Goal: Transaction & Acquisition: Purchase product/service

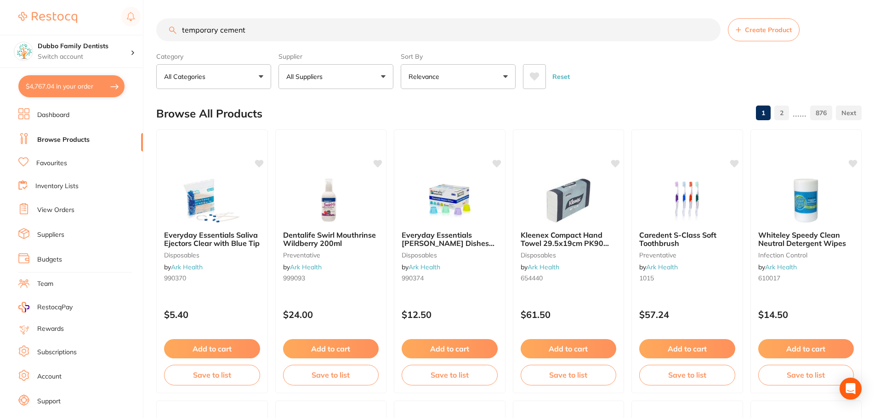
type input "temporary cement"
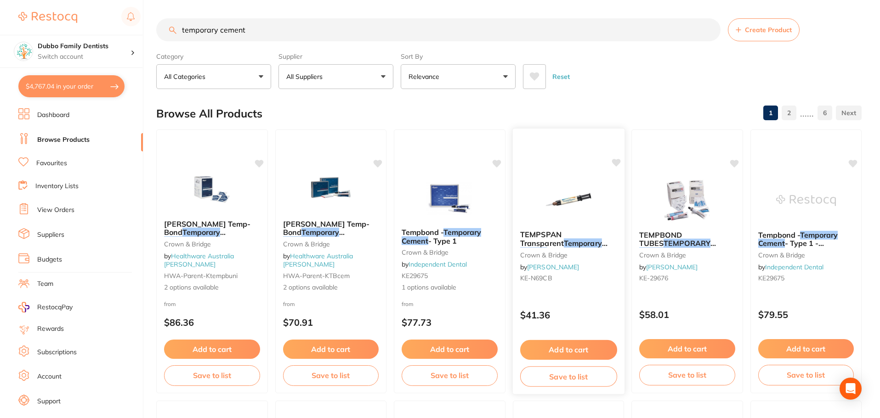
click at [590, 268] on div "TEMPSPAN Transparent Temporary Cement crown & bridge by [PERSON_NAME] [PERSON_N…" at bounding box center [568, 258] width 112 height 70
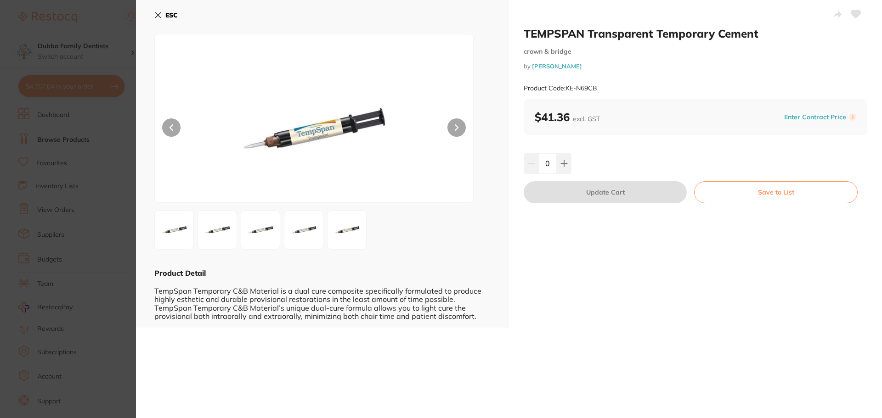
click at [231, 224] on img at bounding box center [217, 230] width 33 height 33
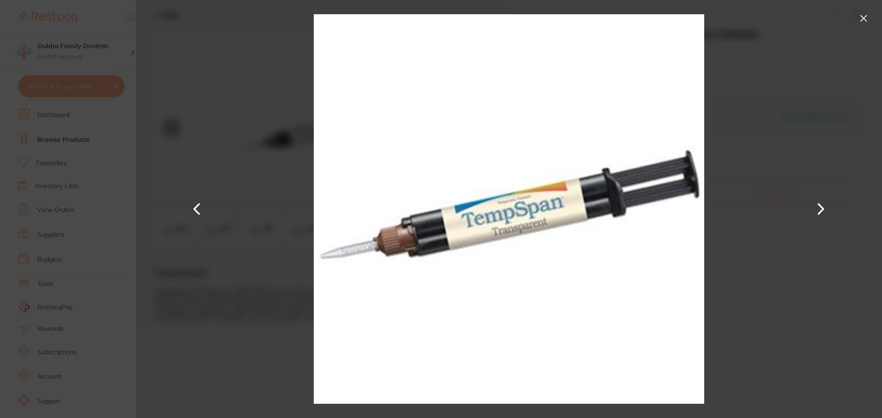
click at [817, 211] on button at bounding box center [821, 209] width 22 height 209
click at [861, 23] on button at bounding box center [863, 18] width 15 height 15
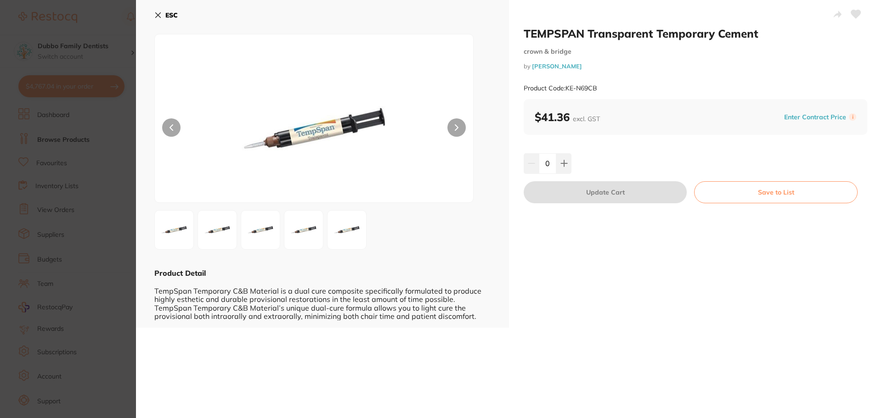
scroll to position [0, 0]
click at [76, 303] on section "TEMPSPAN Transparent Temporary Cement crown & bridge by Henry Schein Halas Prod…" at bounding box center [441, 209] width 882 height 418
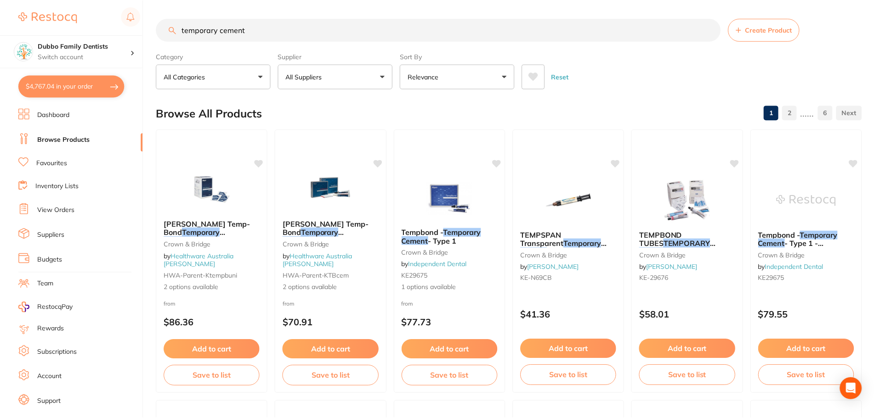
scroll to position [3, 0]
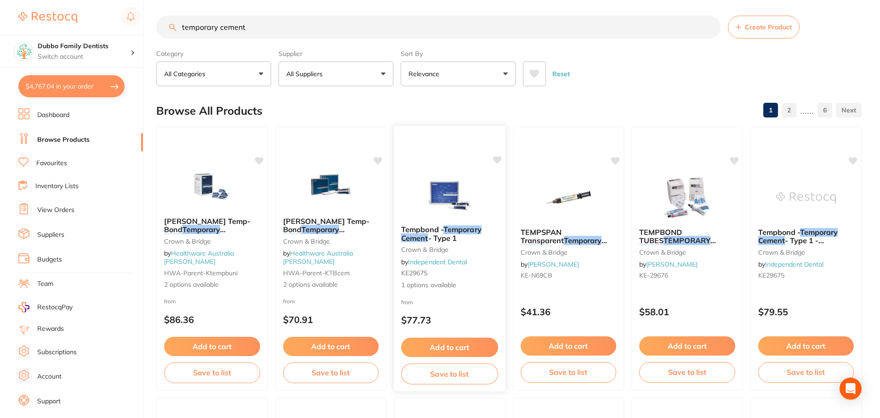
click at [451, 231] on em "Temporary" at bounding box center [462, 229] width 38 height 9
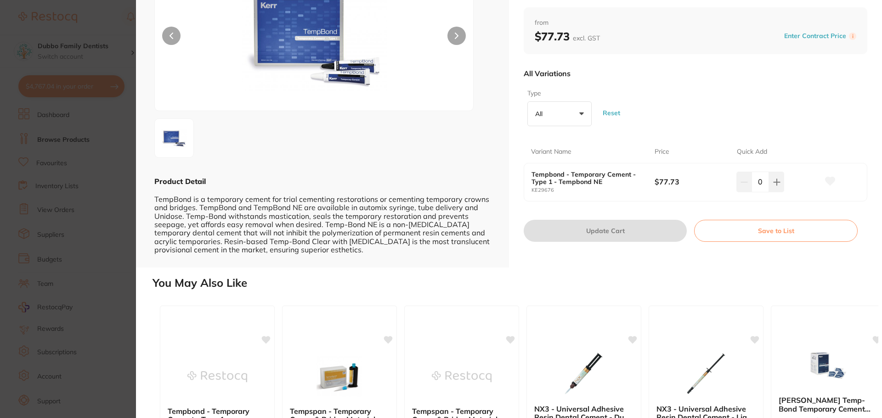
scroll to position [184, 0]
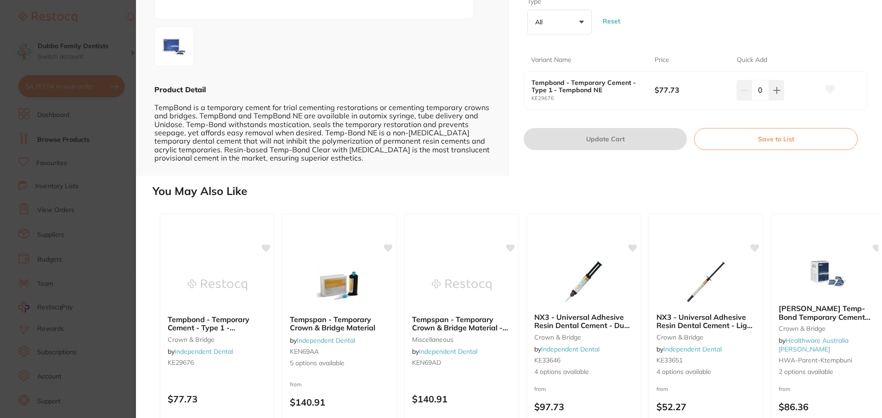
click at [75, 276] on section "Tempbond - Temporary Cement - Type 1 crown & bridge by Independent Dental Produ…" at bounding box center [441, 209] width 882 height 418
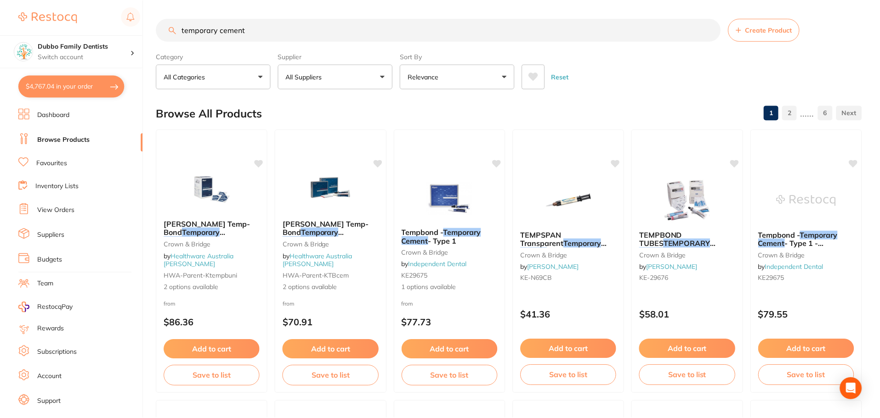
scroll to position [3, 0]
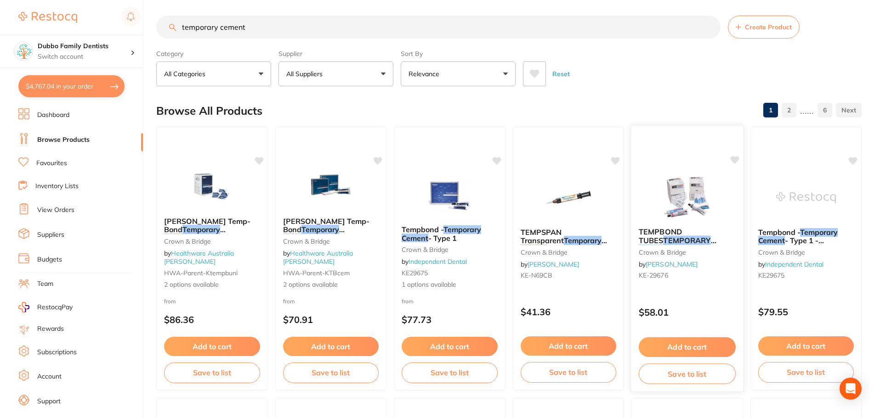
click at [657, 211] on img at bounding box center [687, 197] width 60 height 46
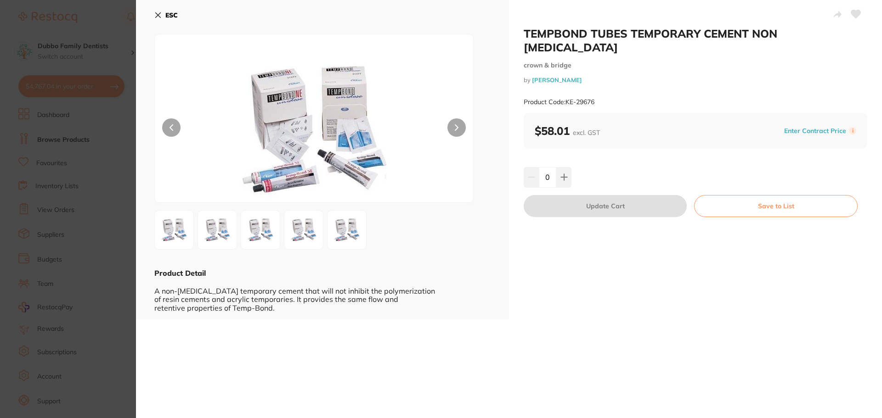
click at [227, 228] on img at bounding box center [217, 230] width 33 height 33
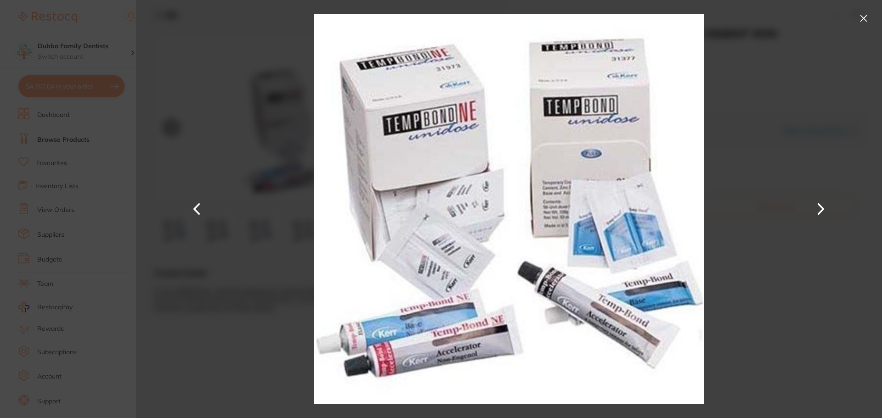
click at [824, 203] on button at bounding box center [821, 209] width 22 height 209
click at [807, 118] on div at bounding box center [509, 209] width 746 height 418
click at [863, 19] on button at bounding box center [863, 18] width 15 height 15
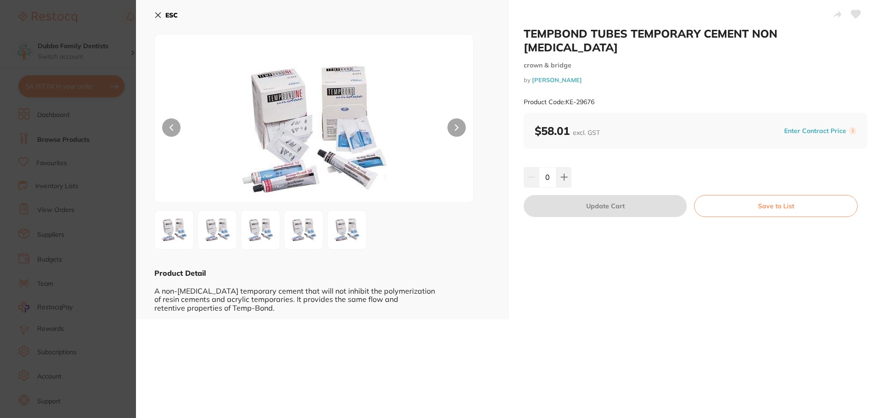
scroll to position [0, 0]
click at [47, 251] on section "TEMPBOND TUBES TEMPORARY CEMENT NON EUGENOL crown & bridge by Henry Schein Hala…" at bounding box center [441, 209] width 882 height 418
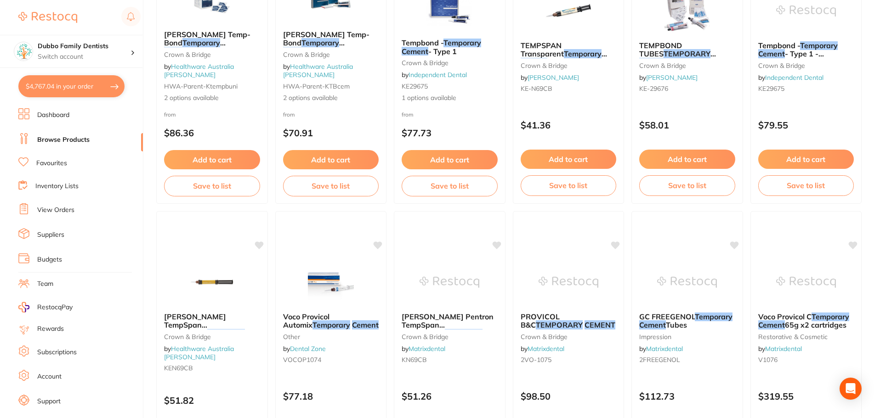
scroll to position [138, 0]
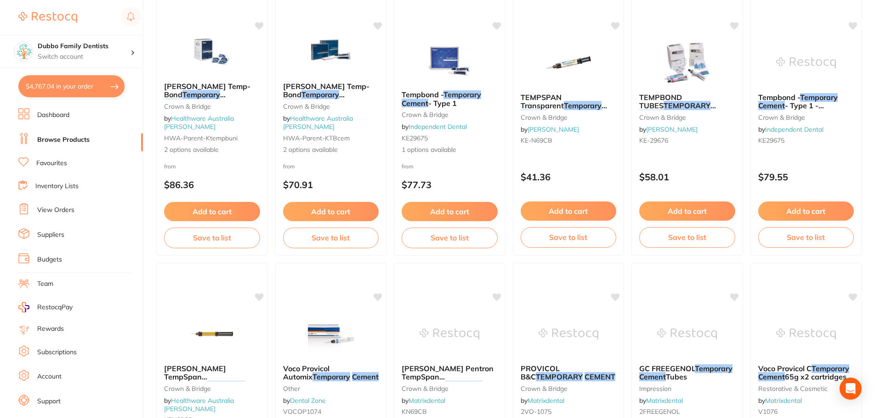
click at [73, 79] on button "$4,767.04 in your order" at bounding box center [71, 86] width 106 height 22
checkbox input "true"
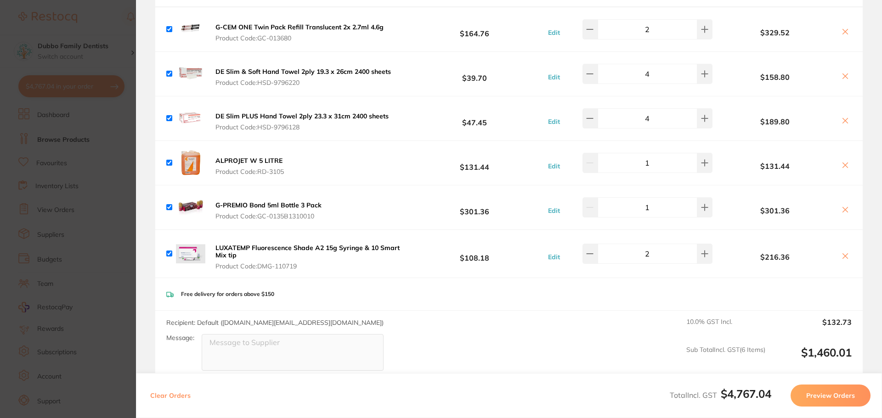
scroll to position [0, 0]
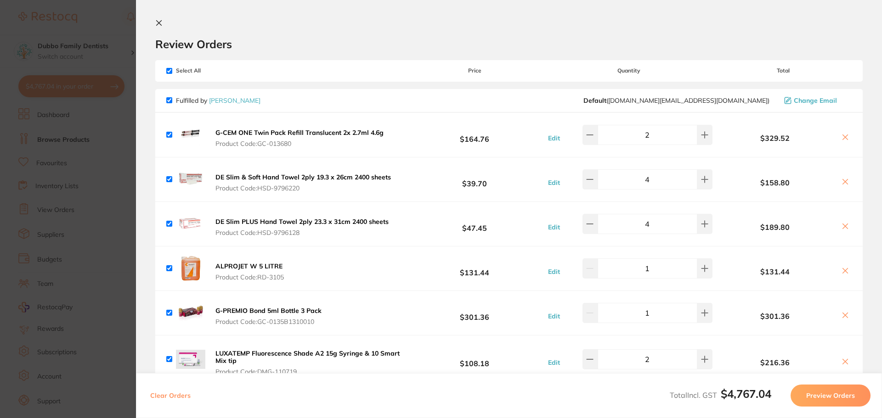
click at [101, 108] on section "Update RRP Set your pre negotiated price for this item. Item Agreed RRP (excl. …" at bounding box center [441, 209] width 882 height 418
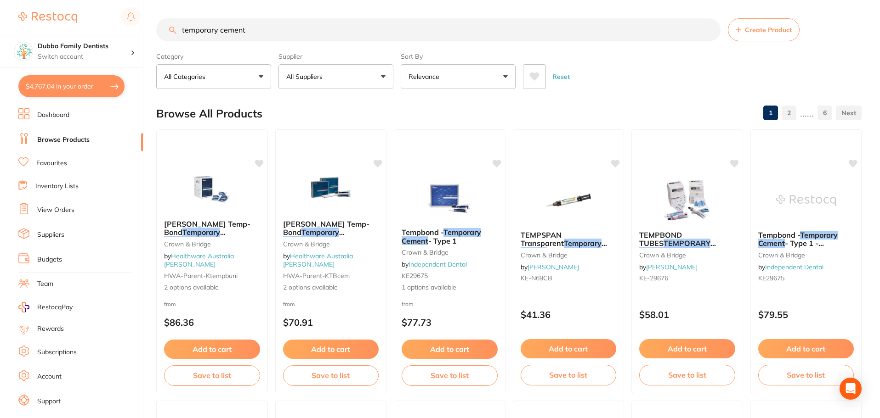
drag, startPoint x: 272, startPoint y: 32, endPoint x: 0, endPoint y: 26, distance: 272.0
click at [0, 26] on div "$4,767.04 Dubbo Family Dentists Switch account Dubbo Family Dentists $4,767.04 …" at bounding box center [440, 209] width 880 height 418
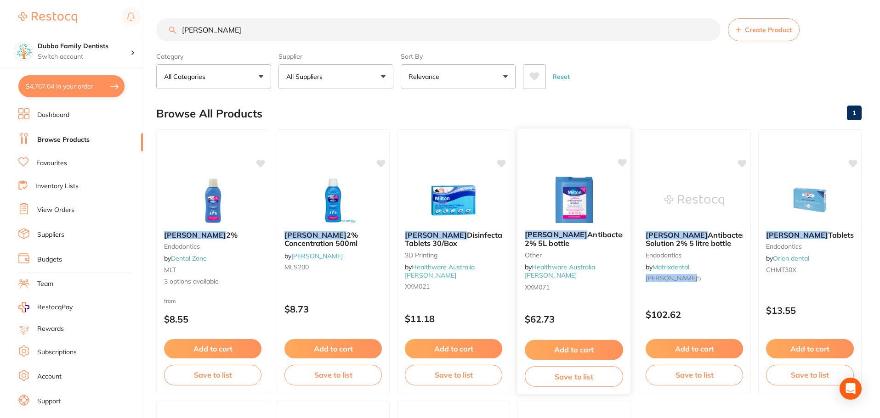
click at [578, 352] on button "Add to cart" at bounding box center [574, 350] width 98 height 20
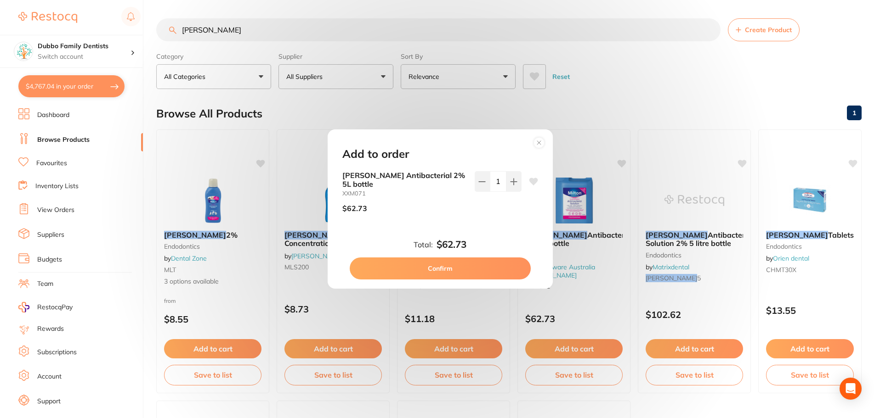
click at [462, 272] on button "Confirm" at bounding box center [440, 269] width 181 height 22
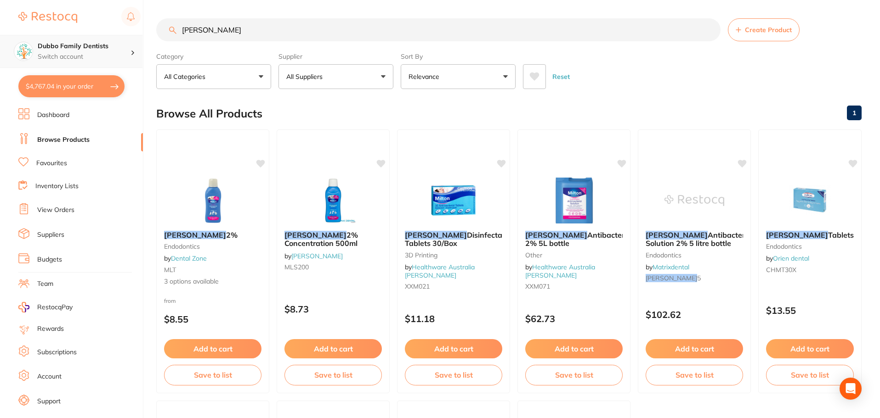
drag, startPoint x: 277, startPoint y: 34, endPoint x: 54, endPoint y: 39, distance: 223.3
click at [54, 39] on div "$4,767.04 Dubbo Family Dentists Switch account Dubbo Family Dentists $4,767.04 …" at bounding box center [440, 209] width 880 height 418
type input "e"
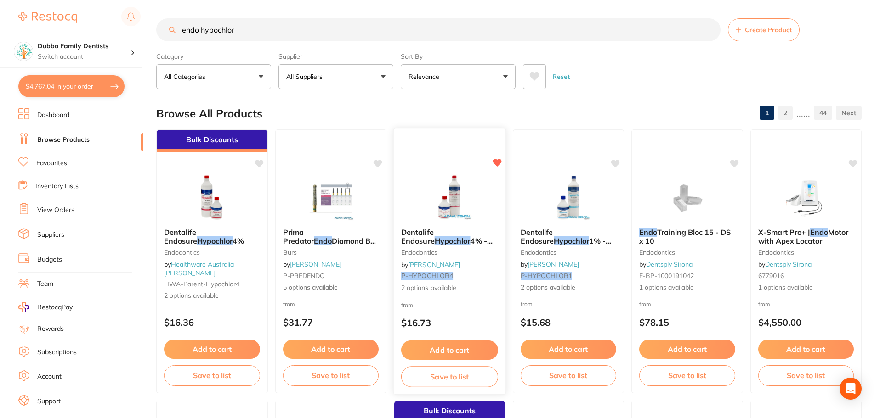
click at [455, 176] on img at bounding box center [449, 198] width 60 height 46
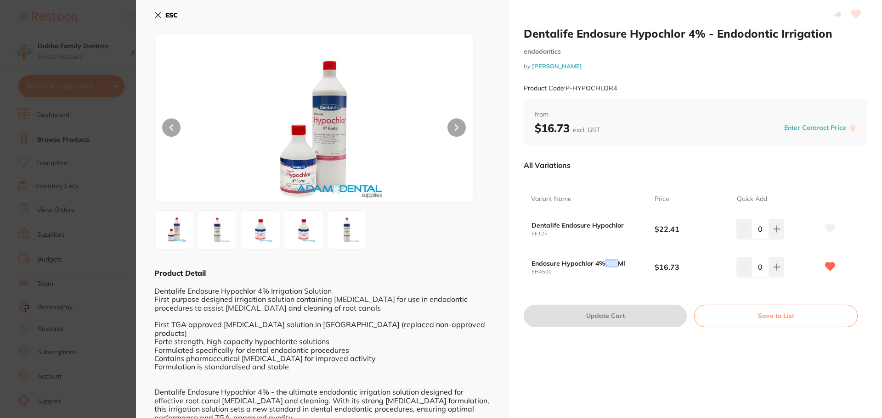
drag, startPoint x: 603, startPoint y: 262, endPoint x: 620, endPoint y: 262, distance: 17.0
click at [620, 262] on b "Endosure Hypochlor 4% 500Ml" at bounding box center [586, 263] width 111 height 7
click at [632, 265] on b "Endosure Hypochlor 4% 500Ml" at bounding box center [586, 263] width 111 height 7
click at [120, 253] on section "Dentalife Endosure Hypochlor 4% - Endodontic Irrigation endodontics by Adam Den…" at bounding box center [441, 209] width 882 height 418
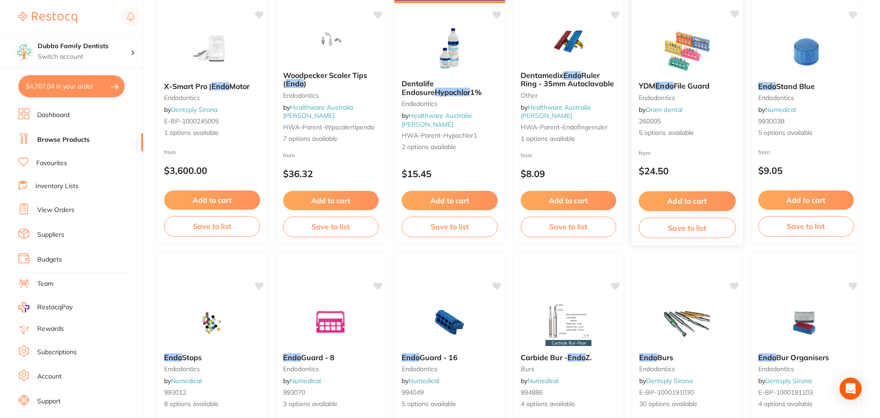
scroll to position [513, 0]
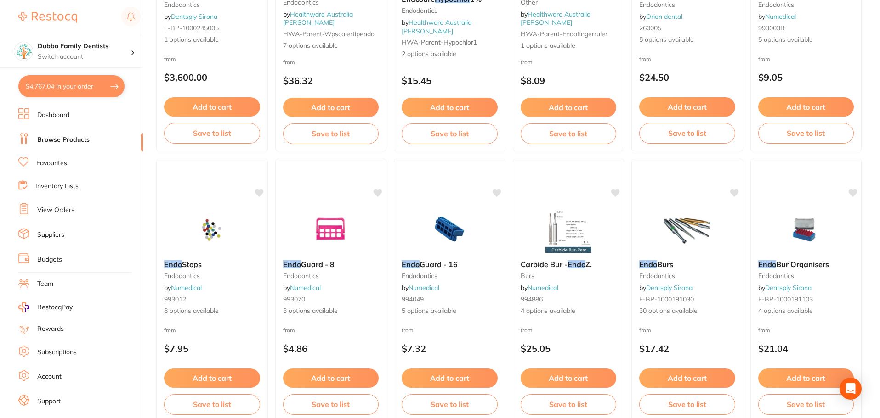
click at [56, 92] on button "$4,767.04 in your order" at bounding box center [71, 86] width 106 height 22
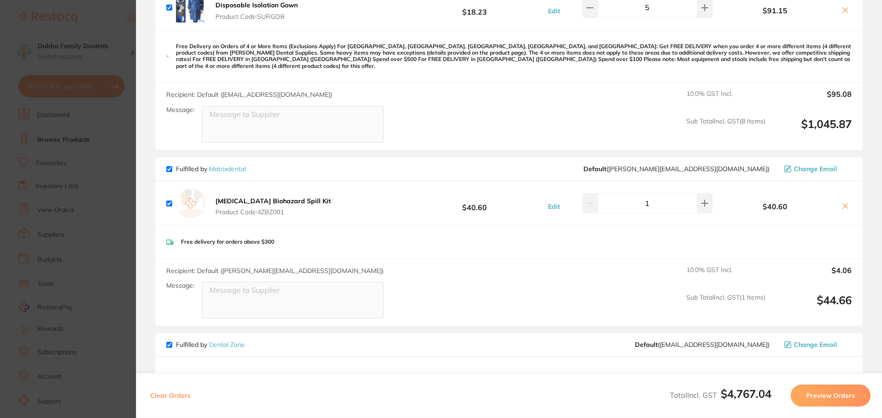
scroll to position [1010, 0]
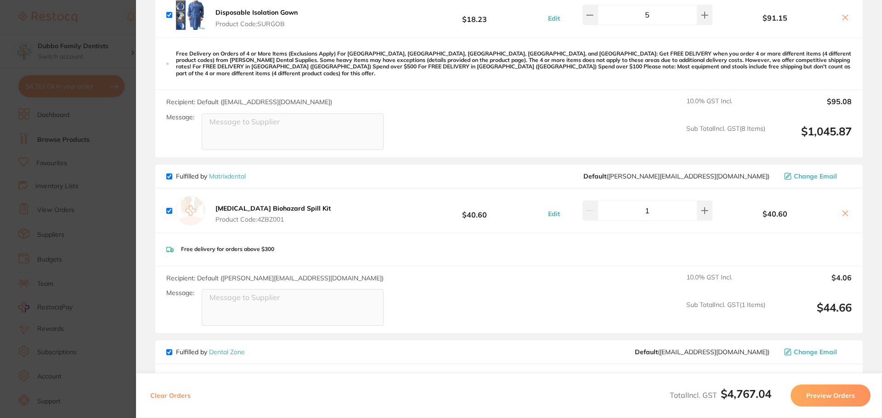
click at [102, 195] on section "Update RRP Set your pre negotiated price for this item. Item Agreed RRP (excl. …" at bounding box center [441, 209] width 882 height 418
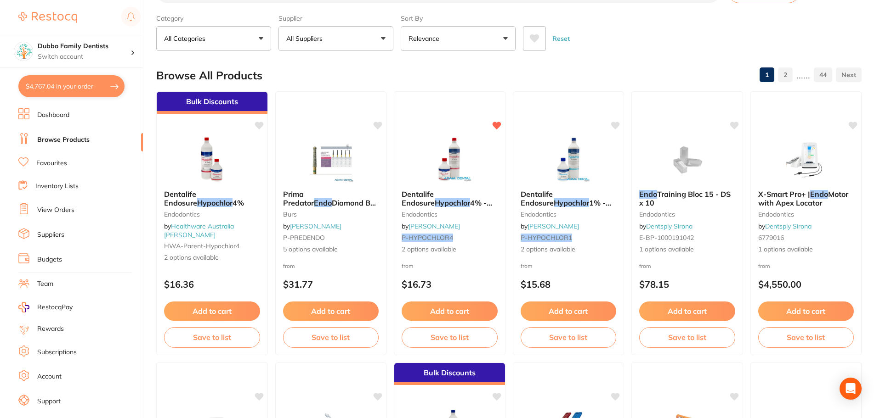
scroll to position [0, 0]
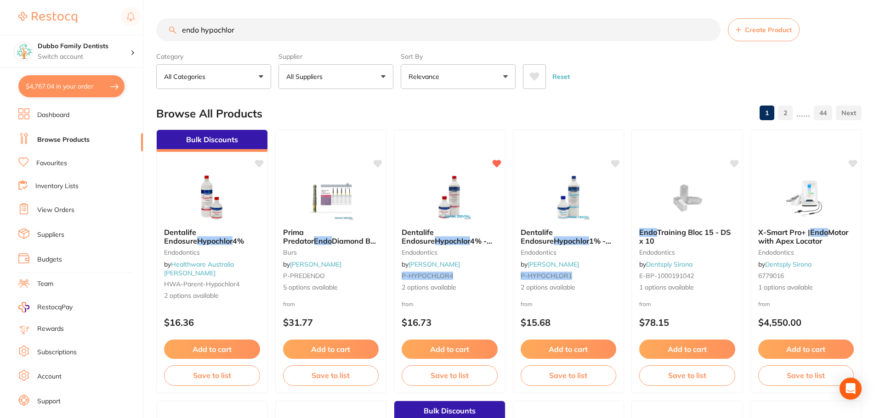
drag, startPoint x: 258, startPoint y: 31, endPoint x: 0, endPoint y: 22, distance: 258.3
click at [0, 22] on div "$4,767.04 Dubbo Family Dentists Switch account Dubbo Family Dentists $4,767.04 …" at bounding box center [440, 209] width 880 height 418
type input "milton"
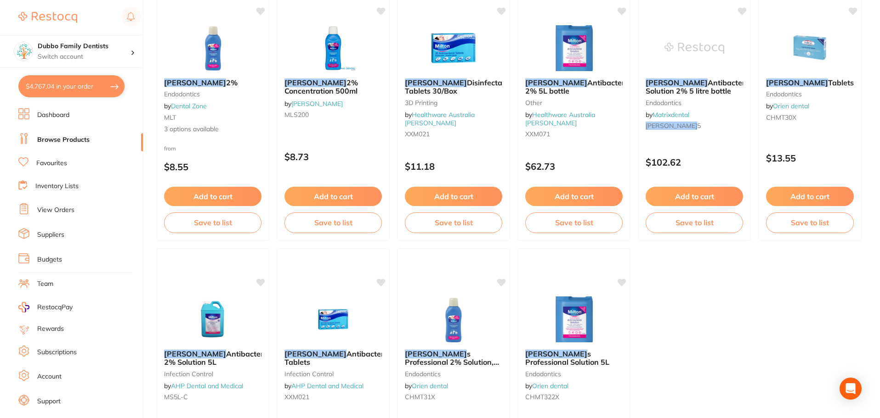
scroll to position [230, 0]
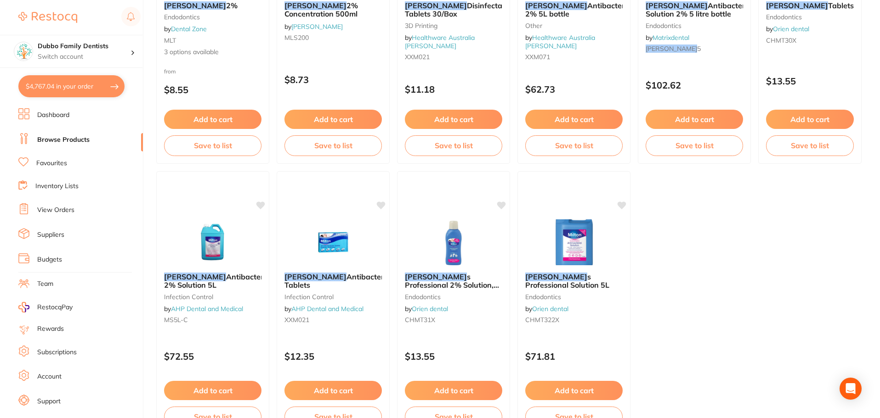
click at [69, 87] on button "$4,767.04 in your order" at bounding box center [71, 86] width 106 height 22
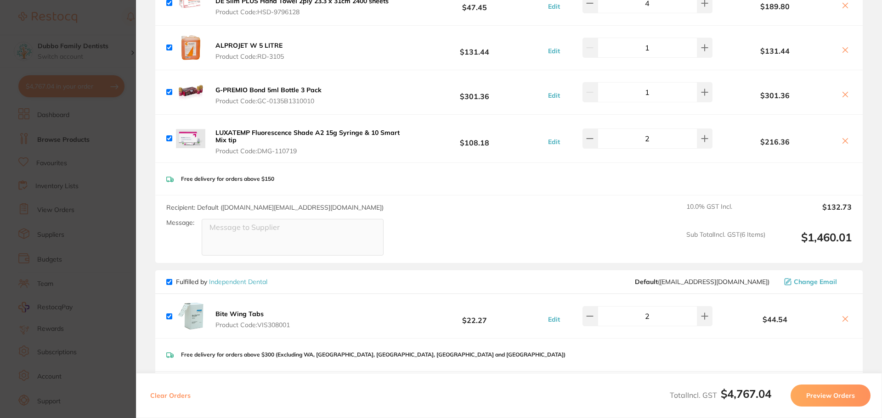
scroll to position [350, 0]
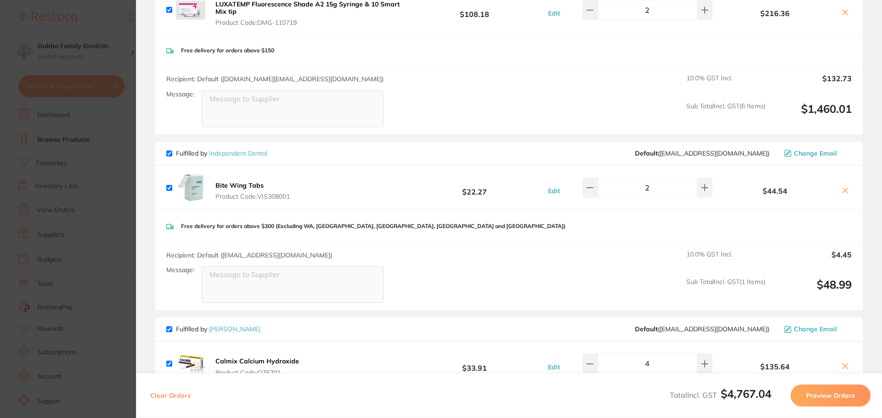
click at [841, 190] on icon at bounding box center [844, 190] width 7 height 7
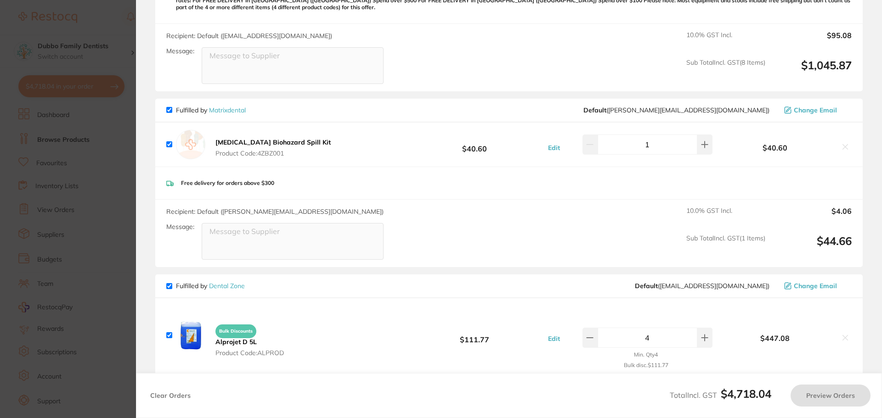
checkbox input "true"
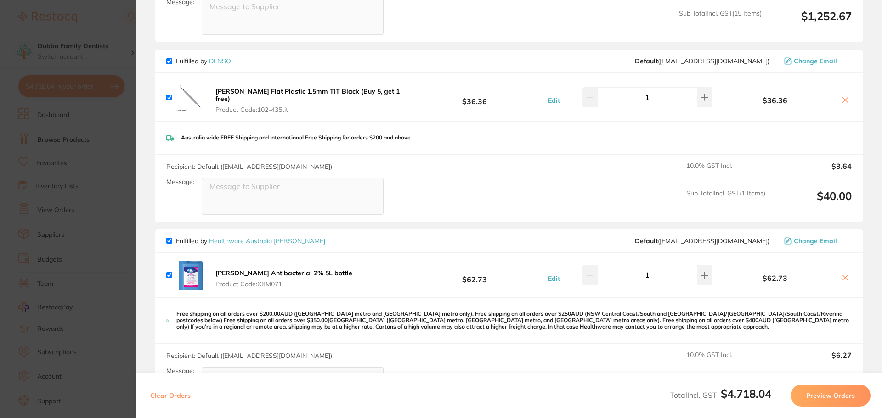
scroll to position [2370, 0]
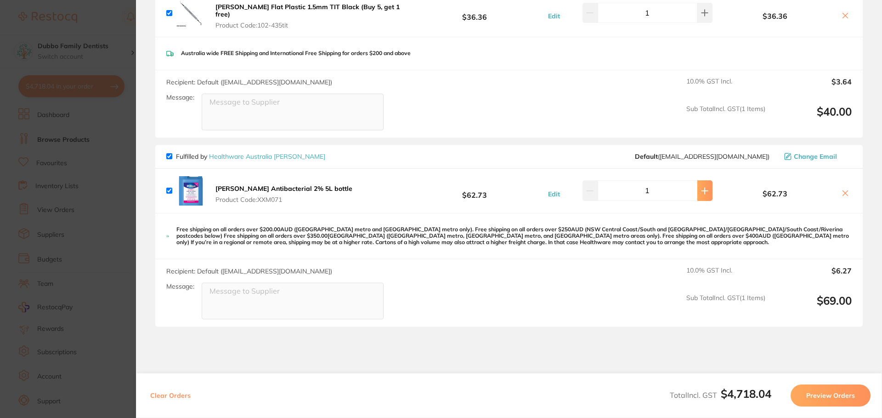
click at [697, 183] on button at bounding box center [704, 190] width 15 height 20
click at [703, 187] on icon at bounding box center [704, 190] width 7 height 7
click at [598, 182] on button at bounding box center [589, 190] width 15 height 20
type input "2"
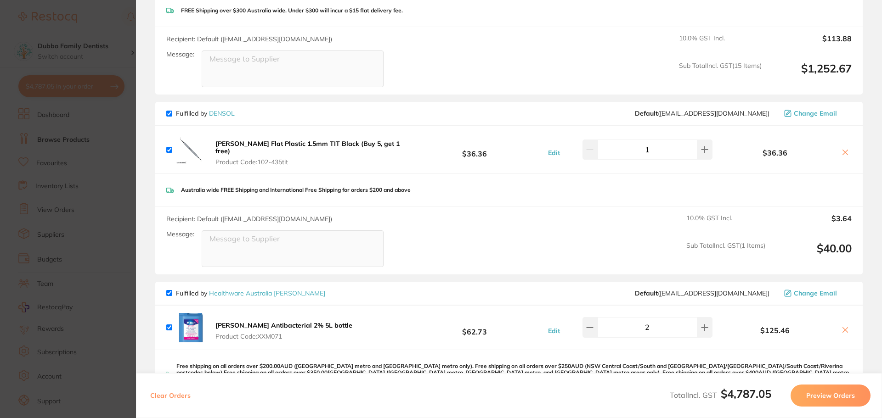
scroll to position [2233, 0]
click at [700, 141] on button at bounding box center [704, 151] width 15 height 20
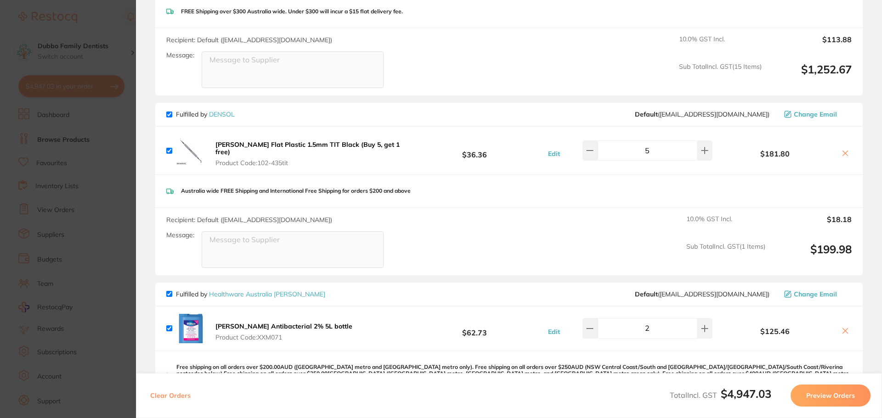
drag, startPoint x: 670, startPoint y: 145, endPoint x: 643, endPoint y: 147, distance: 27.1
click at [643, 147] on input "5" at bounding box center [648, 151] width 100 height 20
type input "1"
click at [649, 185] on div "Australia wide FREE Shipping and International Free Shipping for orders $200 an…" at bounding box center [508, 191] width 707 height 33
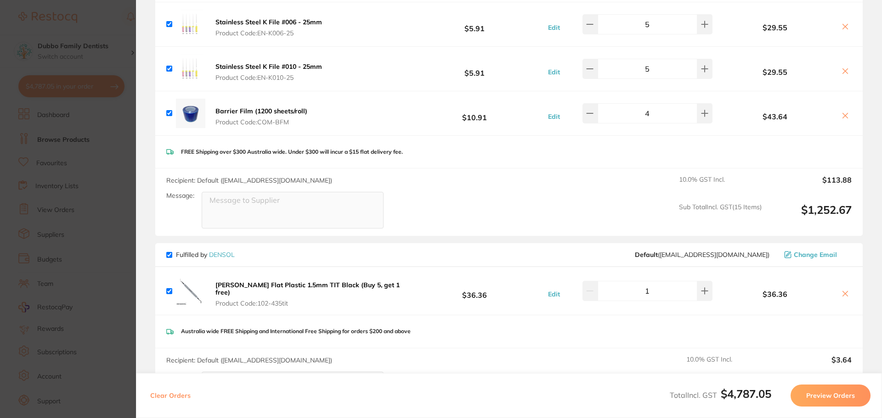
scroll to position [2088, 0]
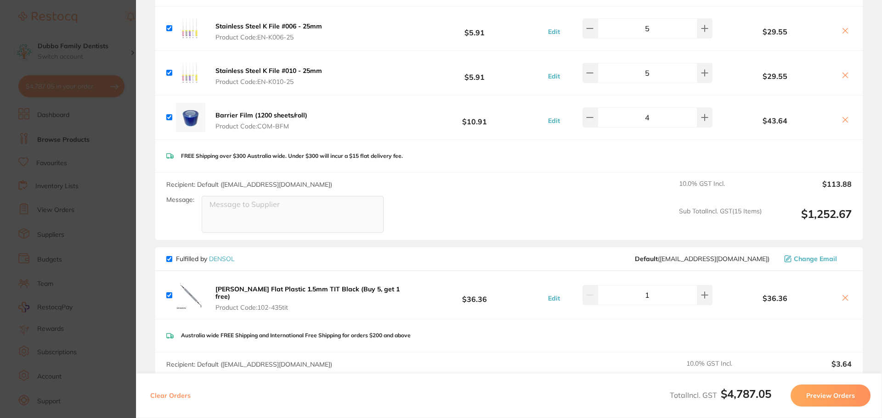
click at [113, 232] on section "Update RRP Set your pre negotiated price for this item. Item Agreed RRP (excl. …" at bounding box center [441, 209] width 882 height 418
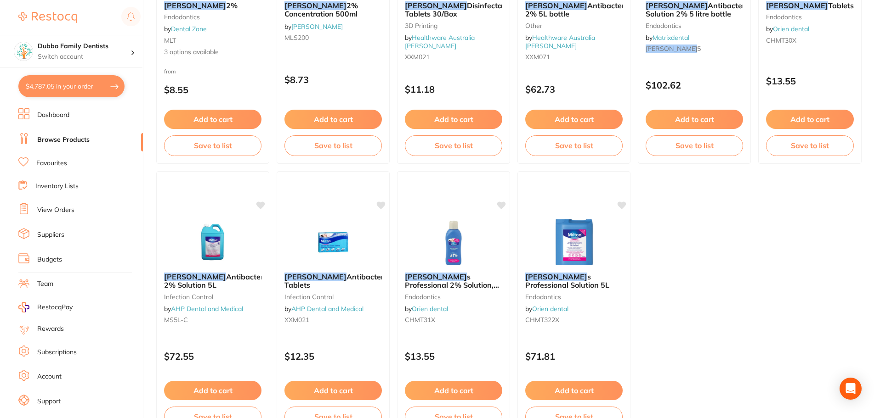
scroll to position [0, 0]
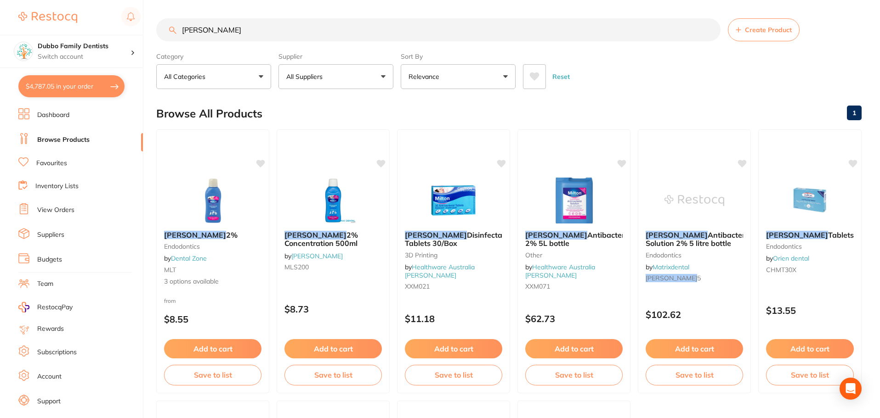
drag, startPoint x: 241, startPoint y: 30, endPoint x: 33, endPoint y: 21, distance: 208.2
click at [33, 21] on div "$4,787.05 Dubbo Family Dentists Switch account Dubbo Family Dentists $4,787.05 …" at bounding box center [440, 209] width 880 height 418
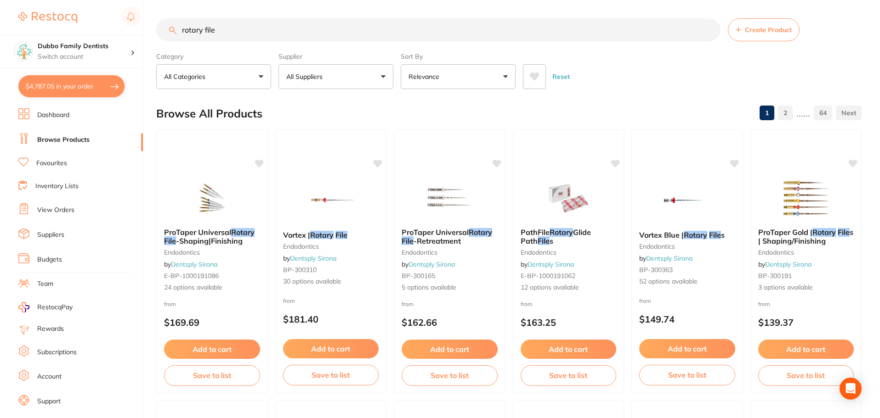
drag, startPoint x: 250, startPoint y: 31, endPoint x: 23, endPoint y: 13, distance: 227.6
click at [23, 13] on div "$4,787.05 Dubbo Family Dentists Switch account Dubbo Family Dentists $4,787.05 …" at bounding box center [440, 209] width 880 height 418
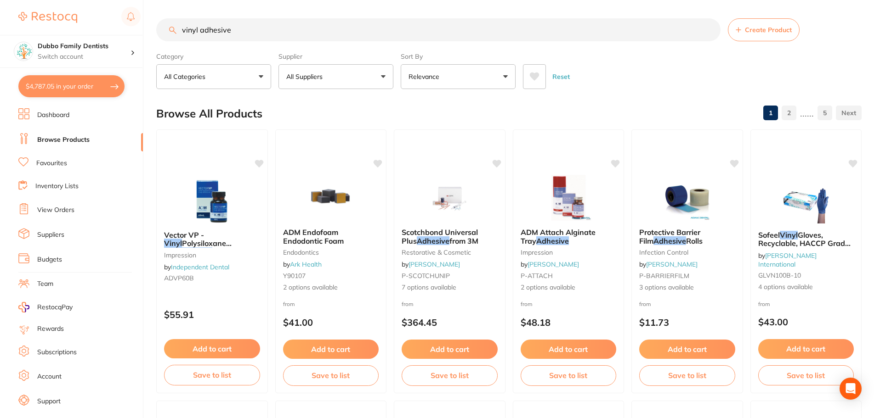
drag, startPoint x: 199, startPoint y: 30, endPoint x: 107, endPoint y: 28, distance: 91.9
click at [107, 28] on div "$4,787.05 Dubbo Family Dentists Switch account Dubbo Family Dentists $4,787.05 …" at bounding box center [440, 209] width 880 height 418
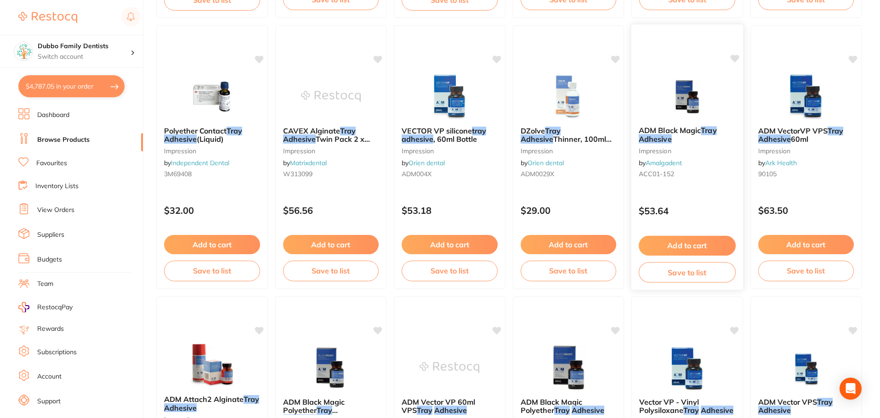
scroll to position [643, 0]
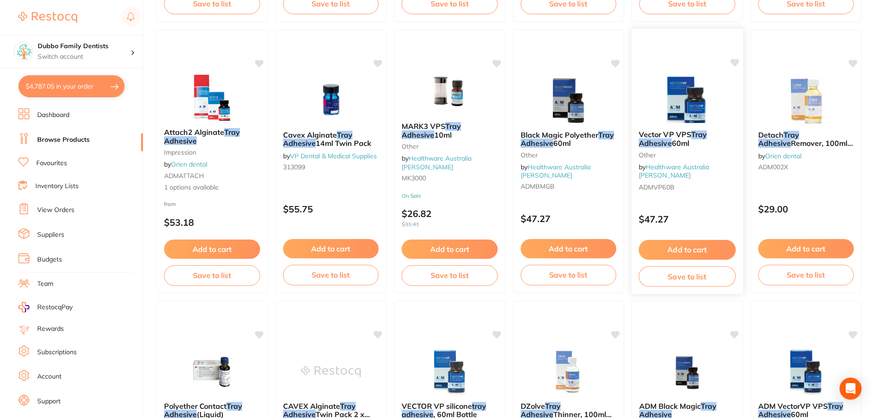
type input "tray adhesive"
click at [670, 96] on img at bounding box center [687, 100] width 60 height 46
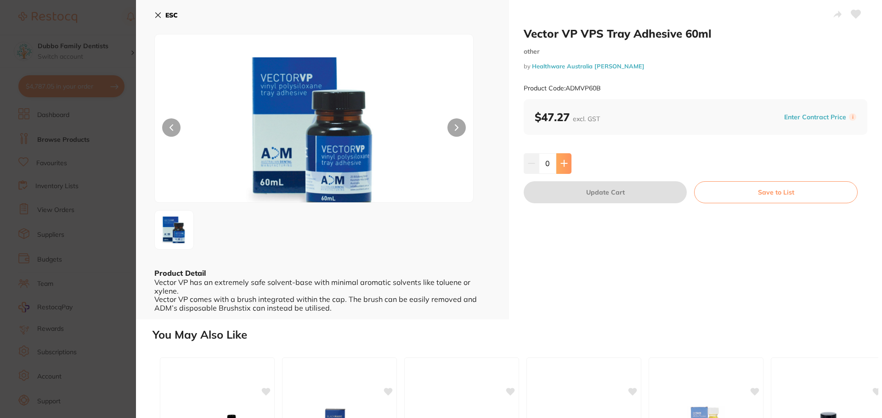
click at [564, 159] on button at bounding box center [563, 163] width 15 height 20
type input "1"
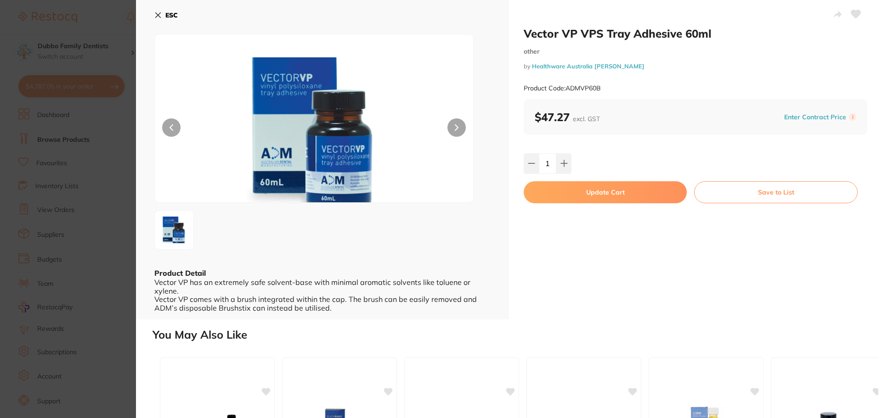
click at [596, 195] on button "Update Cart" at bounding box center [605, 192] width 163 height 22
checkbox input "false"
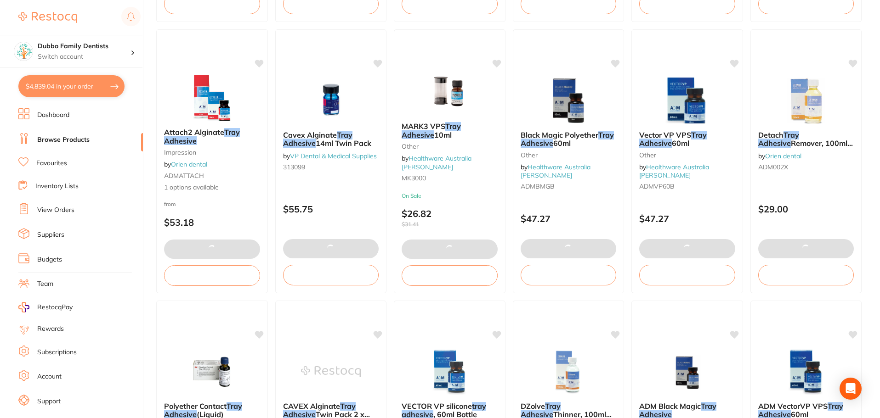
click at [69, 86] on button "$4,839.04 in your order" at bounding box center [71, 86] width 106 height 22
checkbox input "true"
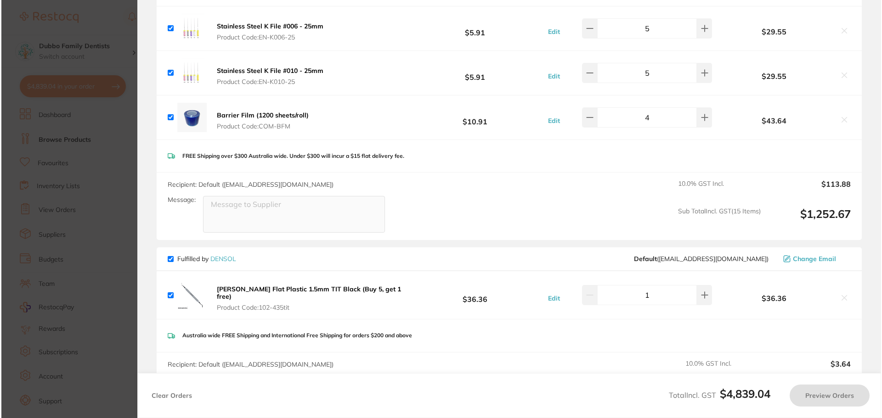
scroll to position [0, 0]
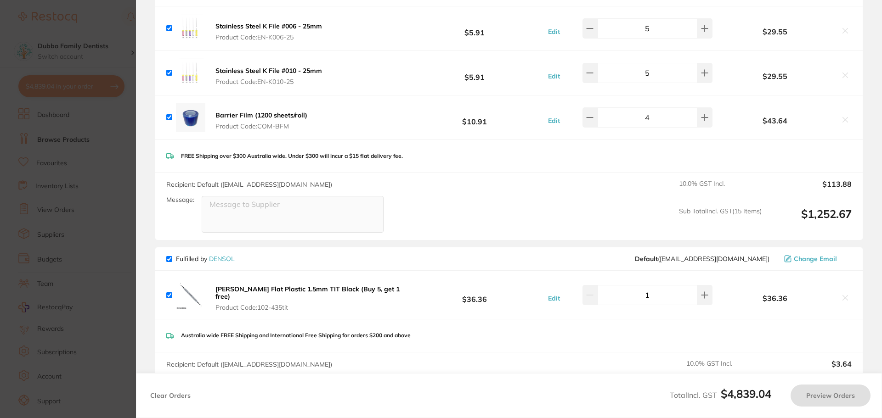
checkbox input "true"
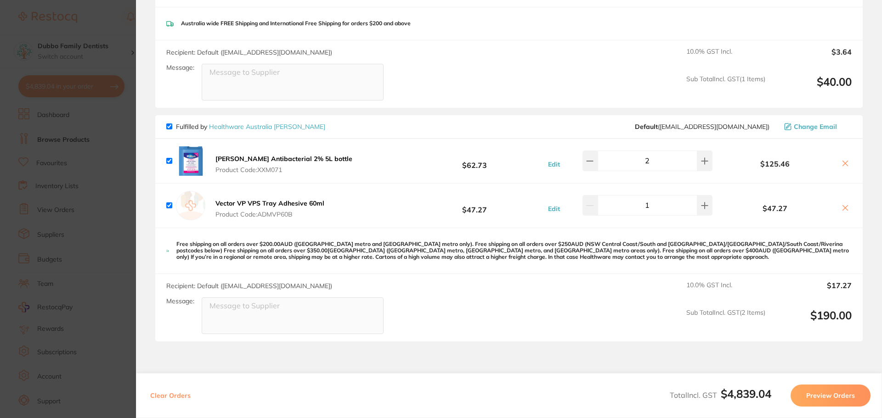
scroll to position [2409, 0]
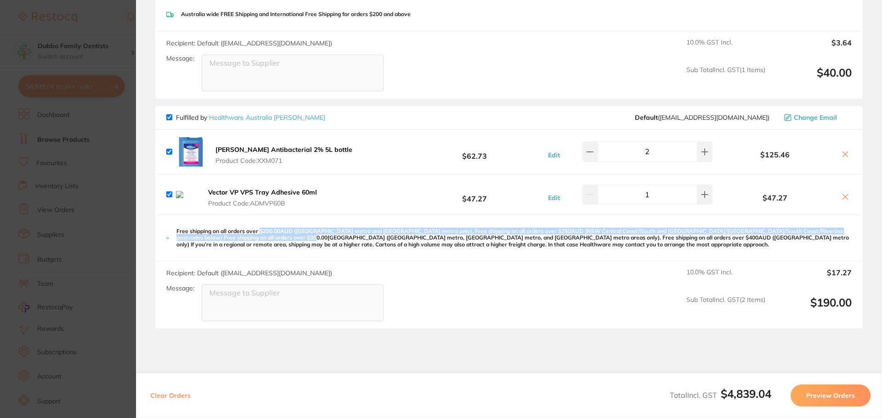
drag, startPoint x: 262, startPoint y: 219, endPoint x: 300, endPoint y: 226, distance: 38.9
click at [300, 228] on p "Free shipping on all orders over $200.00AUD ([GEOGRAPHIC_DATA] metro and [GEOGR…" at bounding box center [513, 238] width 675 height 20
click at [318, 228] on p "Free shipping on all orders over $200.00AUD ([GEOGRAPHIC_DATA] metro and [GEOGR…" at bounding box center [513, 238] width 675 height 20
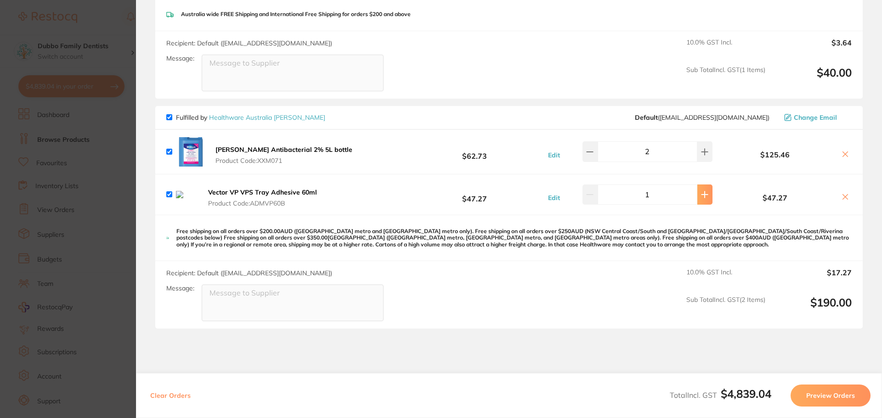
click at [701, 191] on icon at bounding box center [704, 194] width 7 height 7
type input "2"
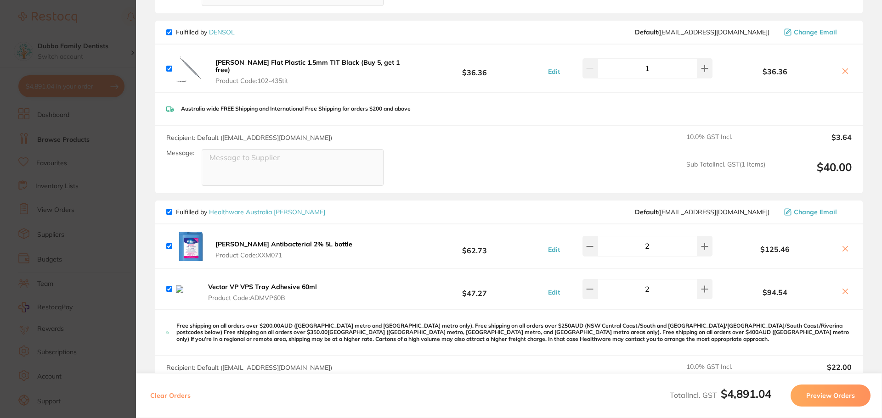
scroll to position [2318, 0]
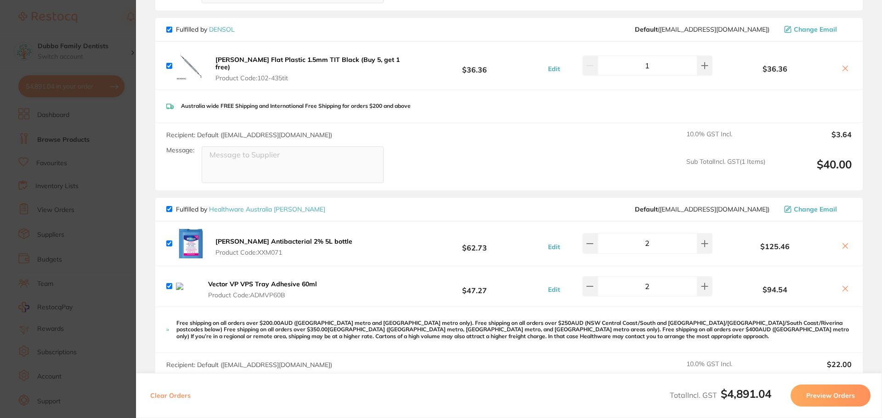
click at [842, 285] on icon at bounding box center [844, 288] width 7 height 7
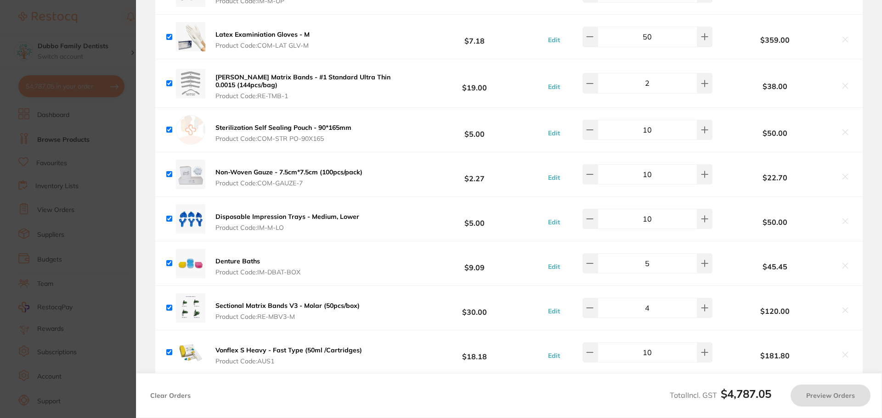
checkbox input "true"
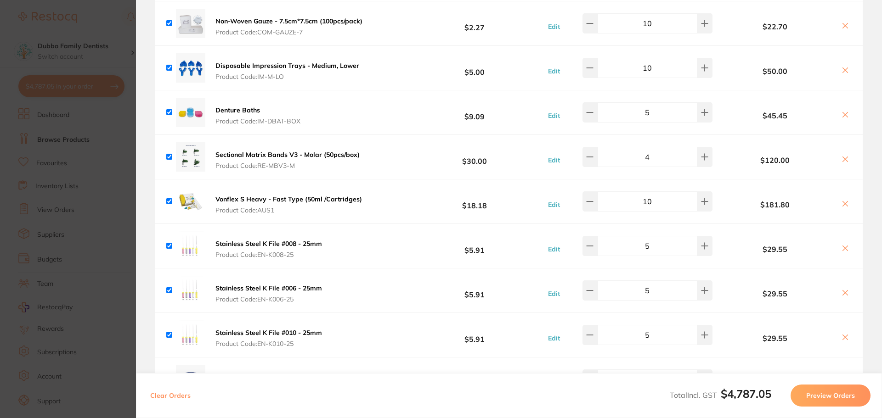
scroll to position [1904, 0]
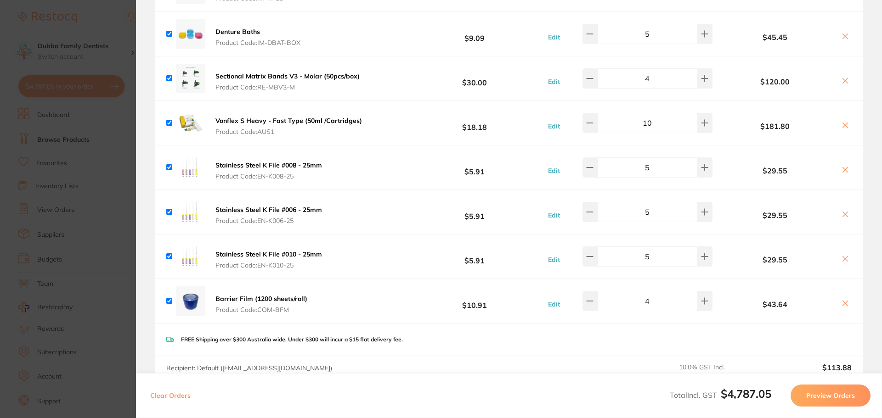
click at [108, 232] on section "Update RRP Set your pre negotiated price for this item. Item Agreed RRP (excl. …" at bounding box center [441, 209] width 882 height 418
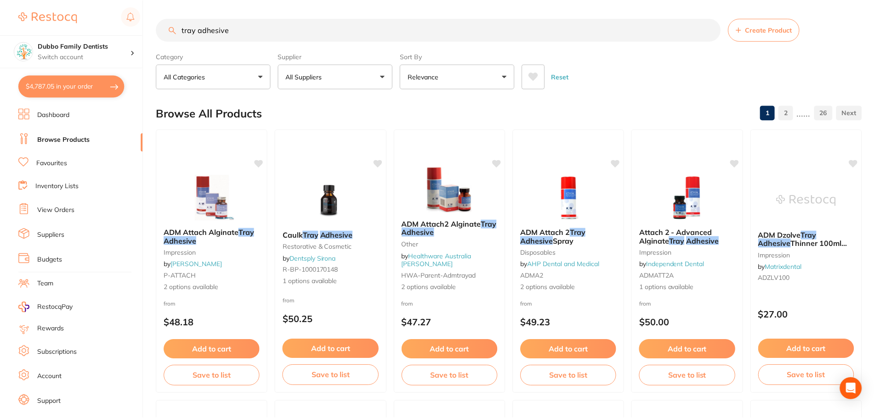
scroll to position [643, 0]
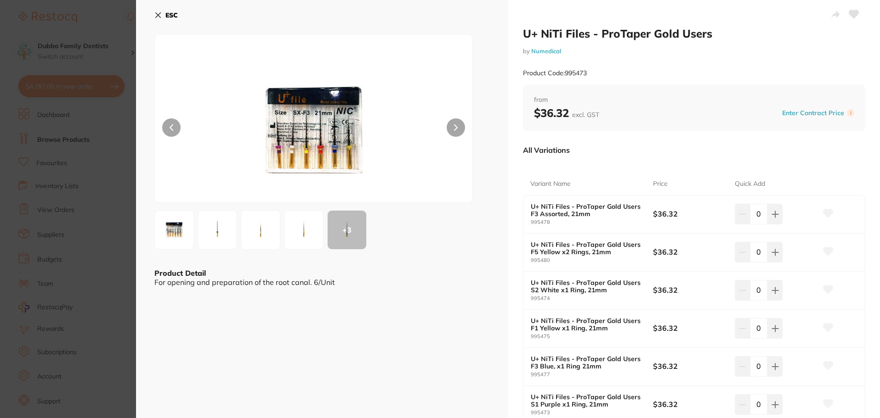
click at [301, 226] on img at bounding box center [303, 230] width 33 height 33
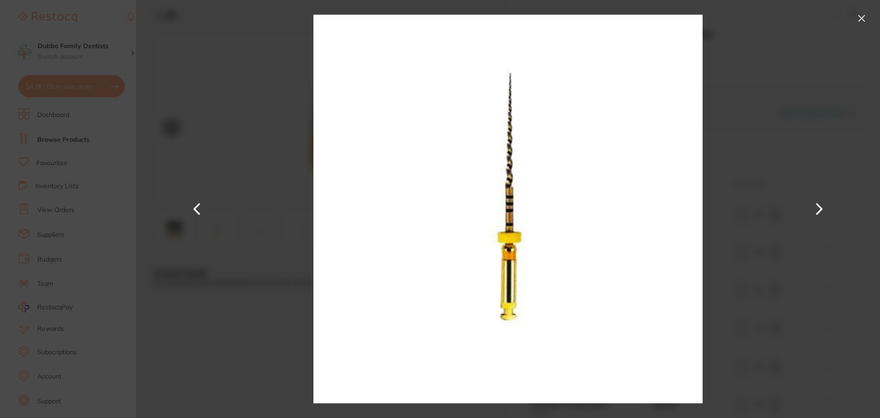
click at [863, 19] on button at bounding box center [861, 18] width 15 height 15
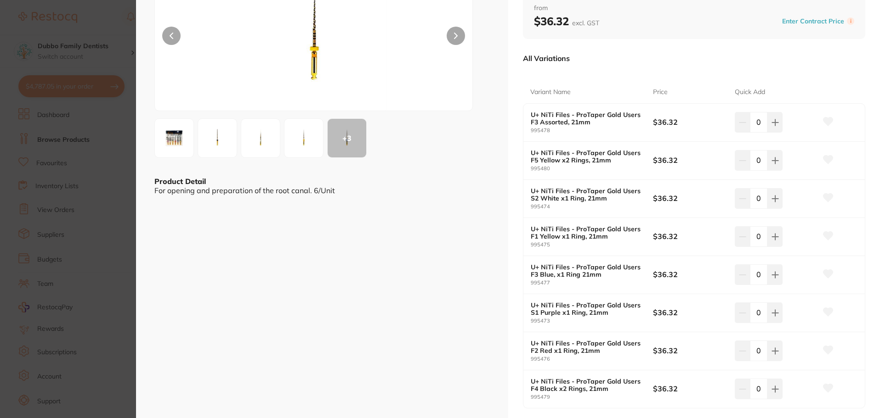
scroll to position [413, 0]
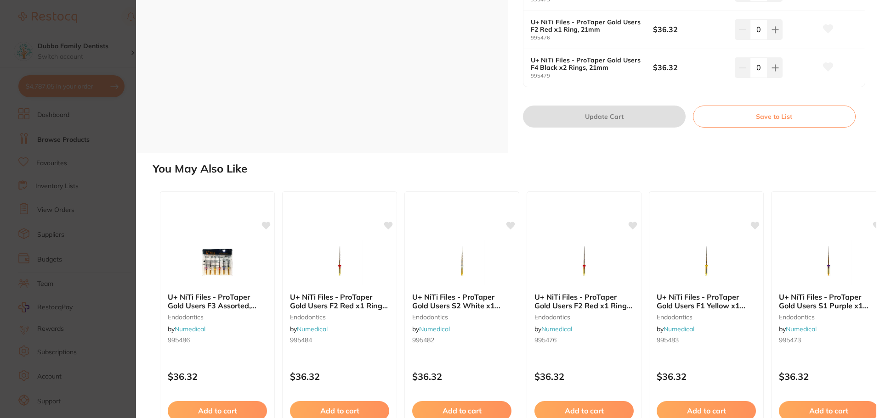
click at [65, 246] on section "U+ NiTi Files - ProTaper Gold Users by Numedical Product Code: 995473 ESC + 3 P…" at bounding box center [440, 209] width 880 height 418
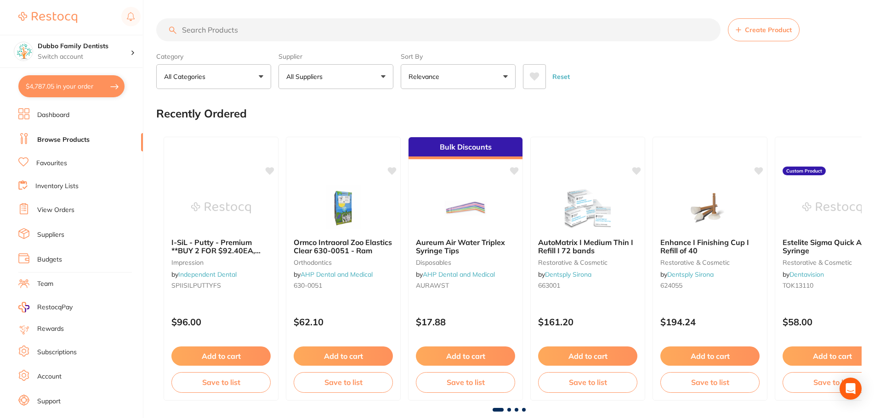
click at [261, 32] on input "search" at bounding box center [438, 29] width 564 height 23
type input "protaper"
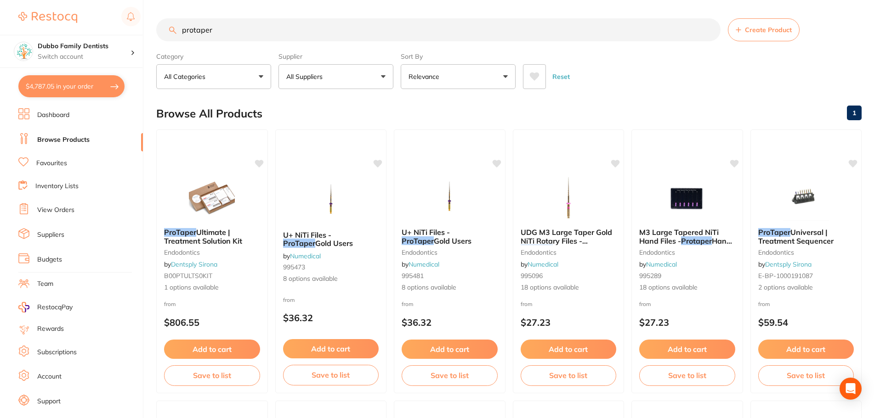
click at [356, 71] on button "All Suppliers" at bounding box center [335, 76] width 115 height 25
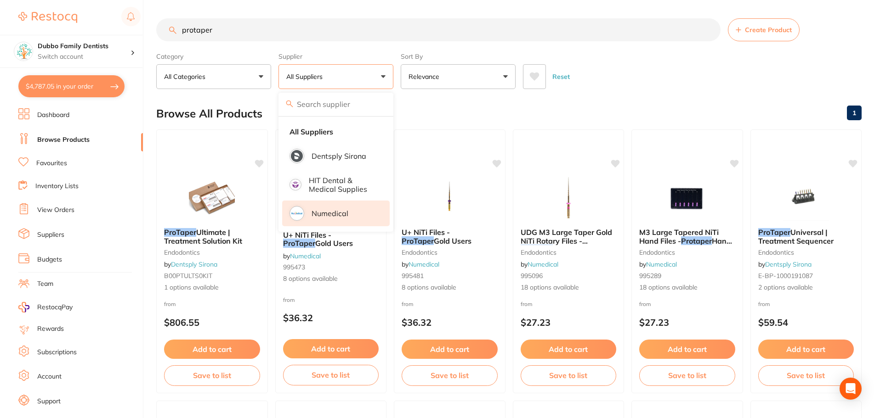
click at [319, 217] on p "Numedical" at bounding box center [329, 213] width 37 height 8
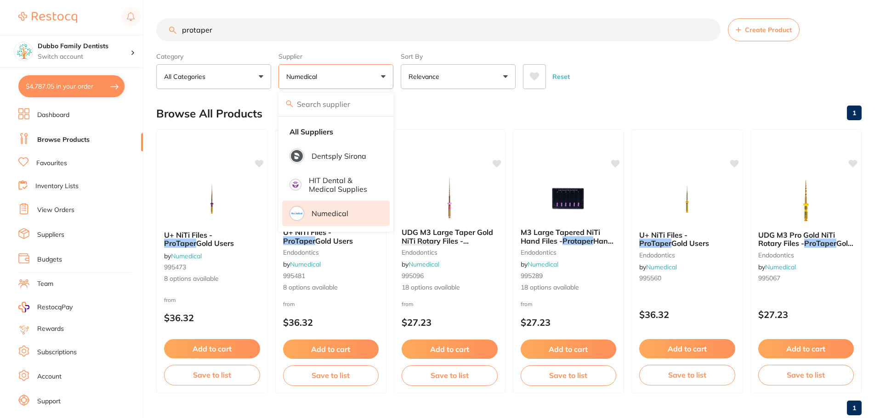
click at [641, 90] on main "protaper Create Product Category All Categories All Categories endodontics Clea…" at bounding box center [517, 220] width 723 height 441
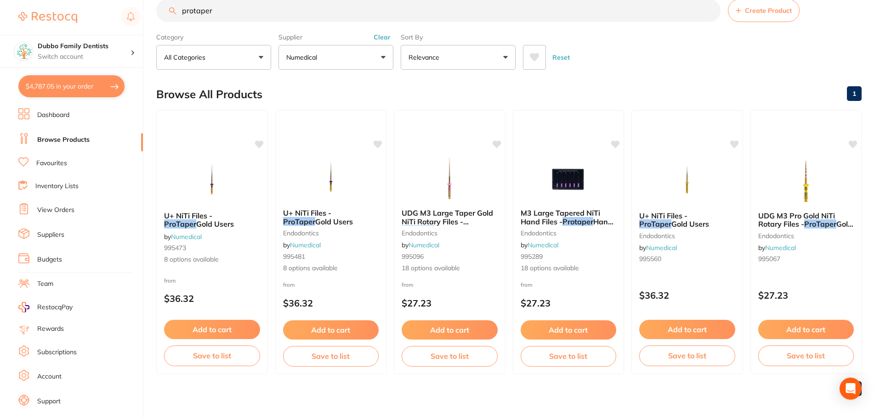
scroll to position [23, 0]
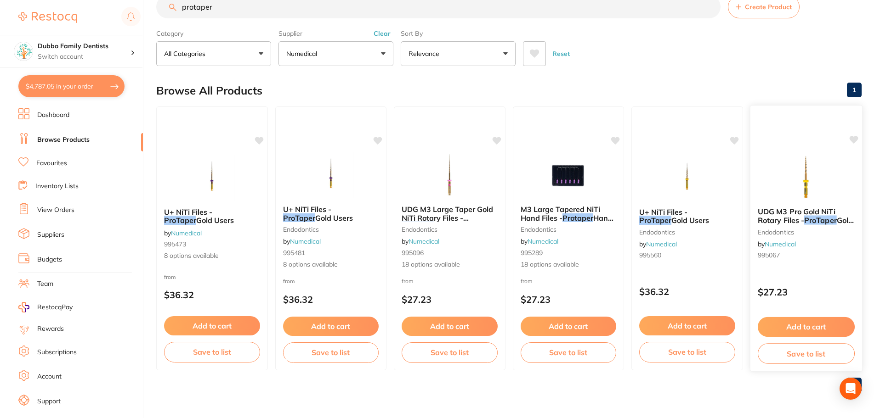
click at [782, 217] on span "UDG M3 Pro Gold NiTi Rotary Files -" at bounding box center [796, 216] width 78 height 18
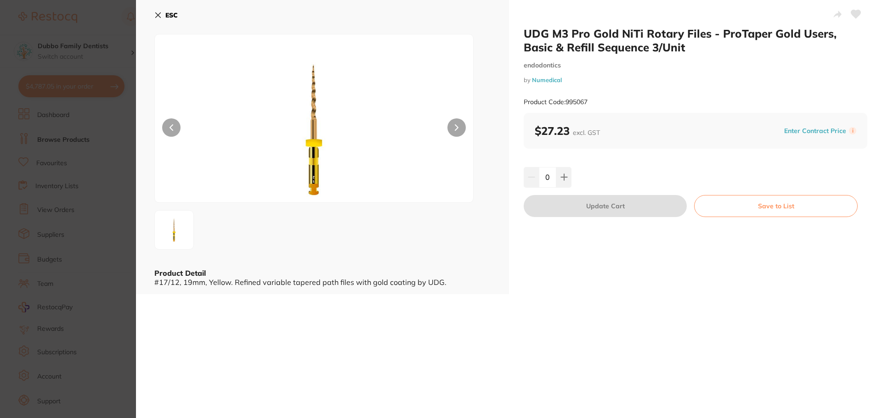
click at [85, 233] on section "UDG M3 Pro Gold NiTi Rotary Files - ProTaper Gold Users, Basic & Refill Sequenc…" at bounding box center [441, 209] width 882 height 418
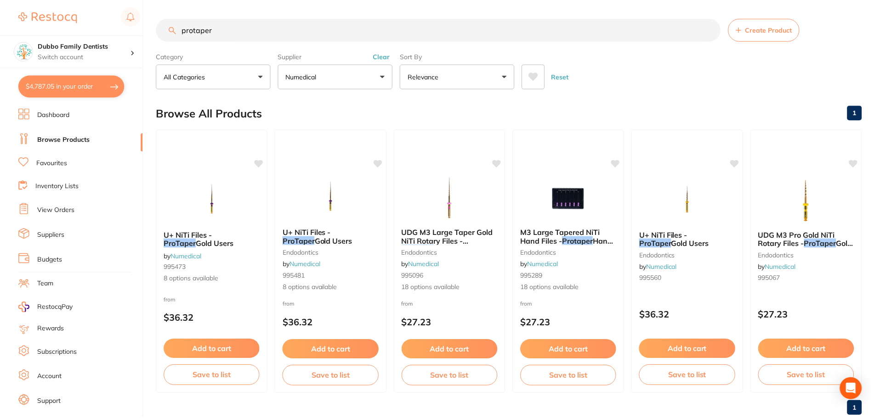
scroll to position [23, 0]
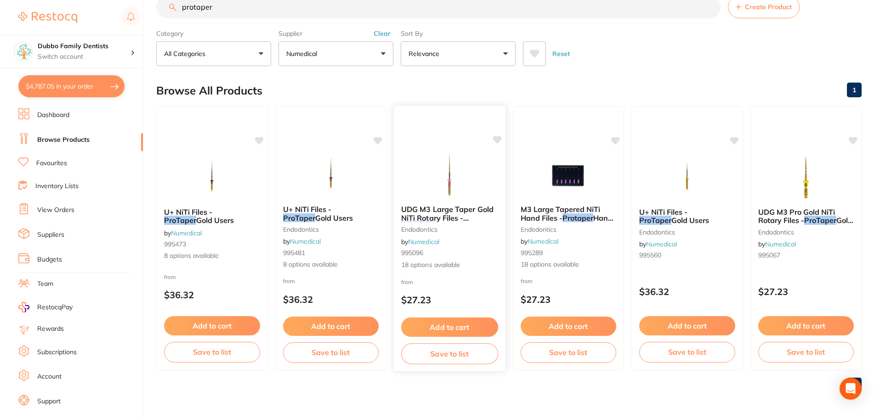
click at [447, 206] on span "UDG M3 Large Taper Gold NiTi Rotary Files -" at bounding box center [447, 214] width 92 height 18
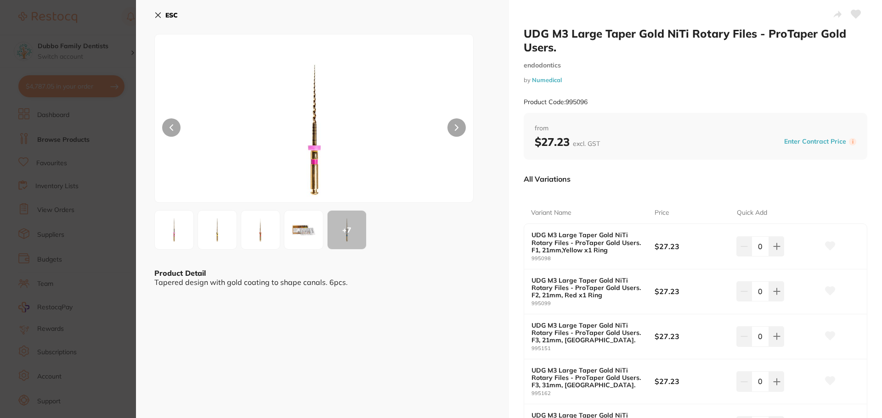
scroll to position [321, 0]
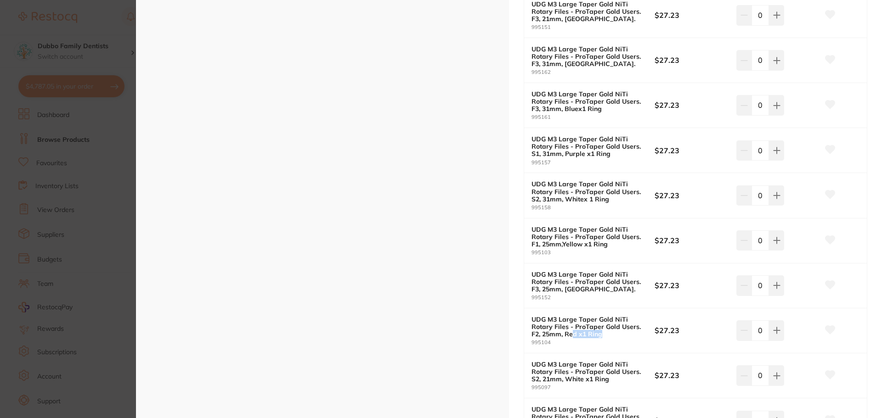
drag, startPoint x: 571, startPoint y: 332, endPoint x: 603, endPoint y: 332, distance: 31.2
click at [603, 332] on b "UDG M3 Large Taper Gold NiTi Rotary Files - ProTaper Gold Users. F2, 25mm, Red …" at bounding box center [586, 327] width 111 height 22
click at [606, 336] on b "UDG M3 Large Taper Gold NiTi Rotary Files - ProTaper Gold Users. F2, 25mm, Red …" at bounding box center [586, 327] width 111 height 22
drag, startPoint x: 599, startPoint y: 194, endPoint x: 544, endPoint y: 180, distance: 57.4
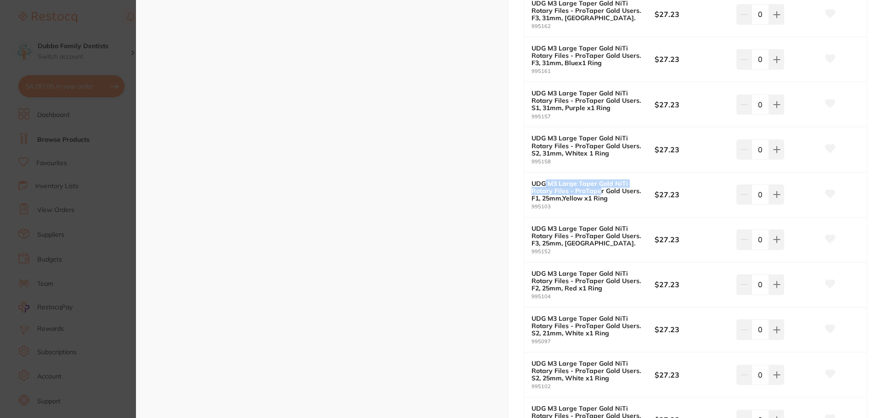
click at [544, 180] on b "UDG M3 Large Taper Gold NiTi Rotary Files - ProTaper Gold Users. F1, 25mm,Yello…" at bounding box center [586, 191] width 111 height 22
click at [624, 197] on b "UDG M3 Large Taper Gold NiTi Rotary Files - ProTaper Gold Users. F1, 25mm,Yello…" at bounding box center [586, 191] width 111 height 22
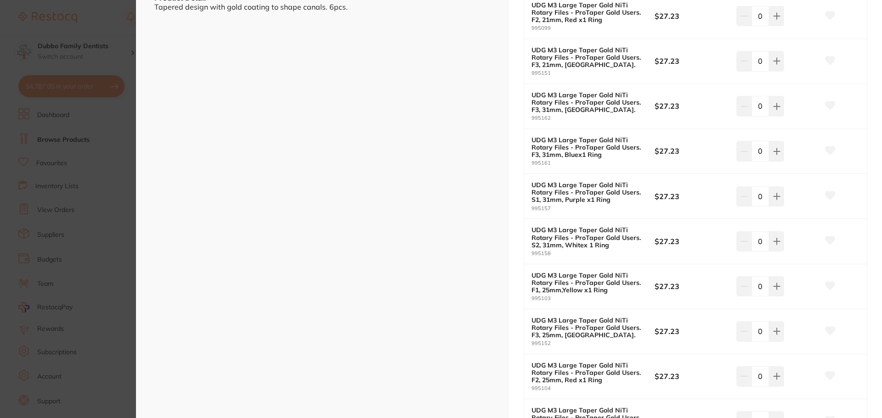
scroll to position [0, 0]
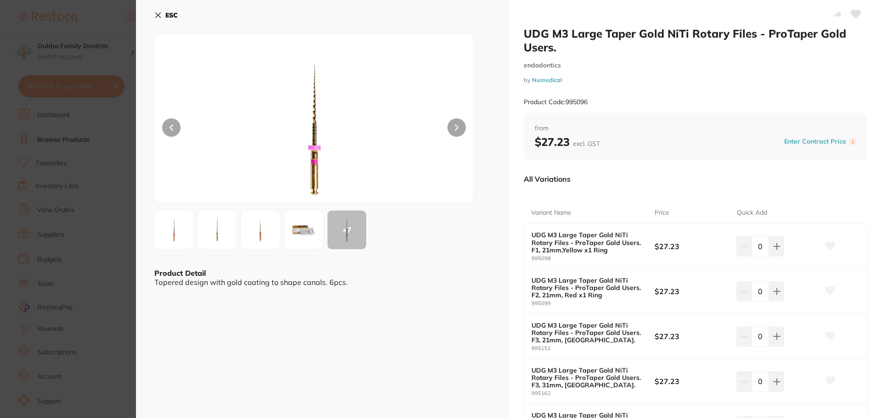
click at [324, 226] on div "+ 7" at bounding box center [322, 229] width 336 height 39
click at [308, 226] on img at bounding box center [303, 230] width 33 height 33
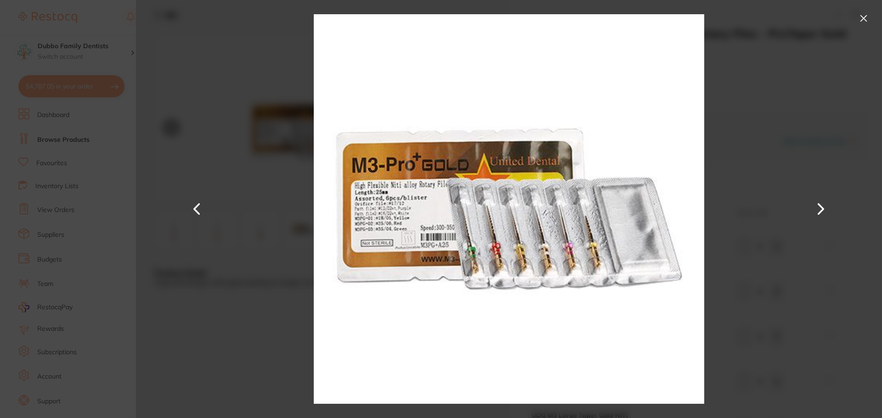
click at [94, 254] on section "UDG M3 Large Taper Gold NiTi Rotary Files - ProTaper Gold Users. endodontics by…" at bounding box center [441, 209] width 882 height 418
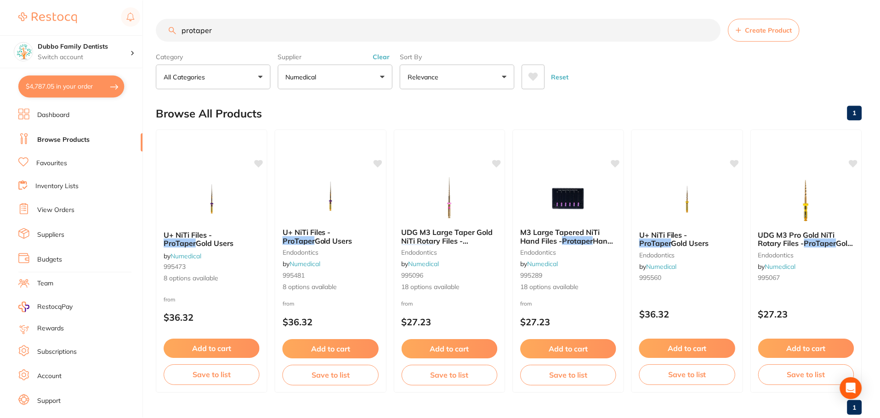
scroll to position [23, 0]
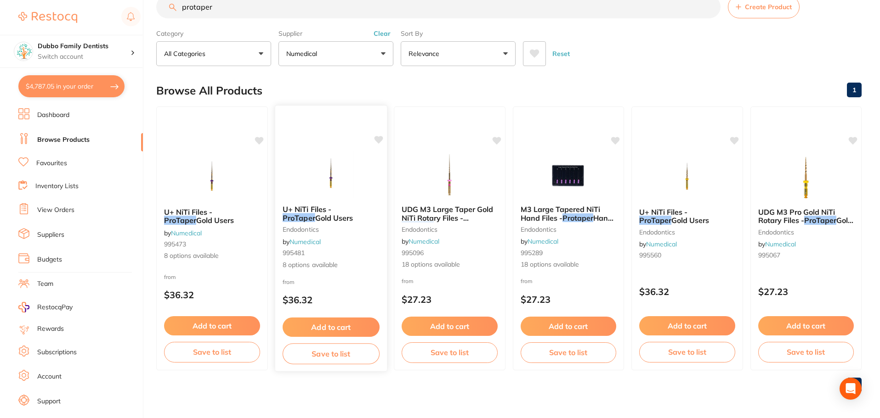
click at [315, 215] on span "Gold Users" at bounding box center [334, 217] width 38 height 9
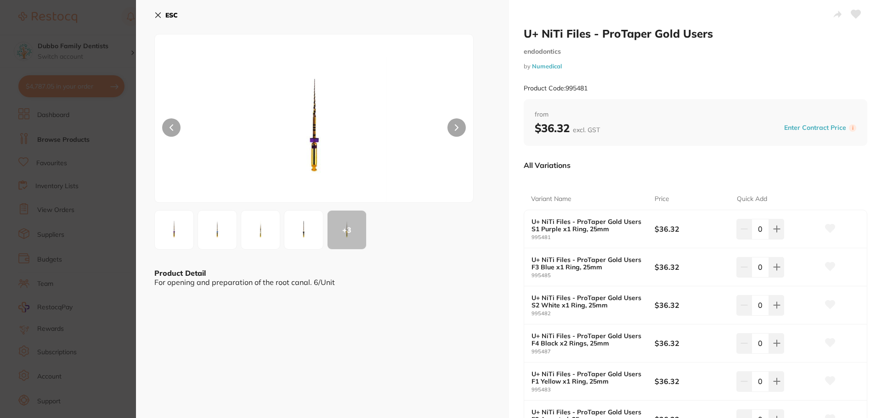
click at [345, 226] on div "+ 3" at bounding box center [346, 230] width 39 height 39
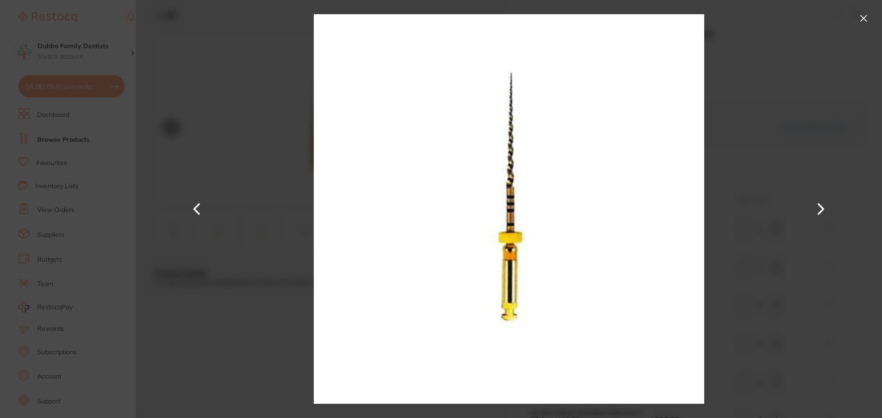
click at [869, 14] on button at bounding box center [863, 18] width 15 height 15
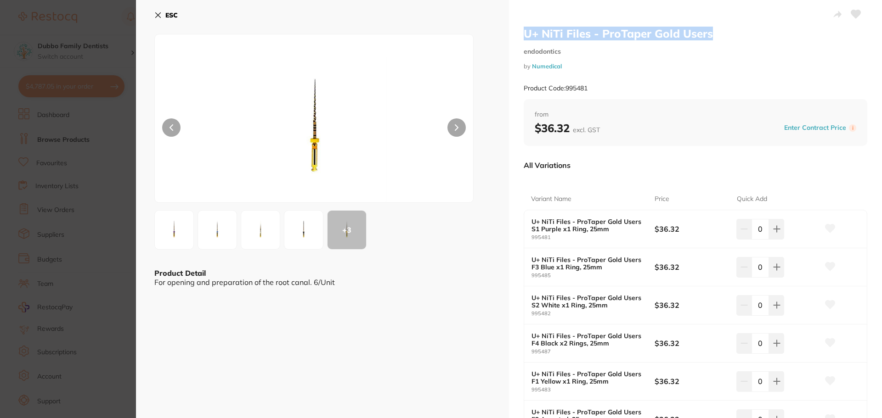
drag, startPoint x: 524, startPoint y: 34, endPoint x: 708, endPoint y: 36, distance: 184.6
click at [708, 36] on h2 "U+ NiTi Files - ProTaper Gold Users" at bounding box center [696, 34] width 344 height 14
copy h2 "U+ NiTi Files - ProTaper Gold Users"
click at [635, 180] on div "Variant Name Price Quick Add U+ NiTi Files - ProTaper Gold Users S1 Purple x1 R…" at bounding box center [696, 346] width 344 height 338
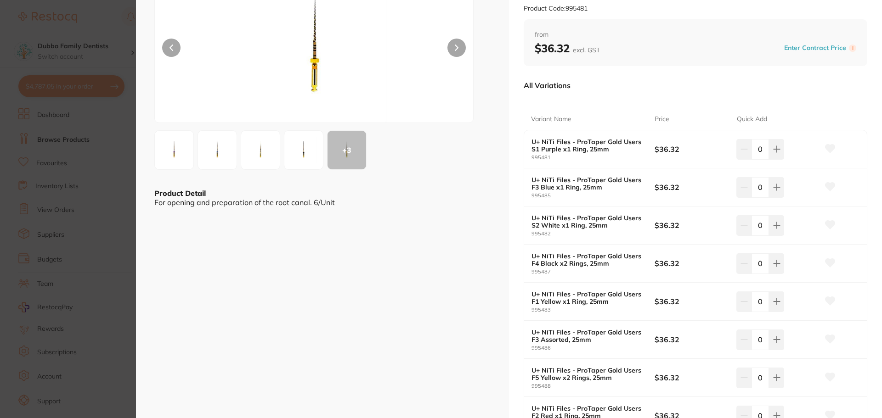
scroll to position [92, 0]
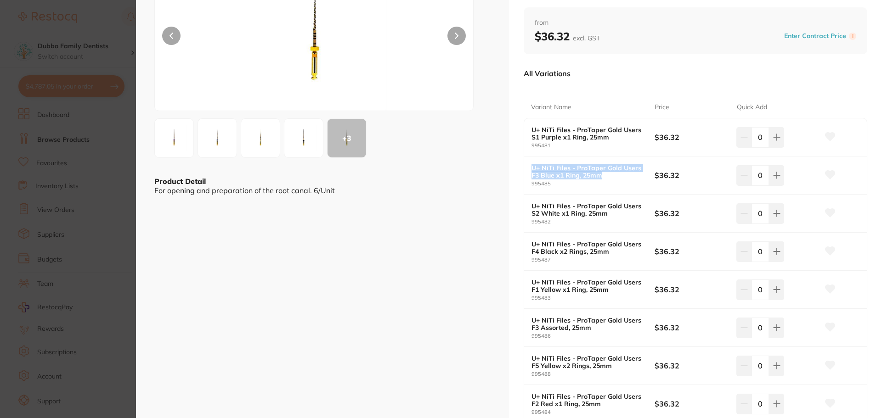
drag, startPoint x: 611, startPoint y: 178, endPoint x: 519, endPoint y: 169, distance: 92.8
click at [519, 169] on div "U+ NiTi Files - ProTaper Gold Users endodontics by Numedical Product Code: 9954…" at bounding box center [695, 199] width 373 height 582
click at [612, 180] on div "U+ NiTi Files - ProTaper Gold Users F3 Blue x1 Ring, 25mm 995485" at bounding box center [592, 175] width 123 height 23
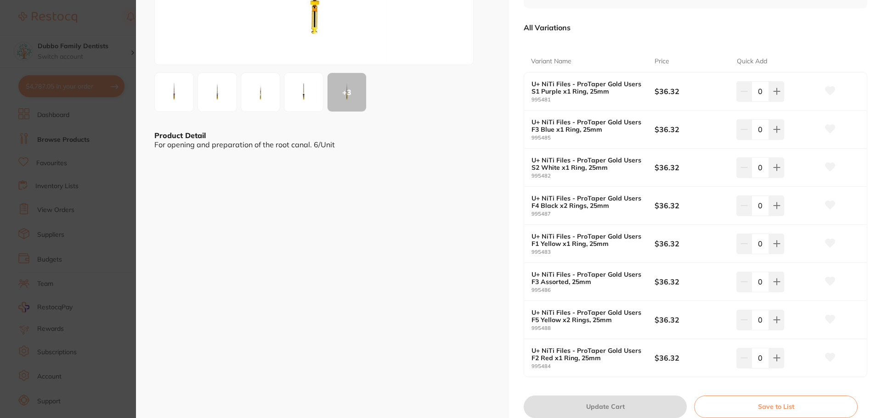
scroll to position [184, 0]
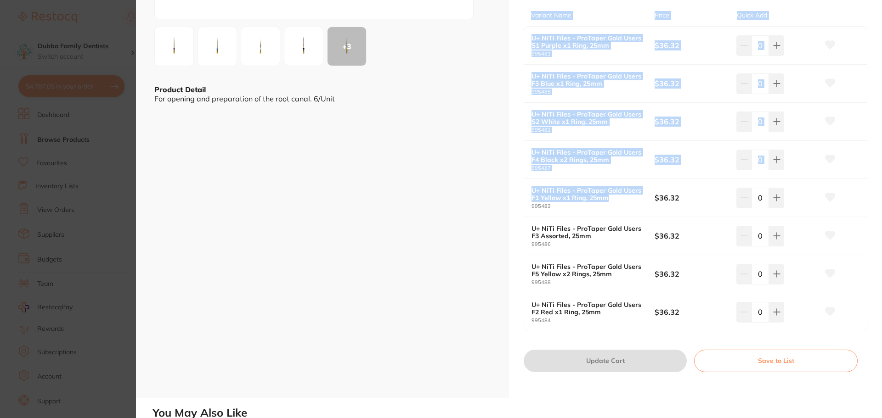
drag, startPoint x: 619, startPoint y: 198, endPoint x: 507, endPoint y: 190, distance: 112.3
click at [507, 190] on div "U+ NiTi Files - ProTaper Gold Users endodontics by Numedical Product Code: 9954…" at bounding box center [509, 107] width 746 height 582
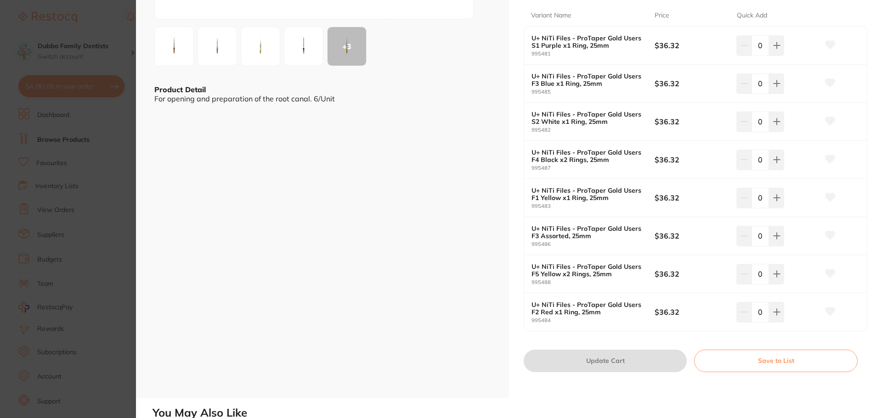
click at [693, 200] on b "$36.32" at bounding box center [691, 198] width 74 height 10
click at [773, 198] on icon at bounding box center [776, 198] width 6 height 6
type input "1"
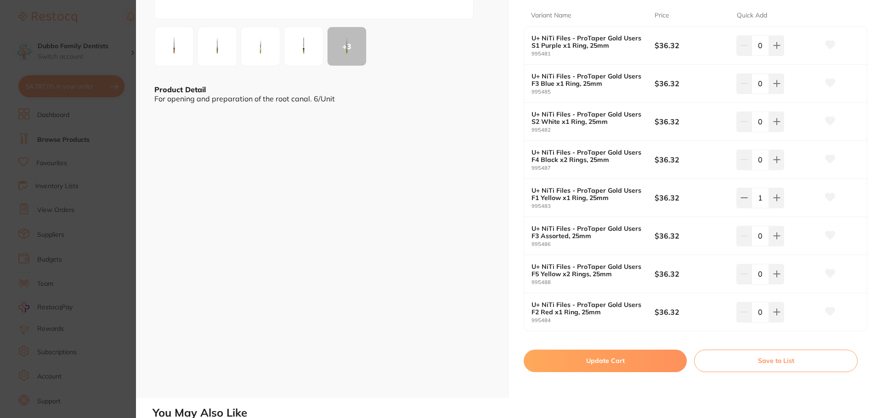
scroll to position [230, 0]
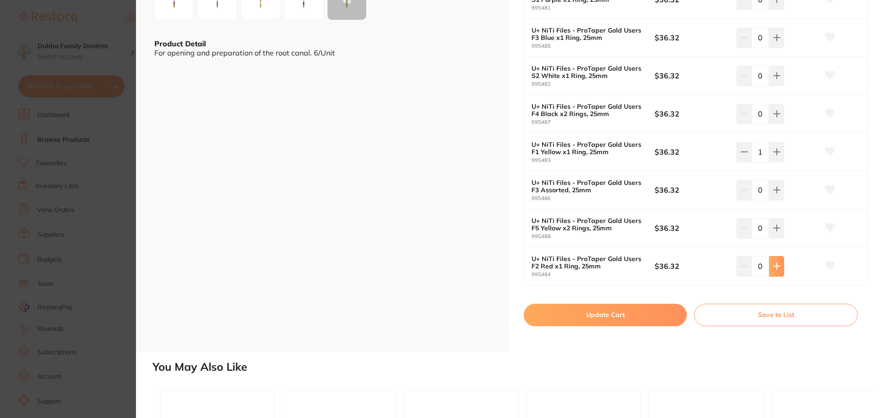
click at [779, 266] on button at bounding box center [776, 266] width 15 height 20
type input "1"
click at [591, 316] on button "Update Cart" at bounding box center [605, 315] width 163 height 22
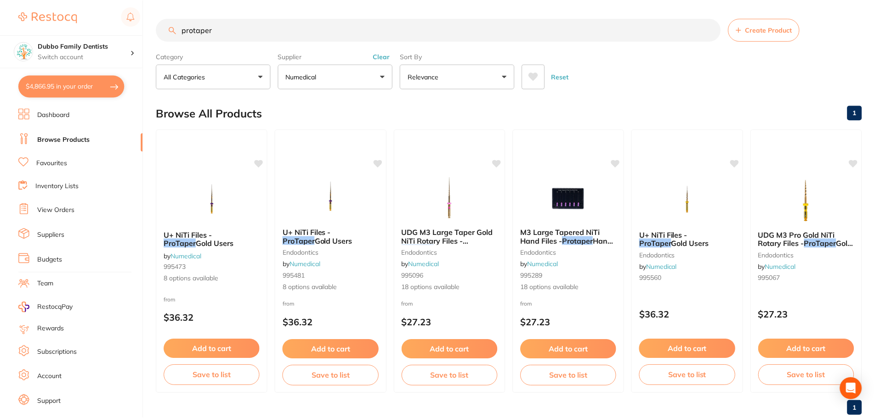
scroll to position [23, 0]
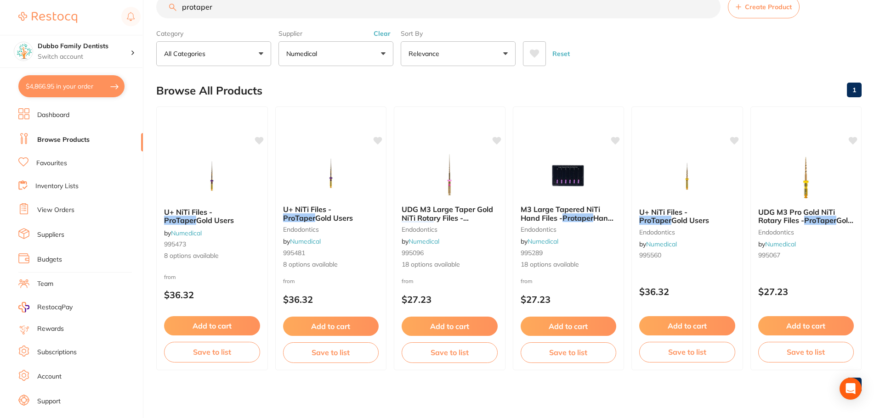
click at [614, 51] on div "Reset" at bounding box center [688, 50] width 331 height 32
click at [59, 86] on button "$4,866.95 in your order" at bounding box center [71, 86] width 106 height 22
checkbox input "true"
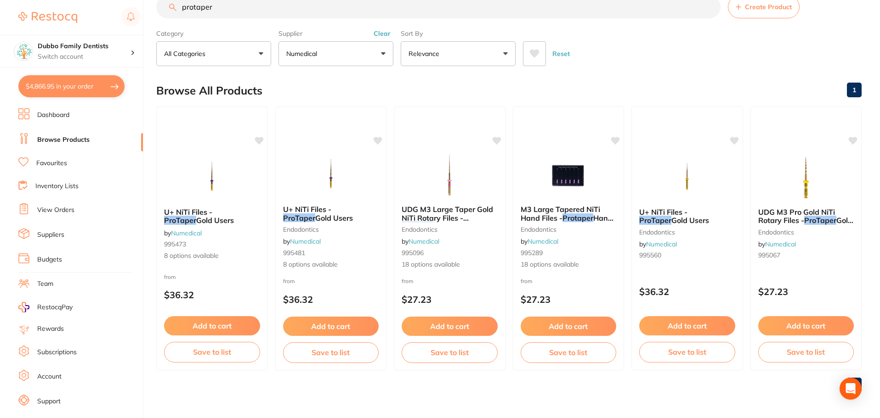
checkbox input "true"
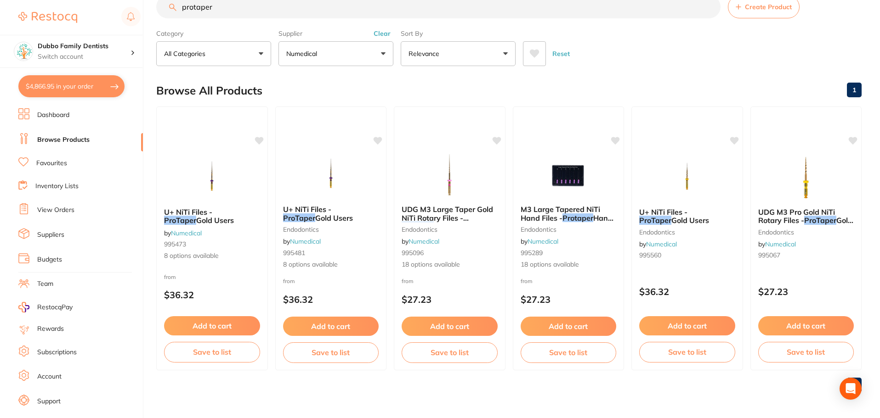
checkbox input "true"
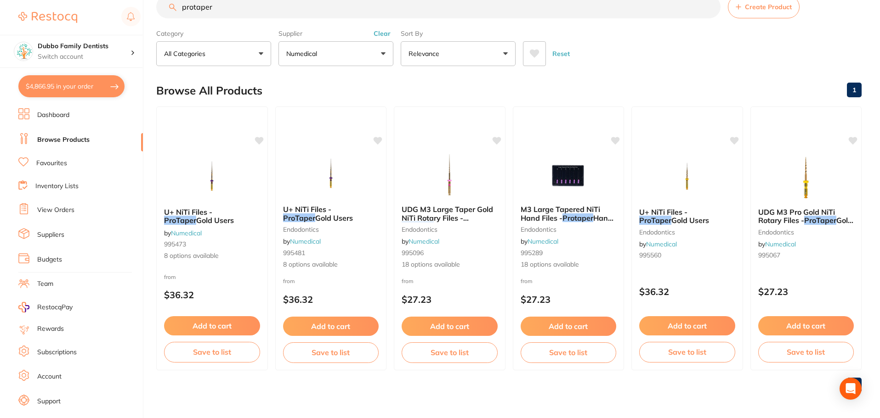
checkbox input "true"
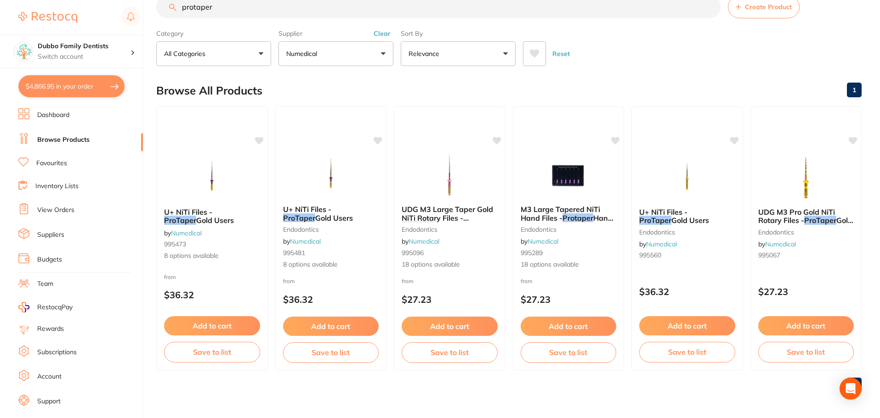
checkbox input "true"
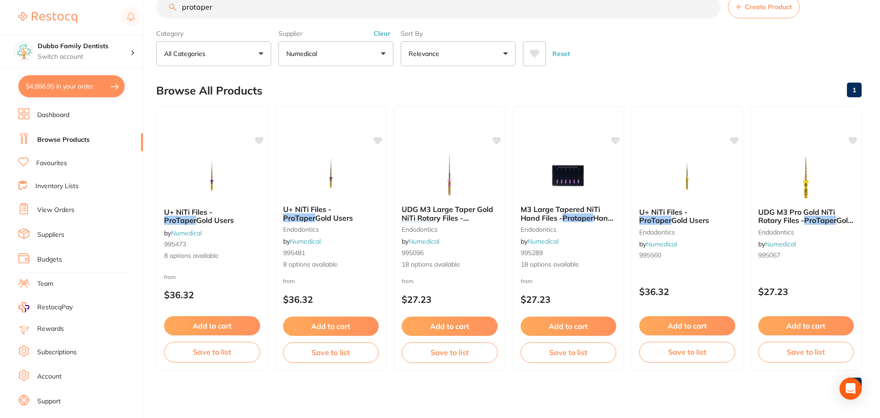
checkbox input "true"
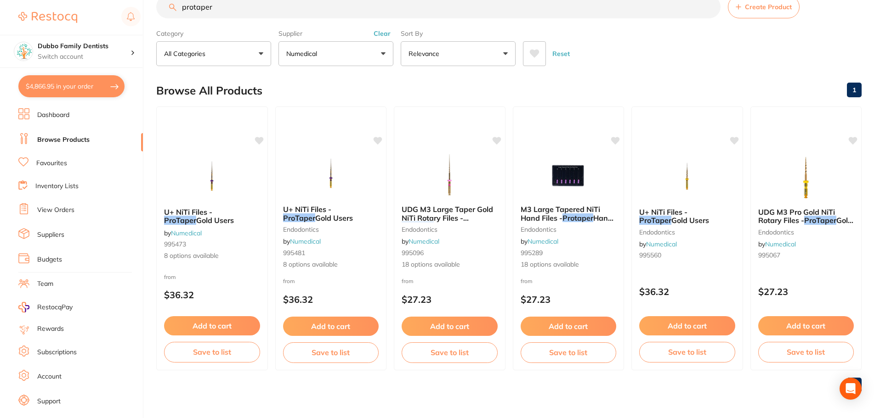
checkbox input "true"
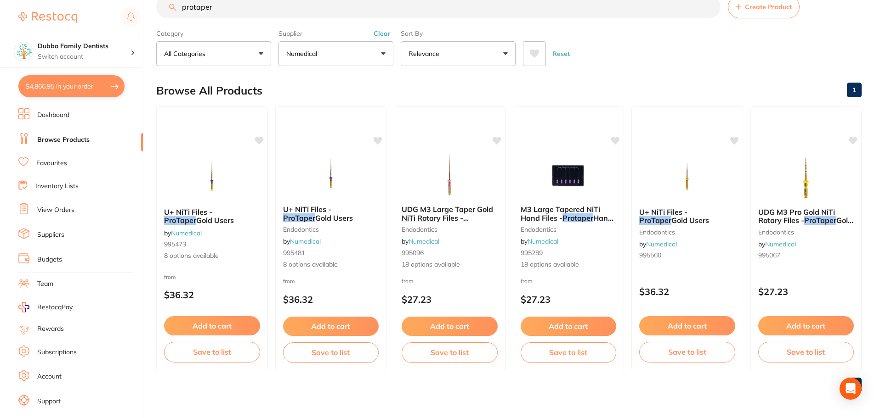
checkbox input "true"
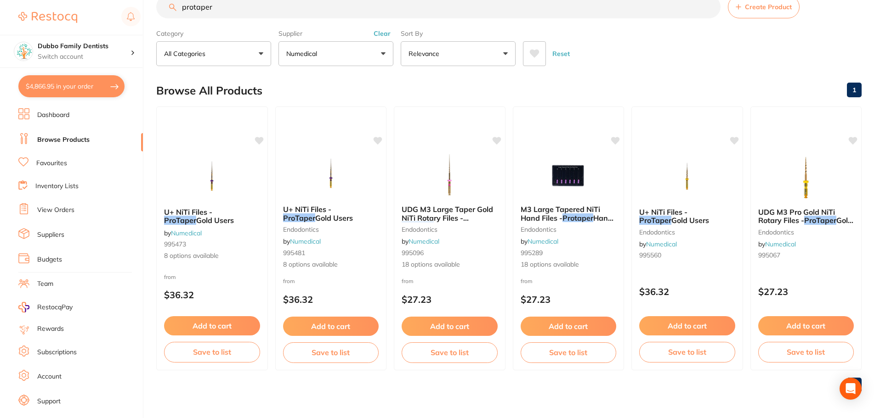
checkbox input "true"
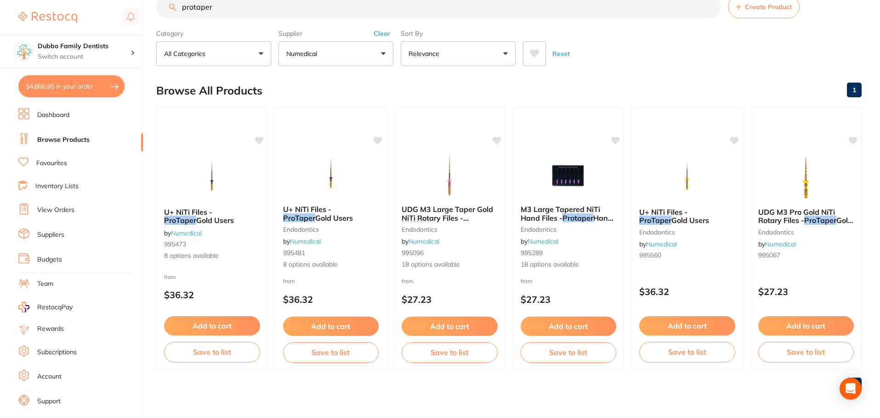
checkbox input "true"
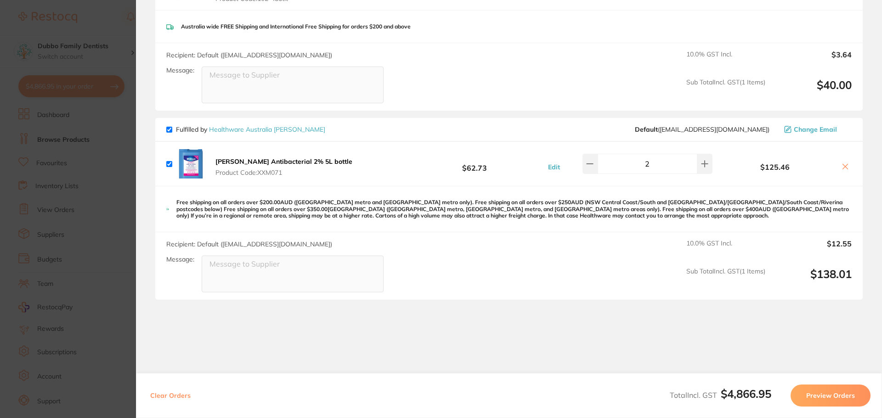
scroll to position [2634, 0]
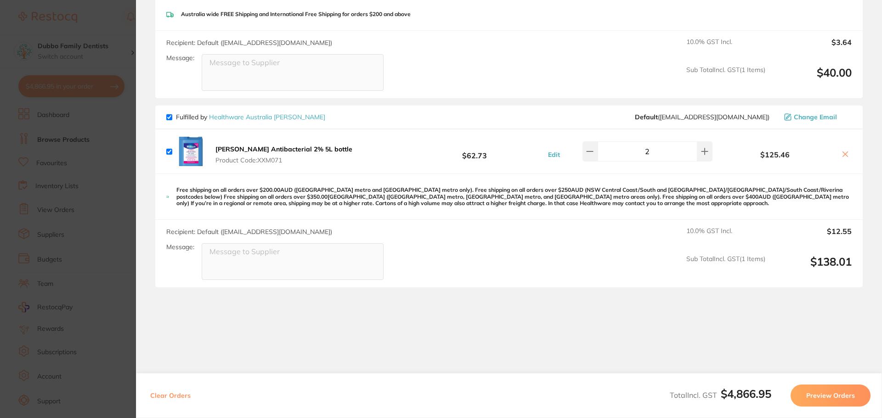
click at [79, 285] on section "Update RRP Set your pre negotiated price for this item. Item Agreed RRP (excl. …" at bounding box center [441, 209] width 882 height 418
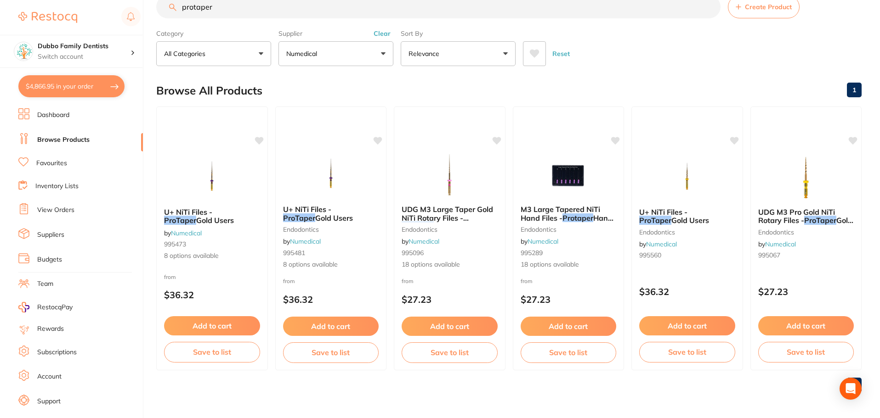
click at [616, 81] on div "Browse All Products 1" at bounding box center [508, 90] width 705 height 31
click at [68, 87] on button "$4,866.95 in your order" at bounding box center [71, 86] width 106 height 22
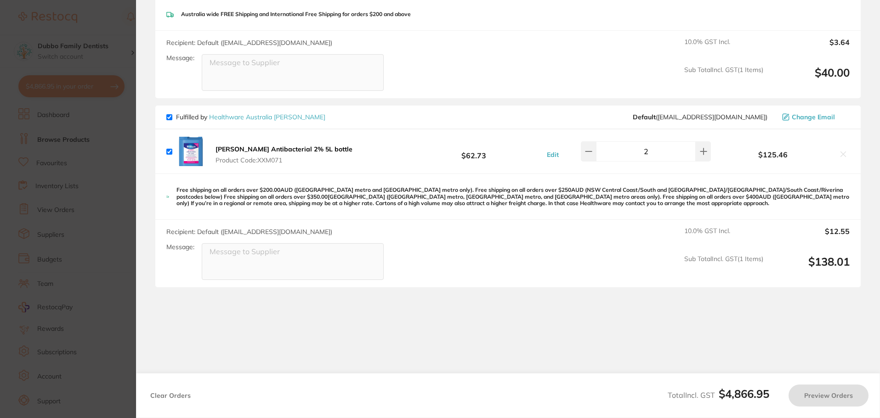
scroll to position [0, 0]
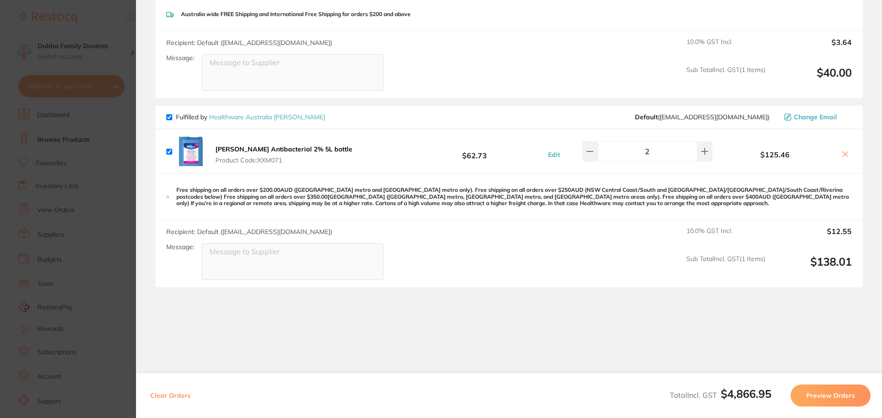
click at [255, 113] on link "Healthware Australia [PERSON_NAME]" at bounding box center [267, 117] width 116 height 8
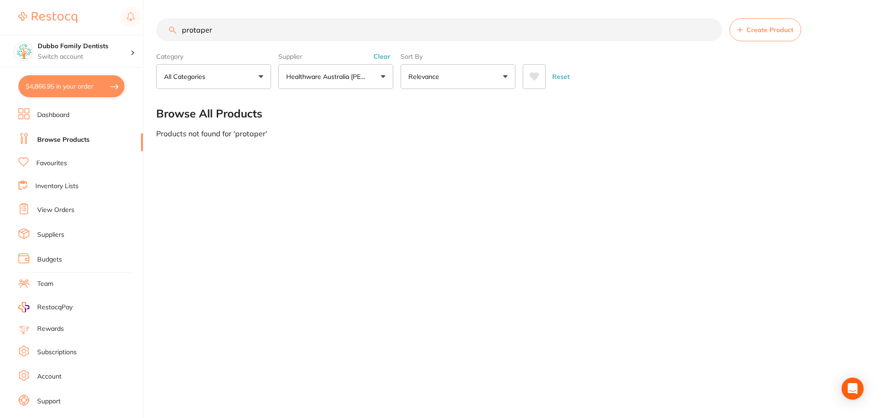
drag, startPoint x: 286, startPoint y: 28, endPoint x: 63, endPoint y: 7, distance: 224.2
click at [63, 7] on div "$4,866.95 Dubbo Family Dentists Switch account Dubbo Family Dentists $4,866.95 …" at bounding box center [441, 209] width 882 height 418
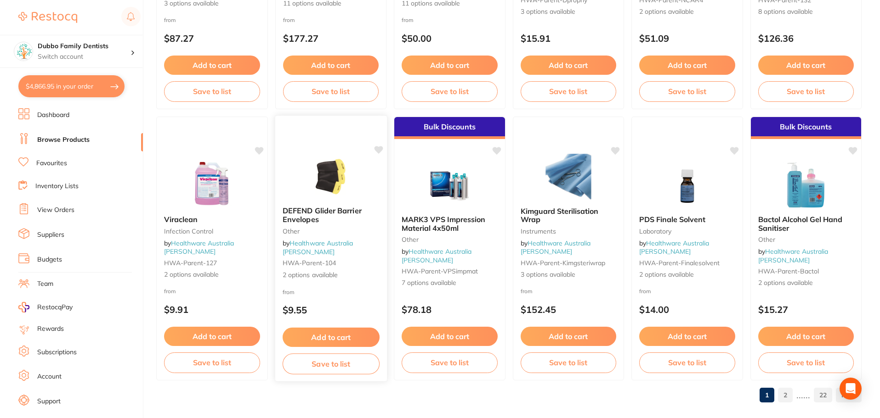
scroll to position [2194, 0]
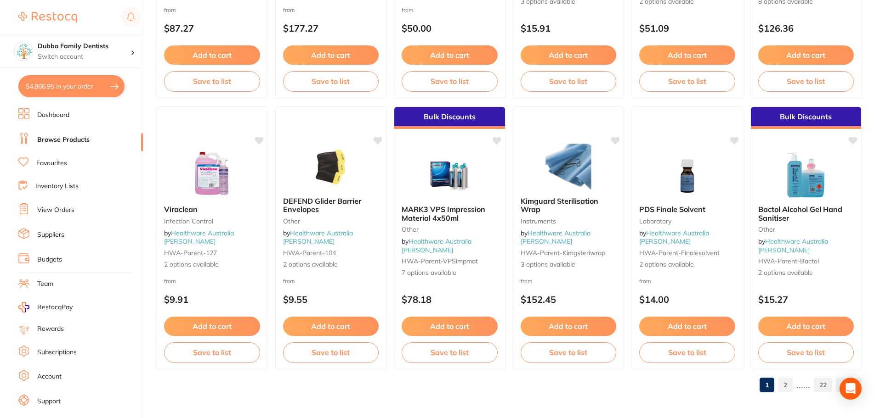
click at [785, 383] on link "2" at bounding box center [785, 385] width 15 height 18
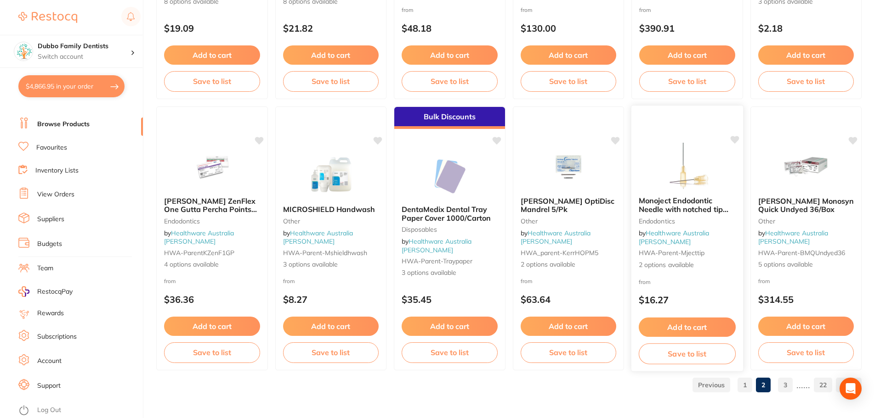
click at [683, 217] on span "Monoject Endodontic Needle with notched tip 25/Box" at bounding box center [683, 209] width 90 height 26
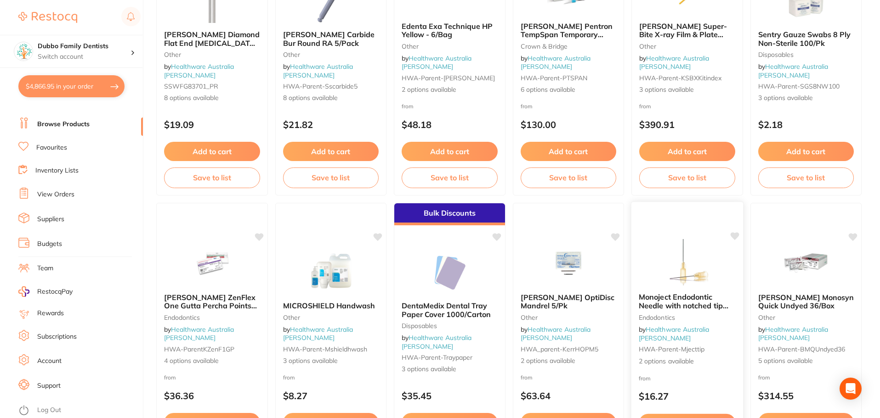
scroll to position [2149, 0]
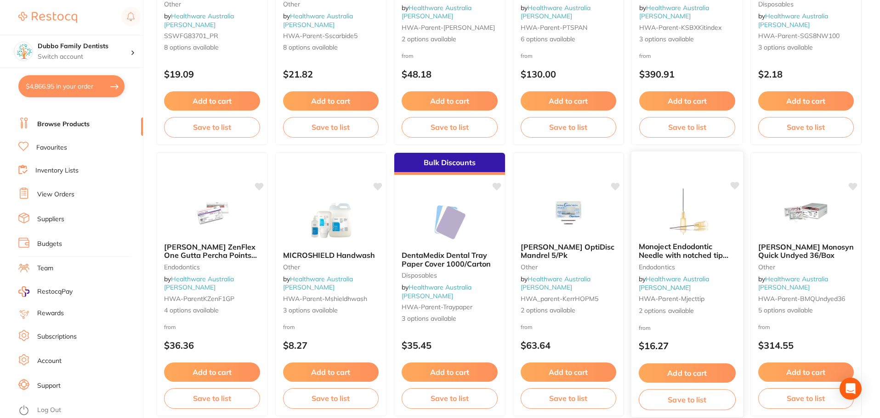
click at [673, 256] on span "Monoject Endodontic Needle with notched tip 25/Box" at bounding box center [683, 255] width 90 height 26
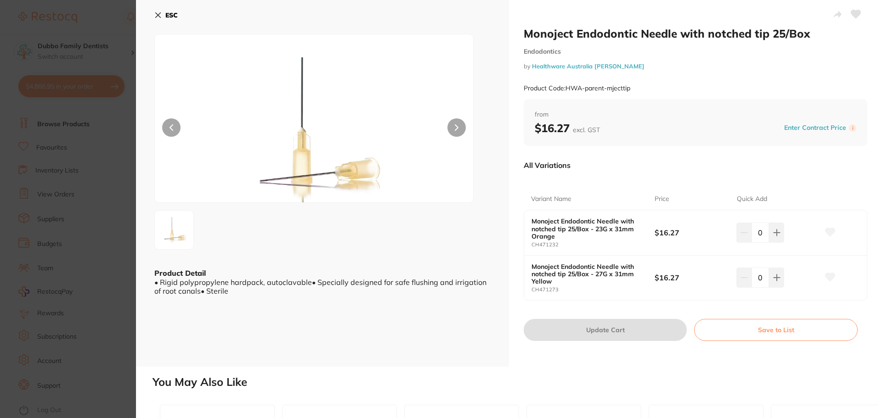
click at [610, 276] on b "Monoject Endodontic Needle with notched tip 25/Box - 27G x 31mm Yellow" at bounding box center [586, 274] width 111 height 22
click at [107, 187] on section "Monoject Endodontic Needle with notched tip 25/Box Endodontics by Healthware Au…" at bounding box center [441, 209] width 882 height 418
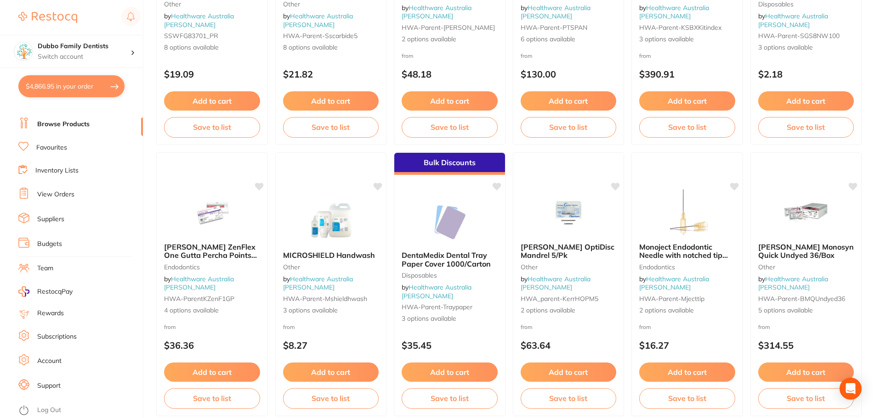
scroll to position [2194, 0]
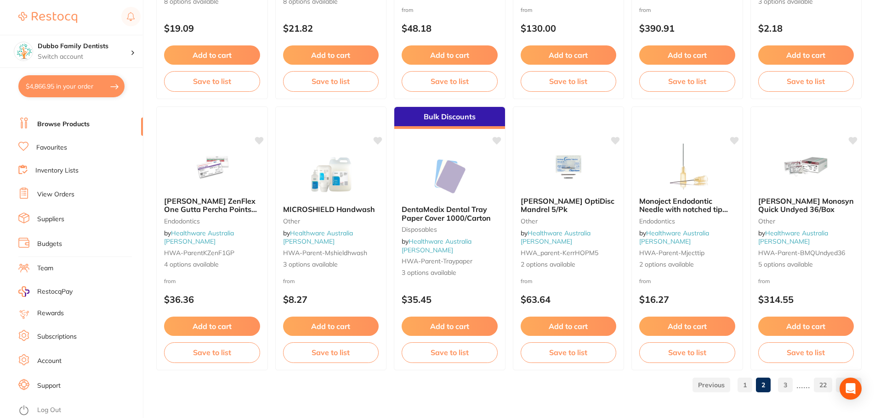
click at [792, 389] on link "3" at bounding box center [785, 385] width 15 height 18
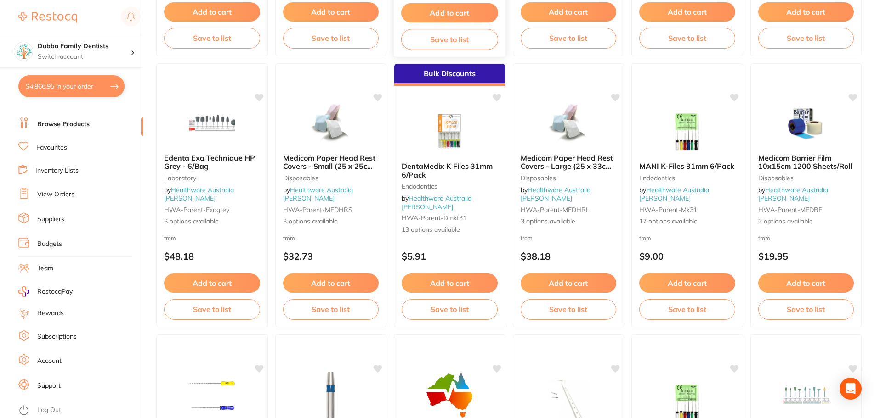
scroll to position [1286, 0]
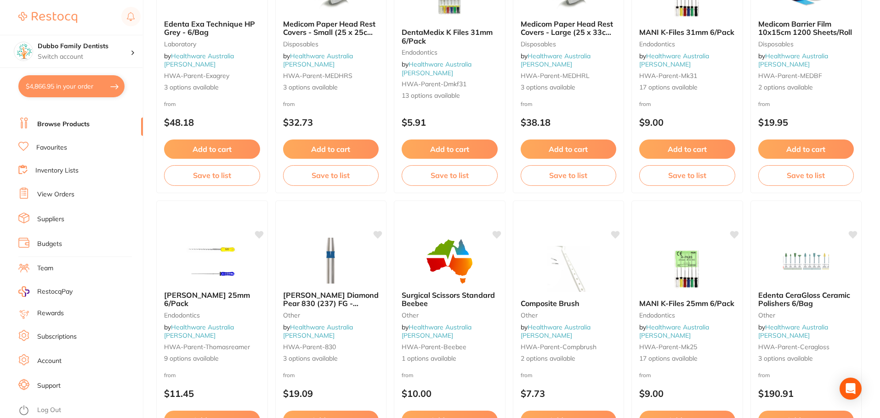
click at [67, 86] on button "$4,866.95 in your order" at bounding box center [71, 86] width 106 height 22
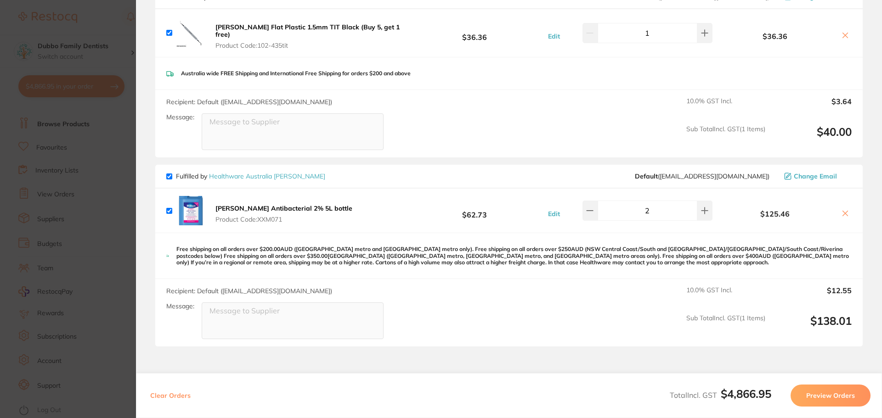
scroll to position [2496, 0]
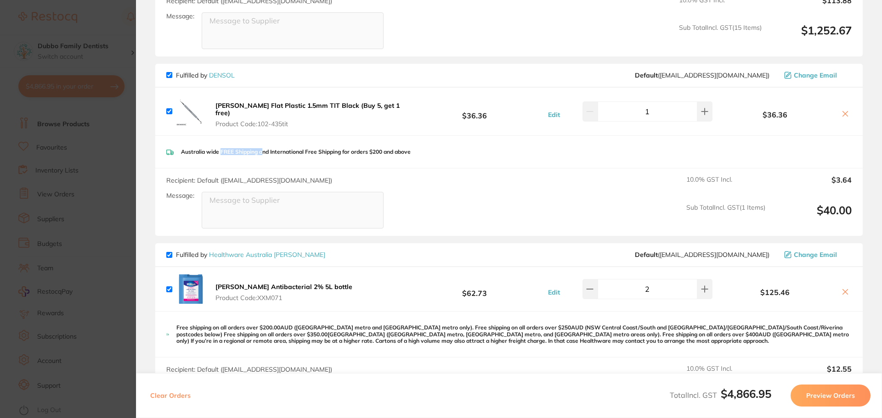
drag, startPoint x: 219, startPoint y: 137, endPoint x: 262, endPoint y: 138, distance: 43.2
click at [262, 149] on p "Australia wide FREE Shipping and International Free Shipping for orders $200 an…" at bounding box center [296, 152] width 230 height 6
drag, startPoint x: 294, startPoint y: 136, endPoint x: 351, endPoint y: 136, distance: 57.4
click at [351, 149] on p "Australia wide FREE Shipping and International Free Shipping for orders $200 an…" at bounding box center [296, 152] width 230 height 6
drag, startPoint x: 177, startPoint y: 135, endPoint x: 258, endPoint y: 138, distance: 80.9
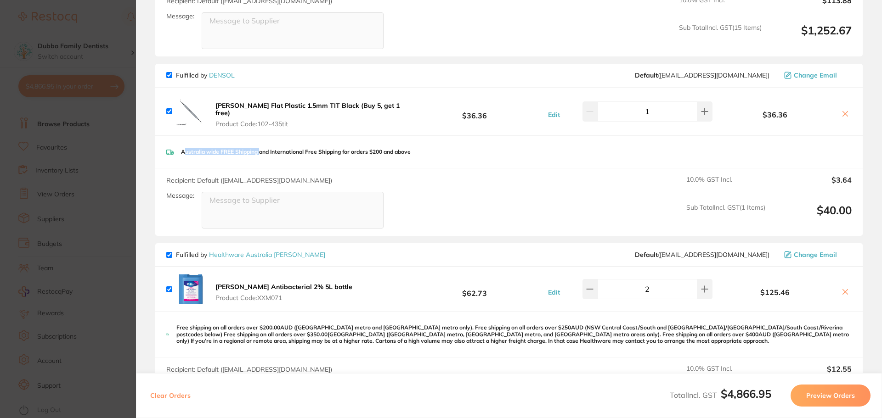
click at [258, 138] on div "Australia wide FREE Shipping and International Free Shipping for orders $200 an…" at bounding box center [508, 152] width 707 height 33
drag, startPoint x: 181, startPoint y: 308, endPoint x: 402, endPoint y: 306, distance: 220.5
click at [402, 312] on div "Free shipping on all orders over $200.00AUD ([GEOGRAPHIC_DATA] metro and [GEOGR…" at bounding box center [508, 335] width 707 height 46
drag, startPoint x: 408, startPoint y: 312, endPoint x: 628, endPoint y: 316, distance: 219.6
click at [628, 325] on p "Free shipping on all orders over $200.00AUD ([GEOGRAPHIC_DATA] metro and [GEOGR…" at bounding box center [513, 335] width 675 height 20
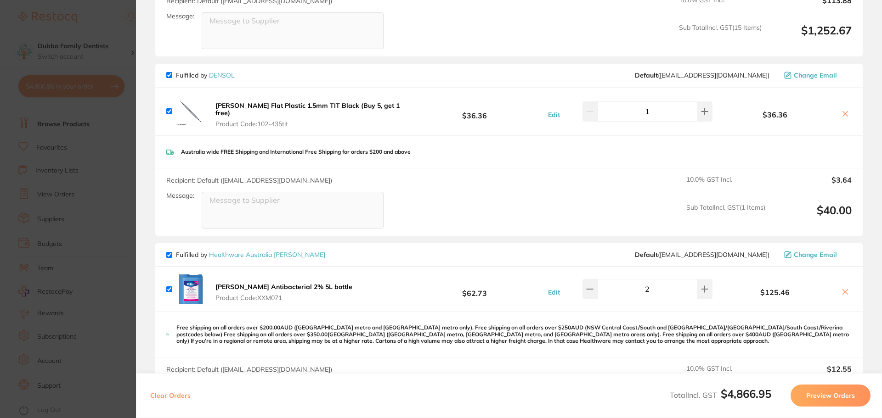
click at [209, 325] on p "Free shipping on all orders over $200.00AUD ([GEOGRAPHIC_DATA] metro and [GEOGR…" at bounding box center [513, 335] width 675 height 20
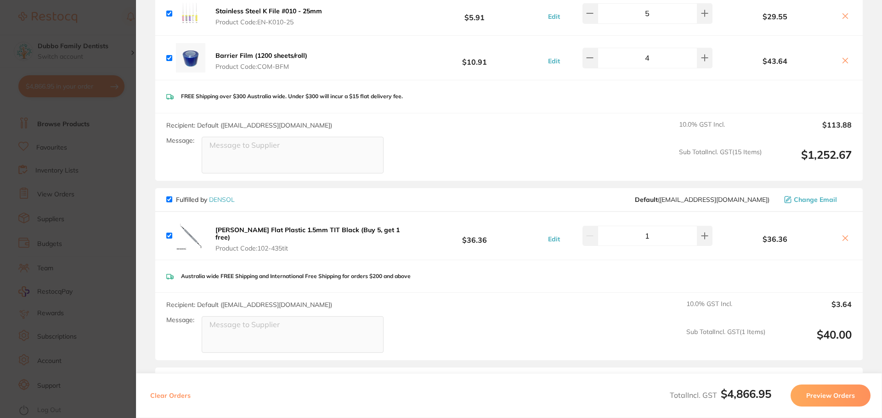
scroll to position [2358, 0]
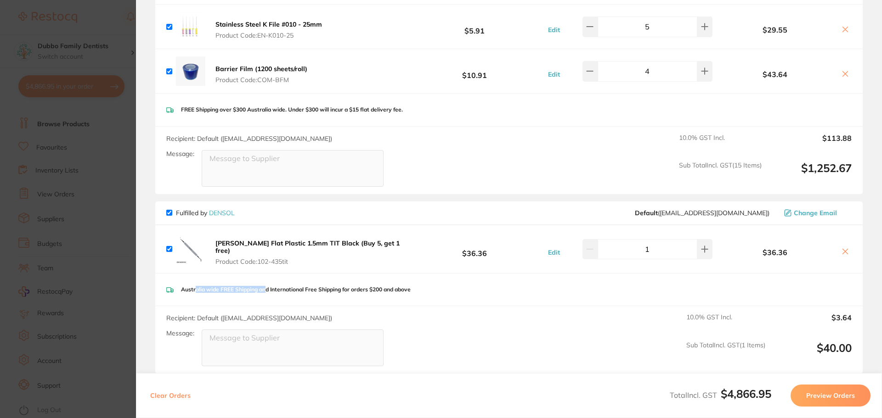
drag, startPoint x: 194, startPoint y: 276, endPoint x: 264, endPoint y: 280, distance: 70.4
click at [264, 280] on div "Australia wide FREE Shipping and International Free Shipping for orders $200 an…" at bounding box center [508, 290] width 707 height 33
click at [269, 287] on p "Australia wide FREE Shipping and International Free Shipping for orders $200 an…" at bounding box center [296, 290] width 230 height 6
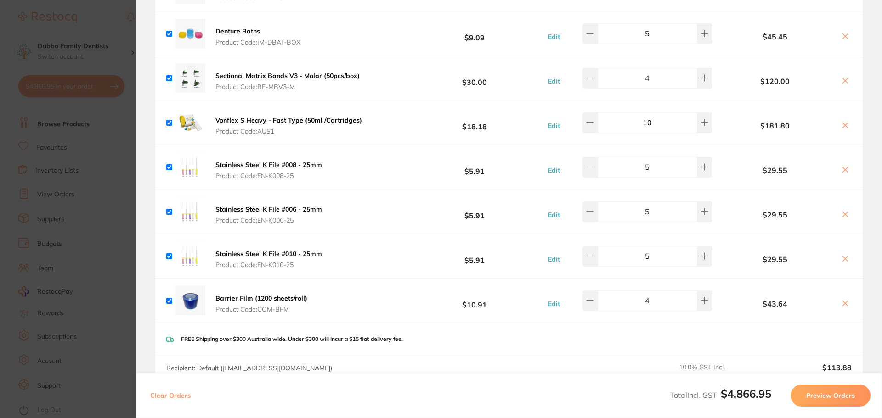
scroll to position [2221, 0]
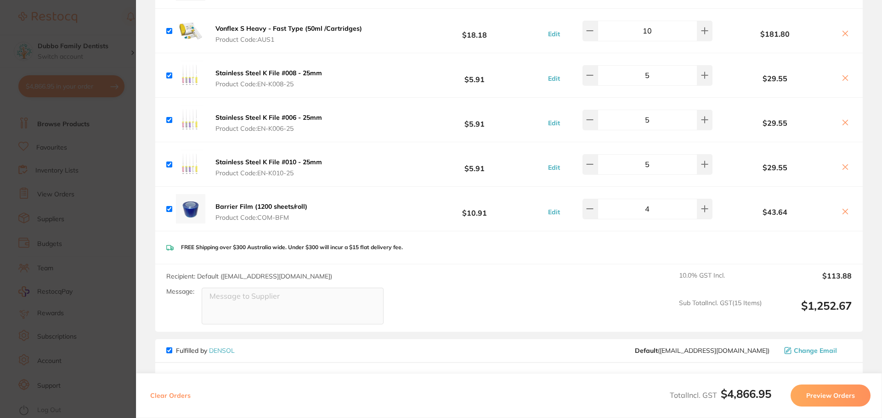
click at [846, 208] on icon at bounding box center [844, 211] width 7 height 7
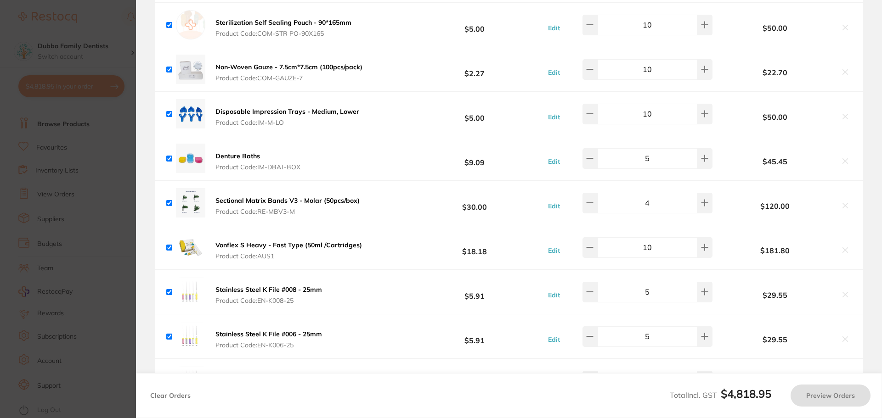
scroll to position [1991, 0]
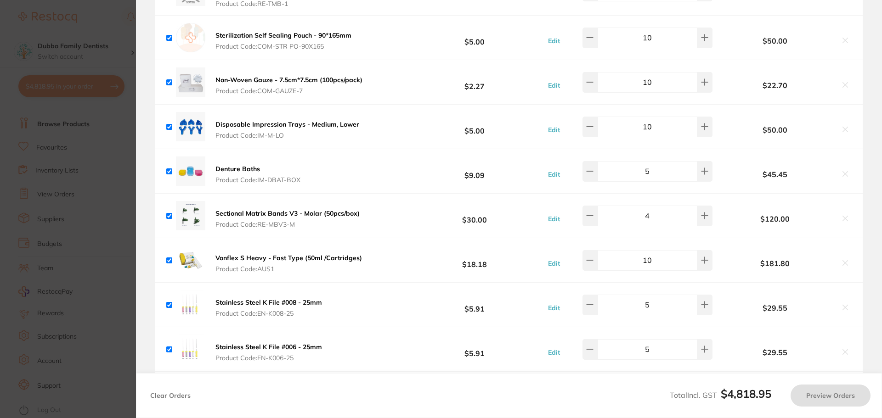
checkbox input "true"
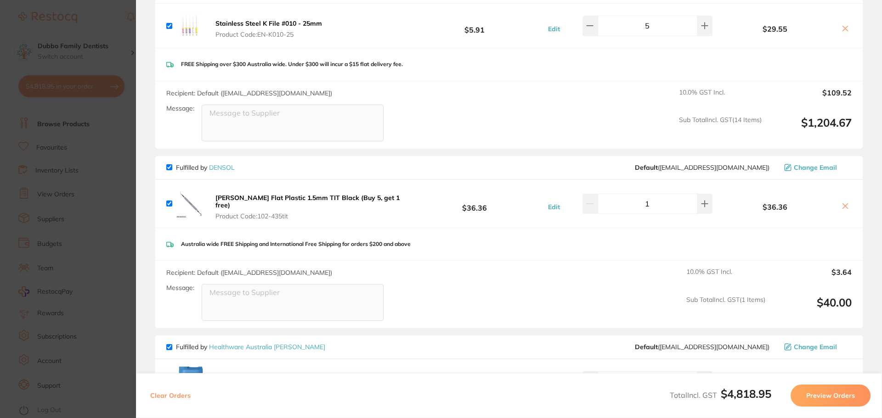
scroll to position [2496, 0]
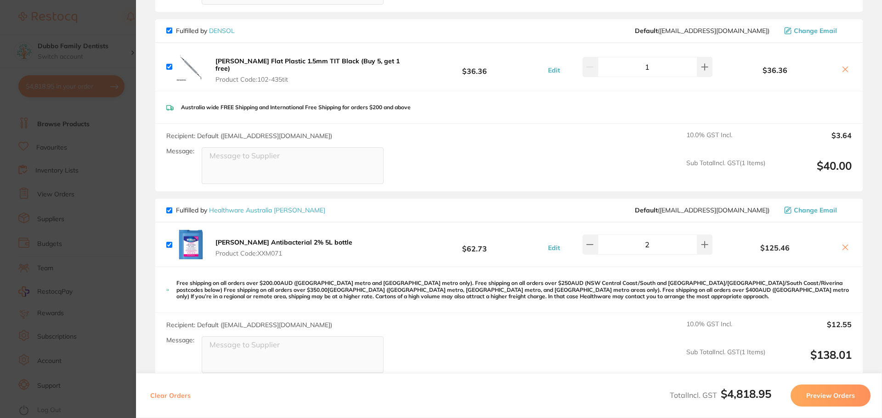
click at [34, 284] on section "Update RRP Set your pre negotiated price for this item. Item Agreed RRP (excl. …" at bounding box center [441, 209] width 882 height 418
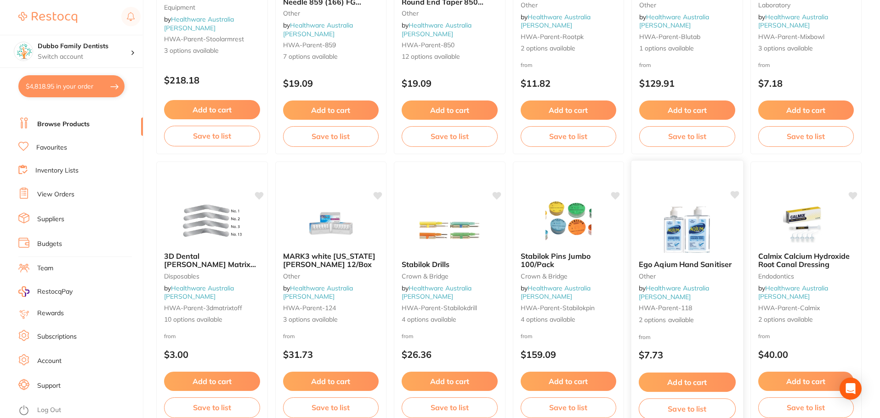
scroll to position [2194, 0]
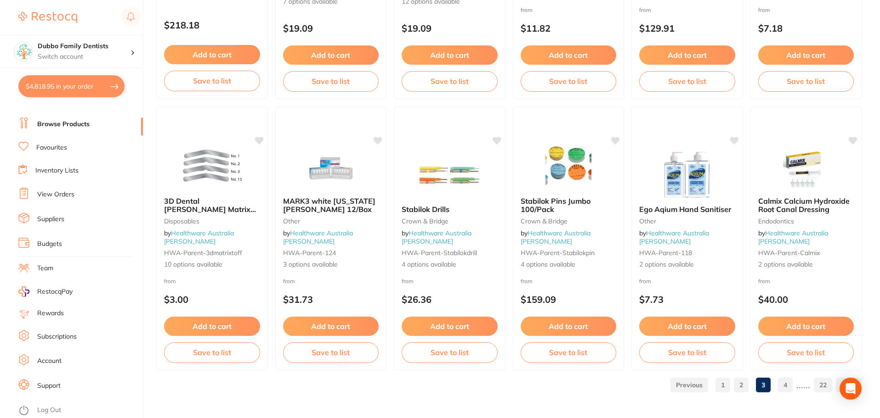
click at [719, 385] on link "1" at bounding box center [722, 385] width 15 height 18
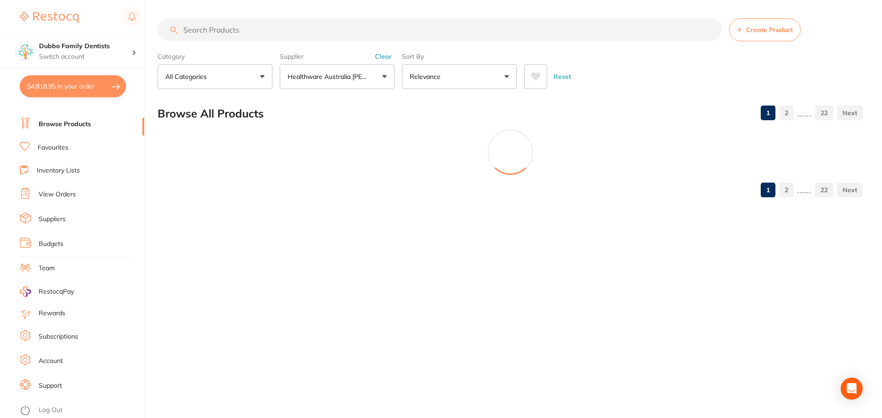
scroll to position [0, 0]
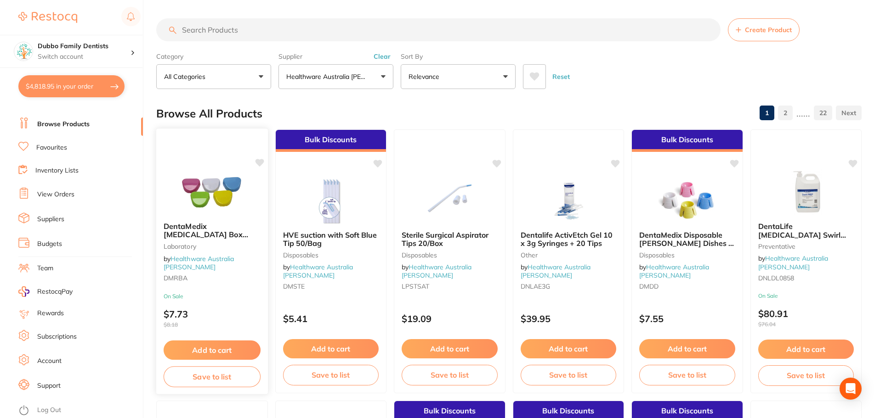
click at [208, 227] on div "DentaMedix Retainer Box Assorted - 10/Pack Laboratory by Healthware Australia R…" at bounding box center [212, 253] width 112 height 79
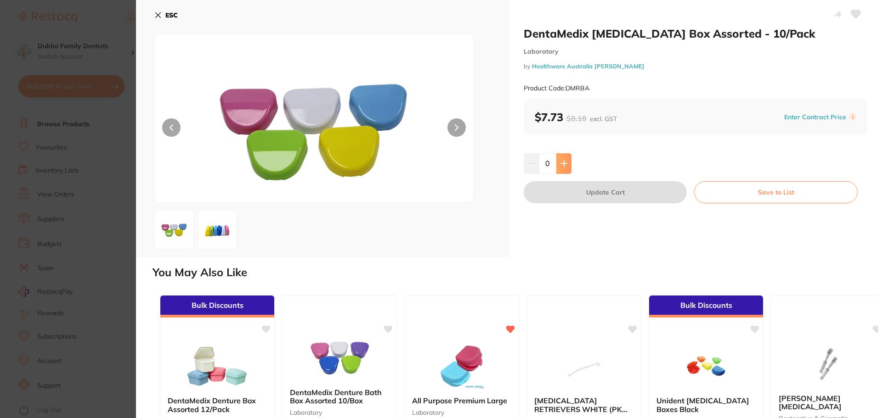
click at [559, 158] on button at bounding box center [563, 163] width 15 height 20
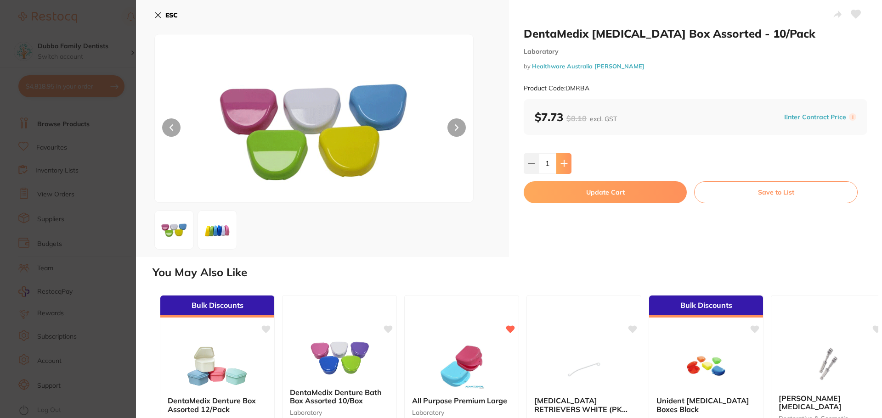
click at [562, 161] on icon at bounding box center [563, 163] width 7 height 7
type input "5"
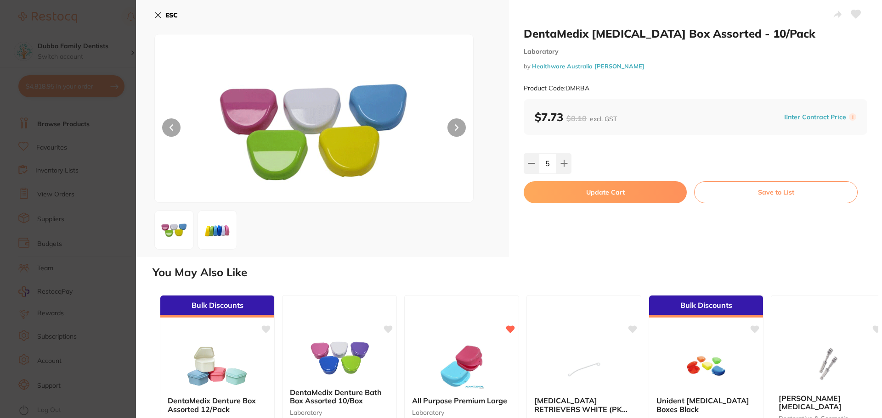
click at [610, 197] on button "Update Cart" at bounding box center [605, 192] width 163 height 22
checkbox input "false"
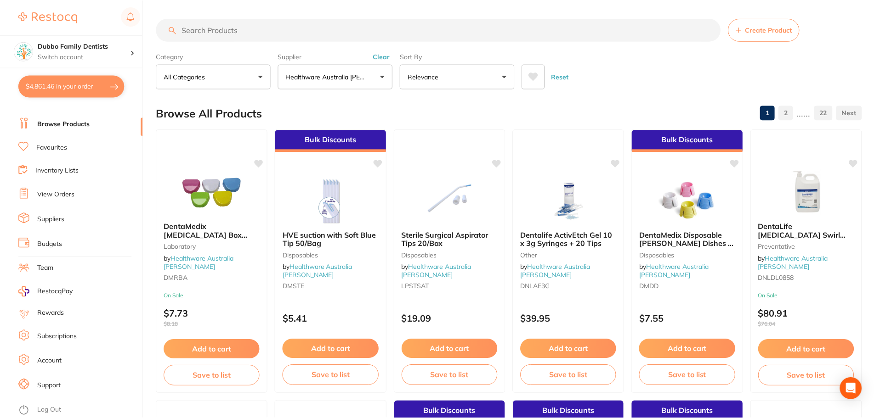
scroll to position [2194, 0]
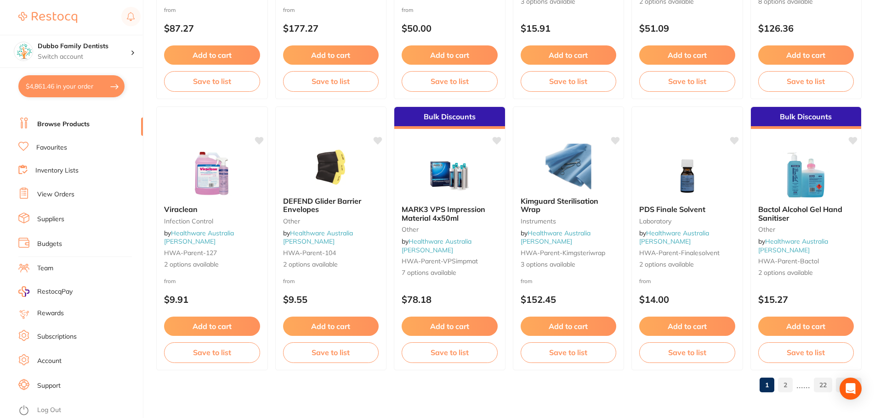
drag, startPoint x: 43, startPoint y: 83, endPoint x: 17, endPoint y: 99, distance: 30.3
click at [42, 83] on button "$4,861.46 in your order" at bounding box center [71, 86] width 106 height 22
checkbox input "true"
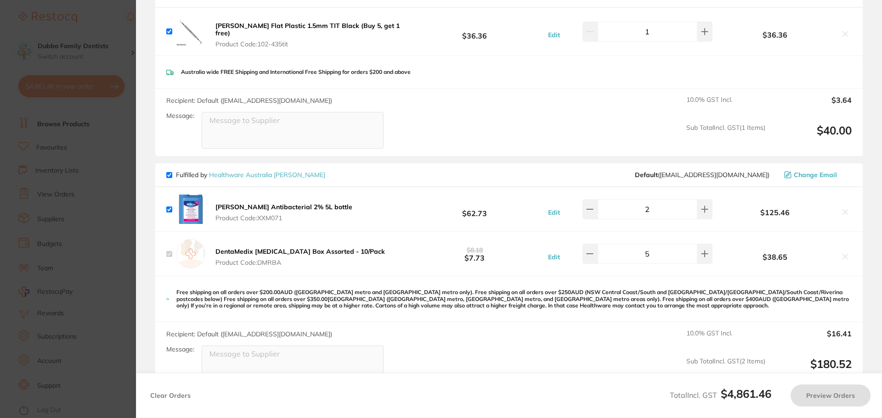
scroll to position [2542, 0]
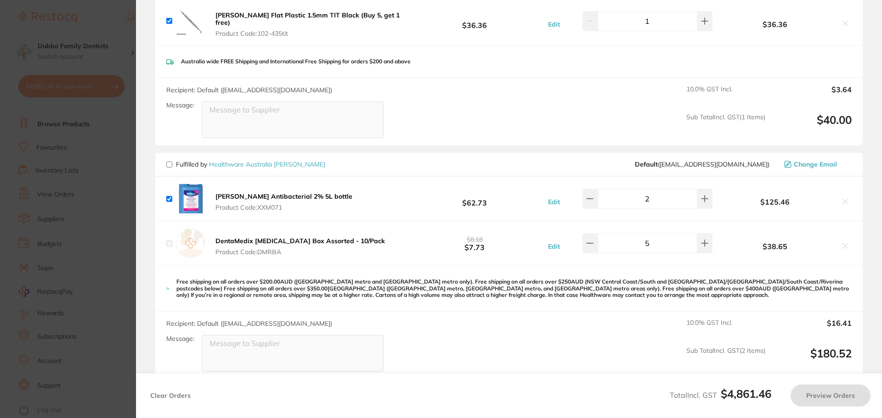
checkbox input "false"
checkbox input "true"
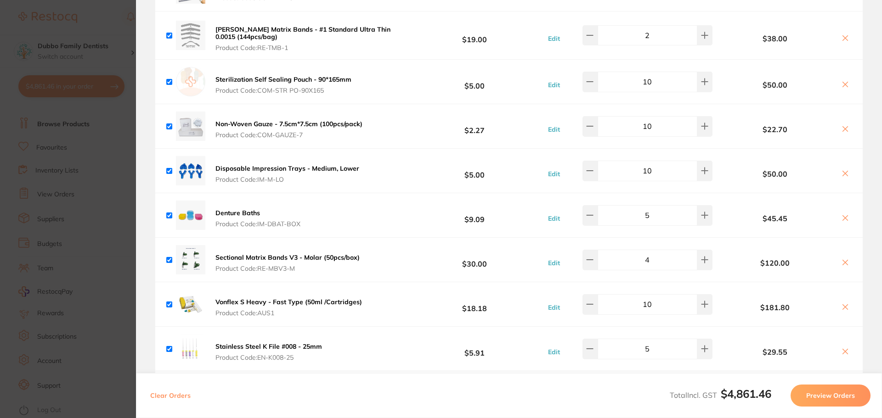
scroll to position [1945, 0]
click at [843, 216] on icon at bounding box center [844, 219] width 7 height 7
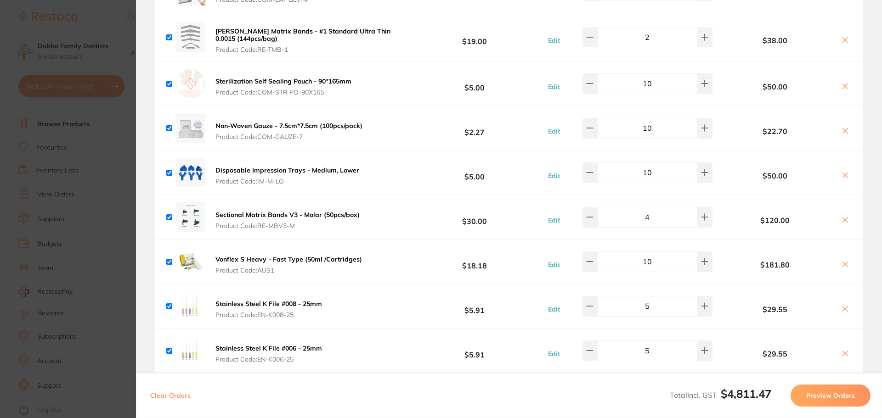
scroll to position [2037, 0]
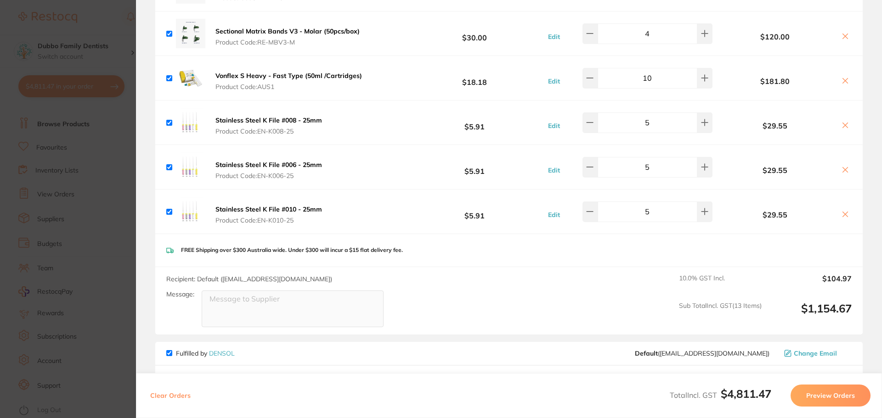
checkbox input "true"
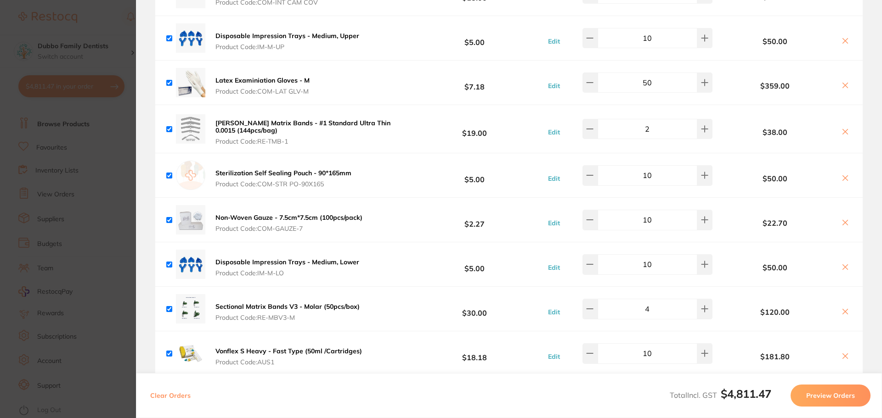
scroll to position [1807, 0]
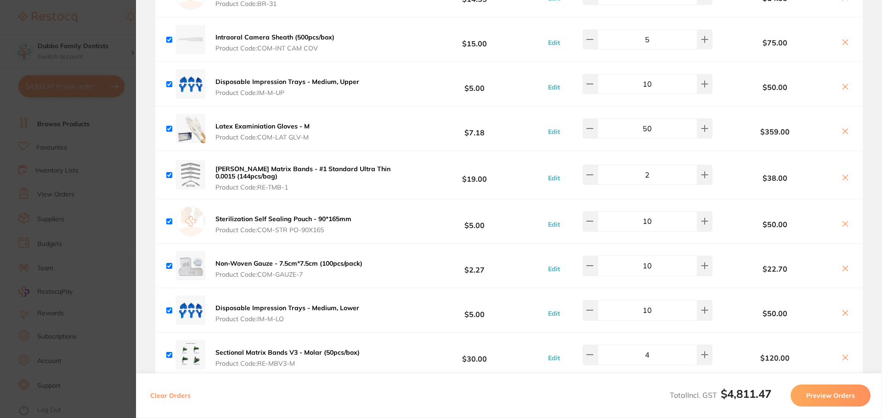
click at [79, 259] on section "Update RRP Set your pre negotiated price for this item. Item Agreed RRP (excl. …" at bounding box center [441, 209] width 882 height 418
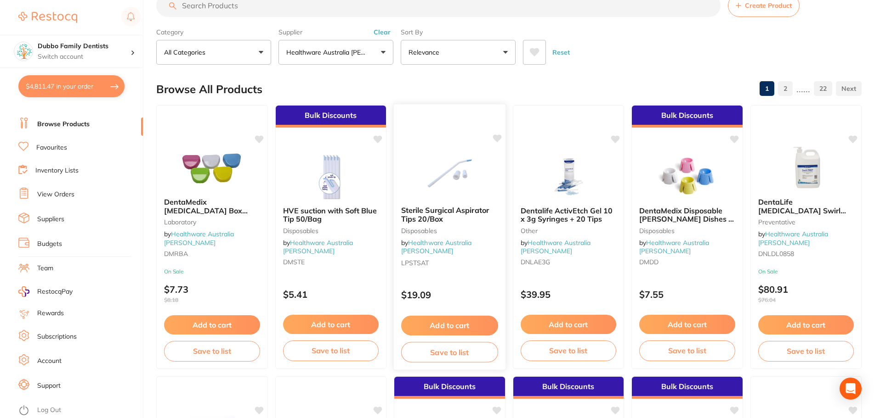
scroll to position [0, 0]
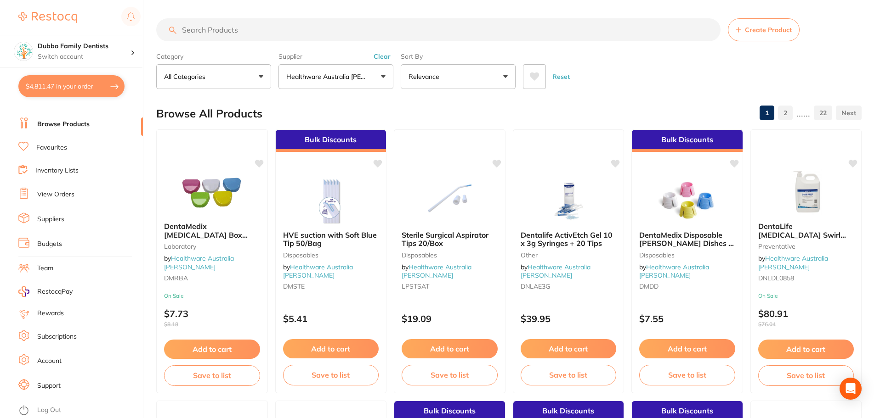
click at [338, 32] on input "search" at bounding box center [438, 29] width 564 height 23
type input "gloves"
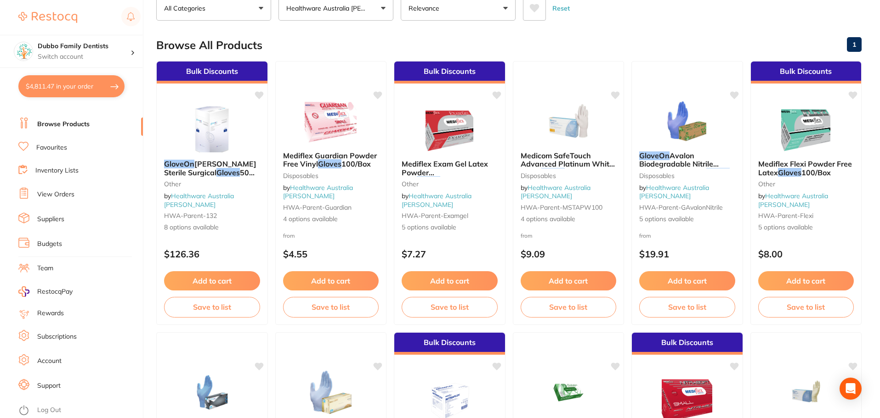
scroll to position [184, 0]
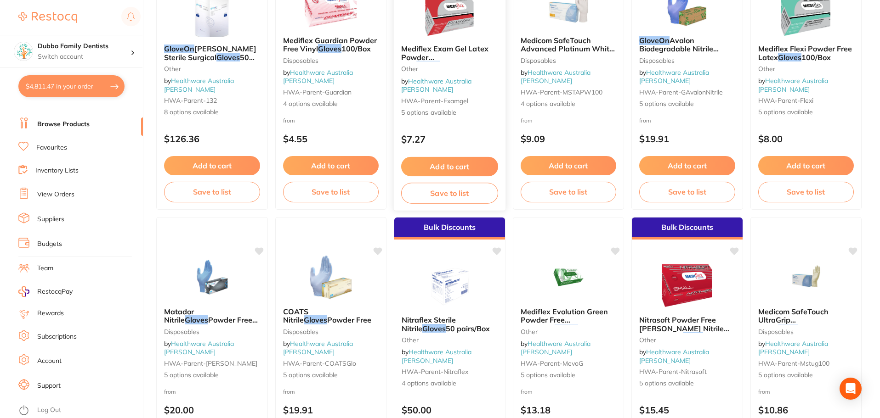
click at [468, 52] on span "Mediflex Exam Gel Latex Powder Free" at bounding box center [444, 57] width 87 height 26
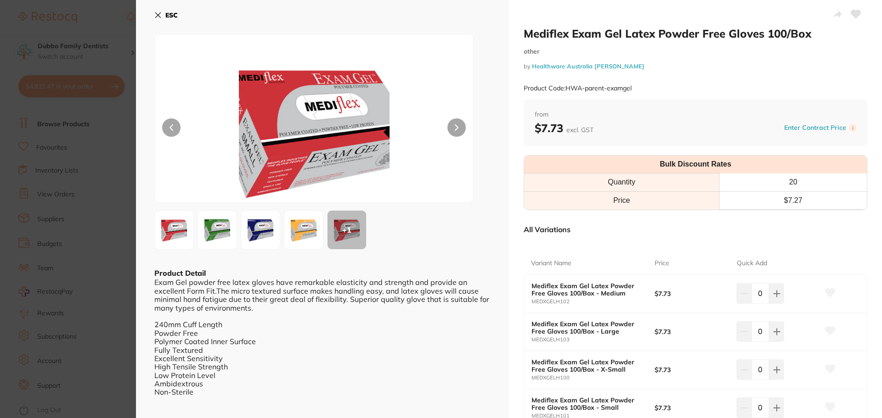
scroll to position [46, 0]
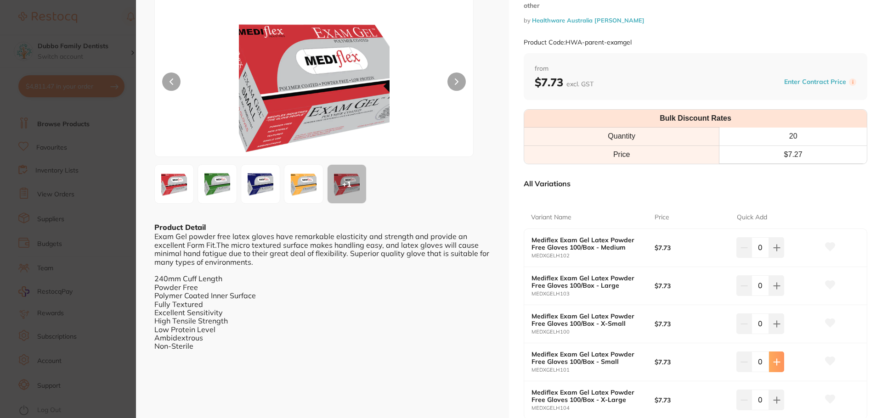
click at [780, 361] on button at bounding box center [776, 362] width 15 height 20
type input "1"
click at [110, 250] on section "Mediflex Exam Gel Latex Powder Free Gloves 100/Box other by Healthware Australi…" at bounding box center [441, 209] width 882 height 418
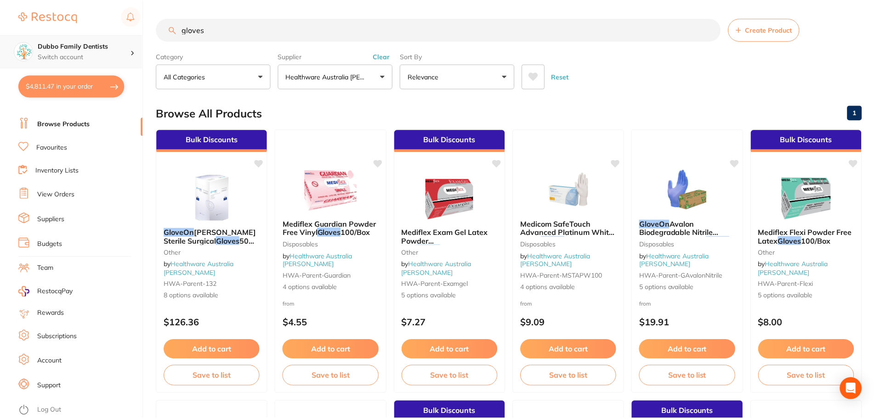
scroll to position [184, 0]
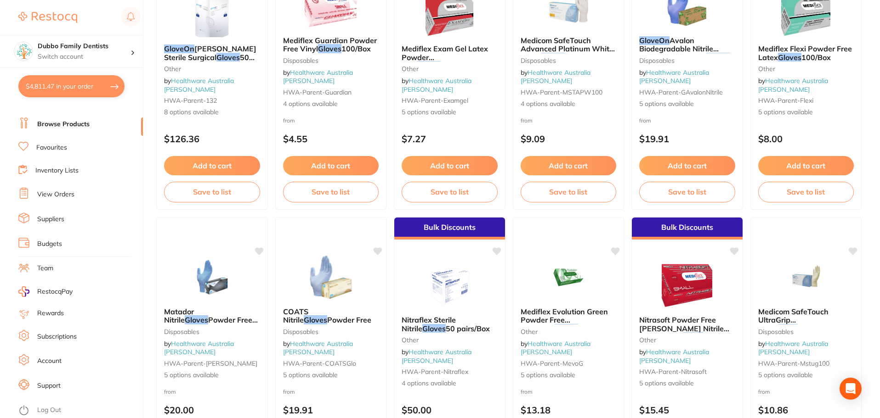
click at [74, 81] on button "$4,811.47 in your order" at bounding box center [71, 86] width 106 height 22
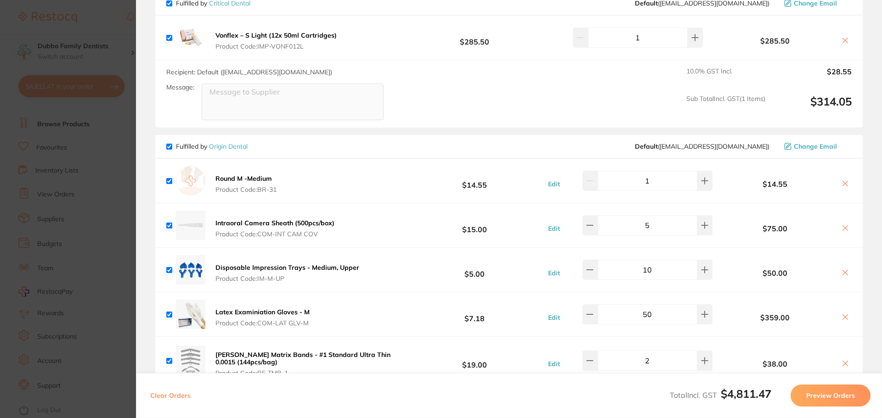
scroll to position [1713, 0]
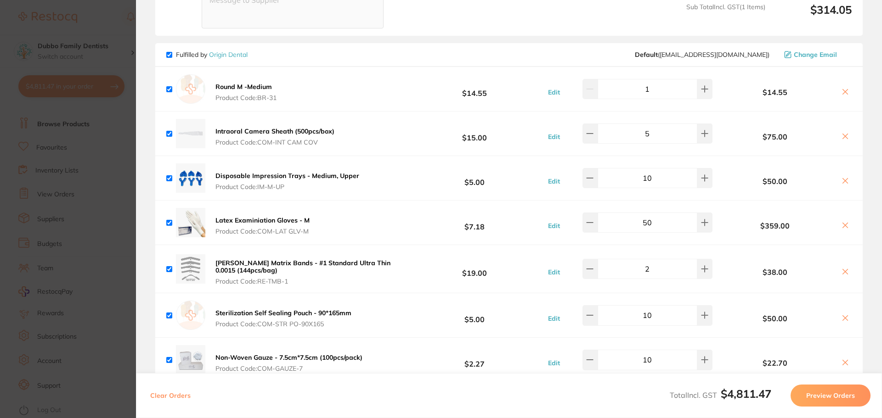
click at [122, 234] on section "Update RRP Set your pre negotiated price for this item. Item Agreed RRP (excl. …" at bounding box center [441, 209] width 882 height 418
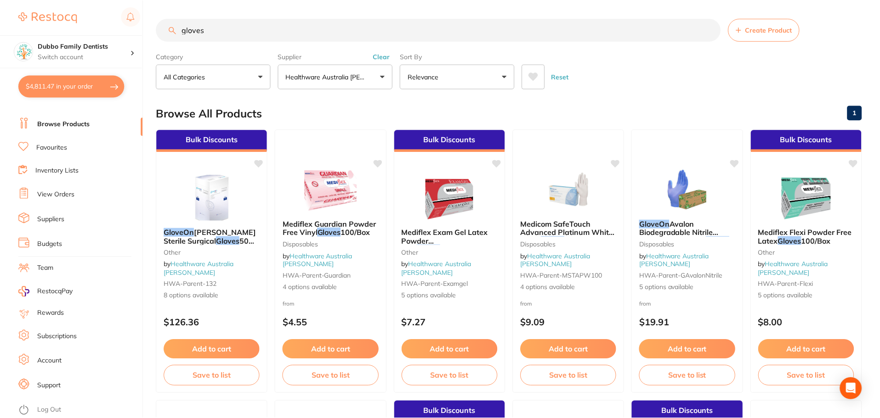
scroll to position [184, 0]
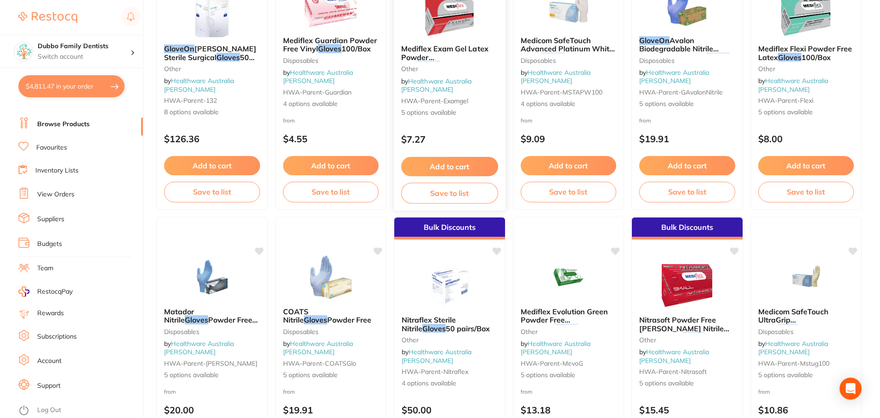
click at [437, 60] on span "Mediflex Exam Gel Latex Powder Free" at bounding box center [444, 57] width 87 height 26
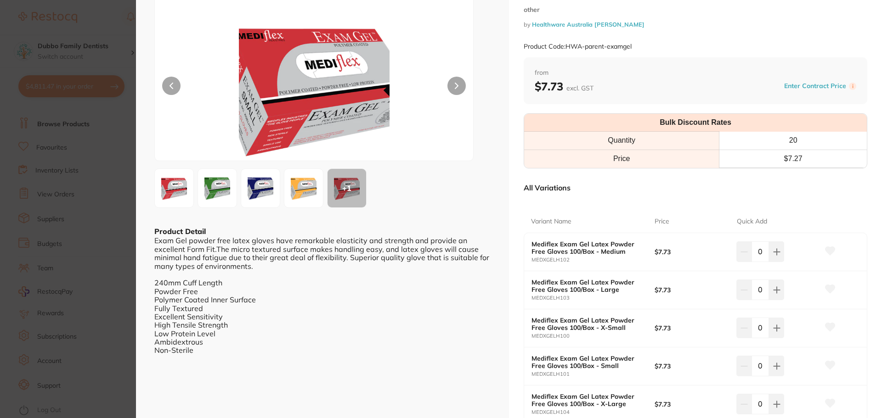
scroll to position [138, 0]
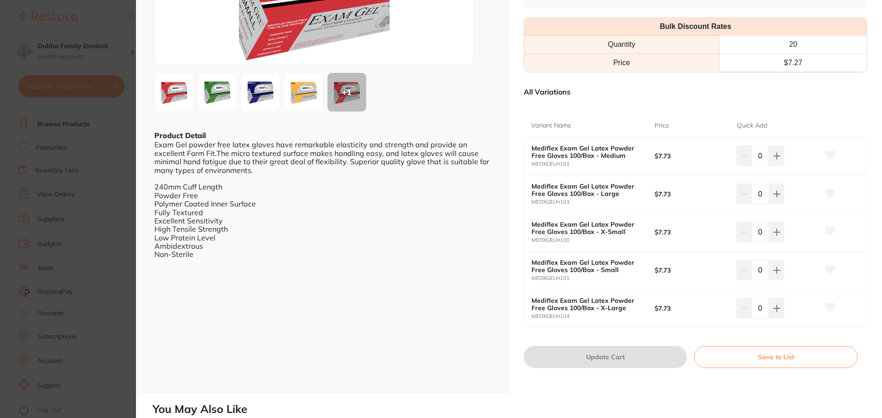
click at [751, 268] on input "0" at bounding box center [759, 270] width 17 height 20
type input "20"
click at [718, 267] on b "$7.73" at bounding box center [691, 270] width 74 height 7
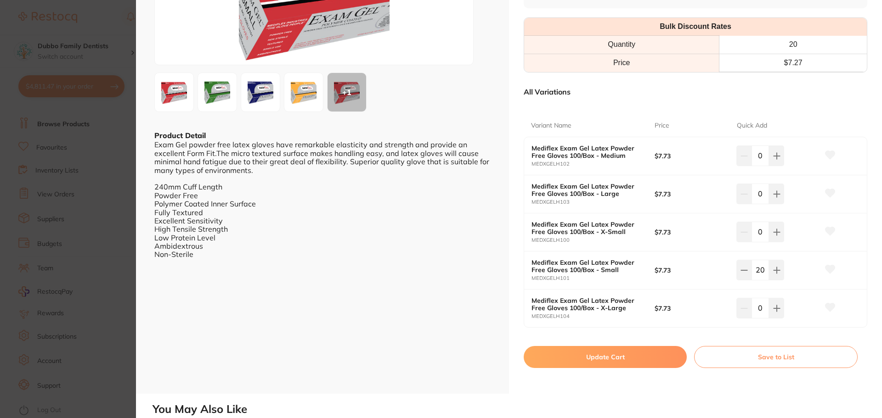
click at [587, 353] on button "Update Cart" at bounding box center [605, 357] width 163 height 22
checkbox input "false"
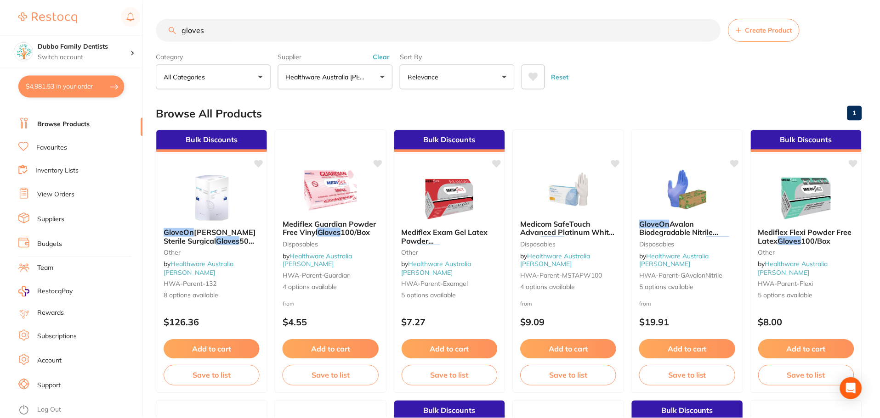
scroll to position [184, 0]
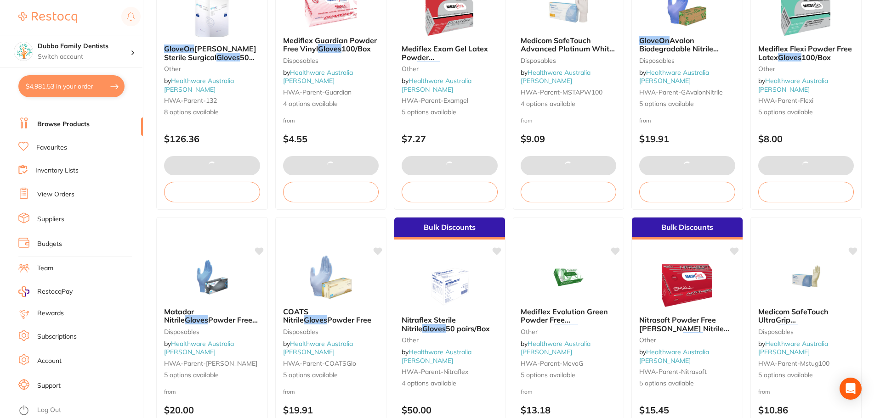
click at [63, 87] on button "$4,981.53 in your order" at bounding box center [71, 86] width 106 height 22
checkbox input "true"
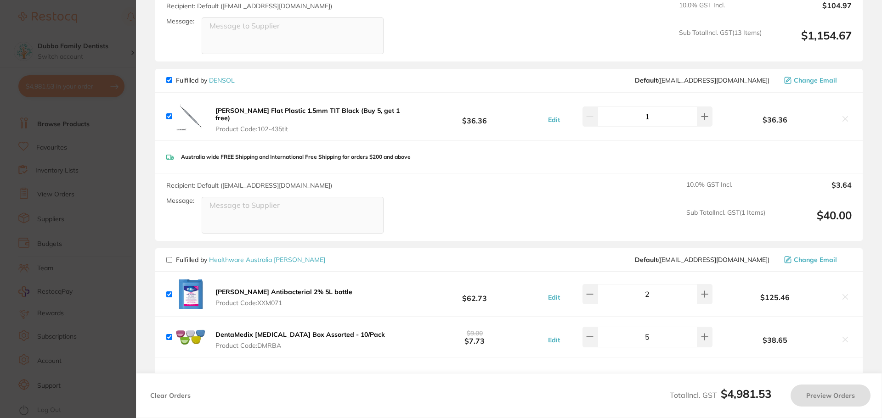
checkbox input "false"
checkbox input "true"
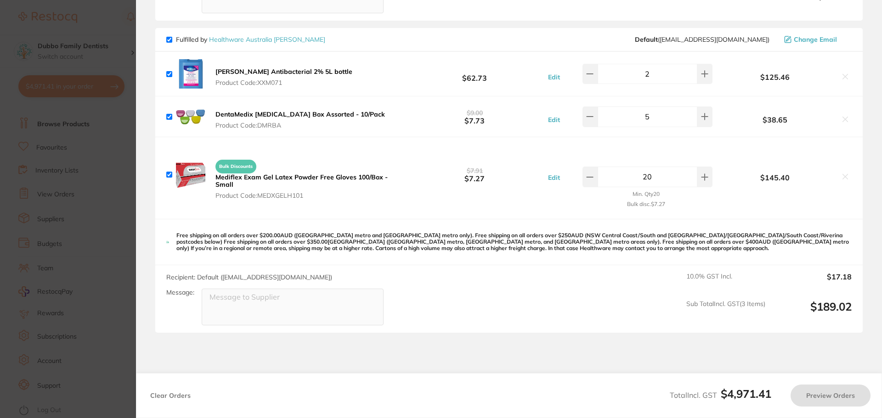
scroll to position [2576, 0]
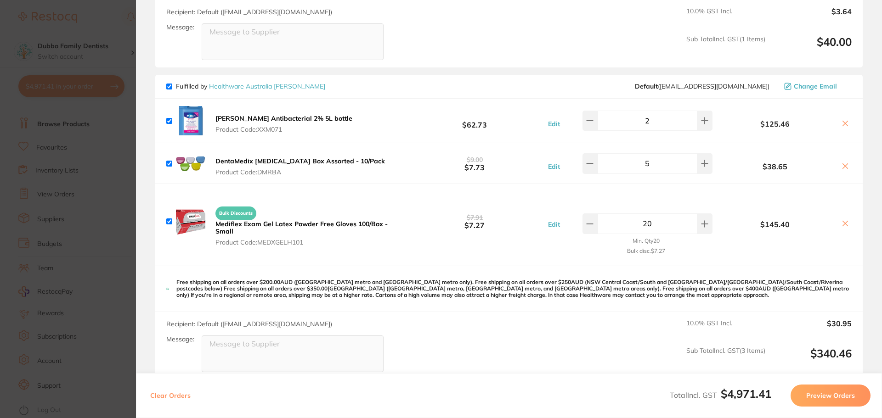
drag, startPoint x: 661, startPoint y: 209, endPoint x: 610, endPoint y: 207, distance: 51.5
click at [610, 214] on input "20" at bounding box center [648, 224] width 100 height 20
type input "30"
click at [613, 185] on div "30 Min. Qty 20 Bulk disc. $7.27" at bounding box center [638, 221] width 147 height 74
click at [587, 266] on div "Free shipping on all orders over $200.00AUD ([GEOGRAPHIC_DATA] metro and [GEOGR…" at bounding box center [508, 289] width 707 height 46
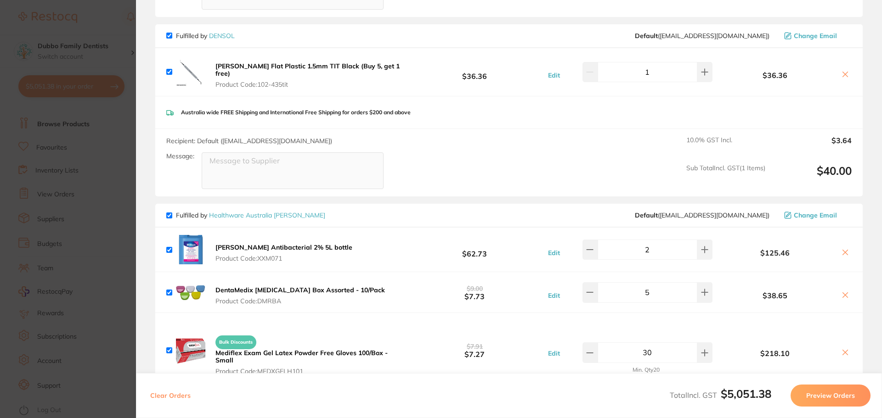
scroll to position [2438, 0]
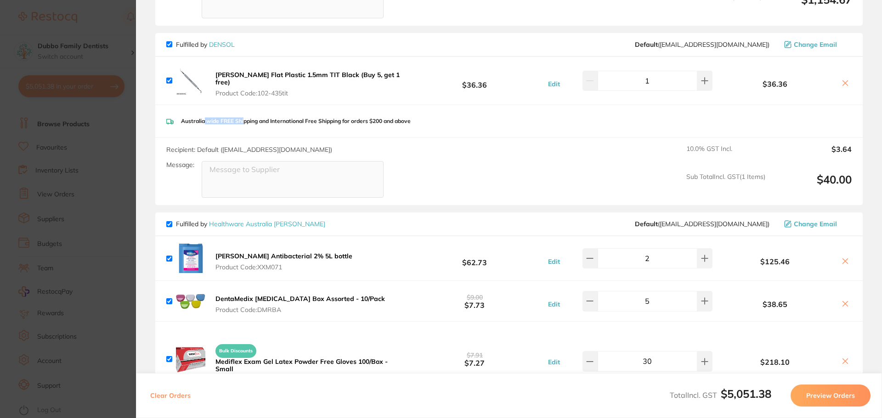
drag, startPoint x: 203, startPoint y: 106, endPoint x: 242, endPoint y: 107, distance: 38.6
click at [242, 118] on p "Australia wide FREE Shipping and International Free Shipping for orders $200 an…" at bounding box center [296, 121] width 230 height 6
click at [252, 118] on p "Australia wide FREE Shipping and International Free Shipping for orders $200 an…" at bounding box center [296, 121] width 230 height 6
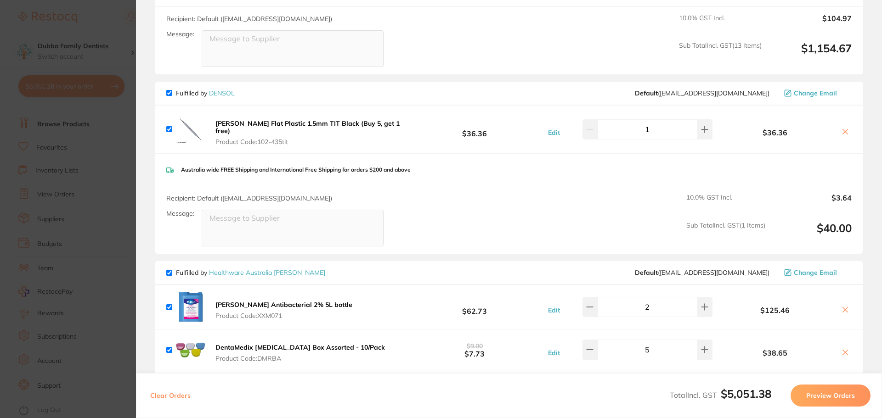
scroll to position [2530, 0]
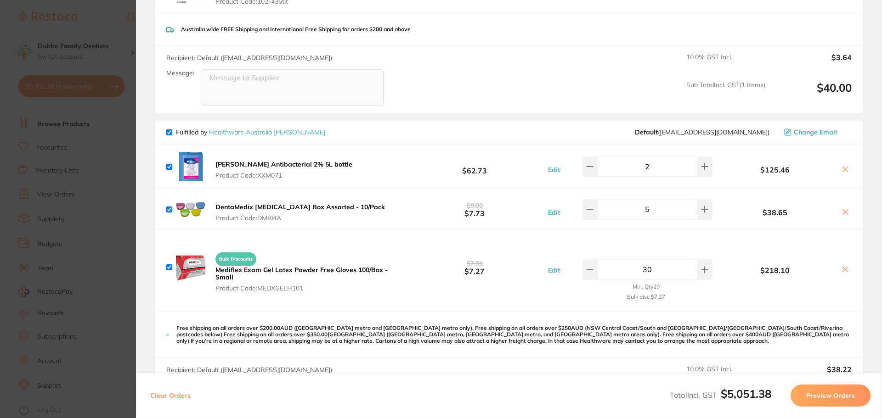
click at [111, 162] on section "Update RRP Set your pre negotiated price for this item. Item Agreed RRP (excl. …" at bounding box center [441, 209] width 882 height 418
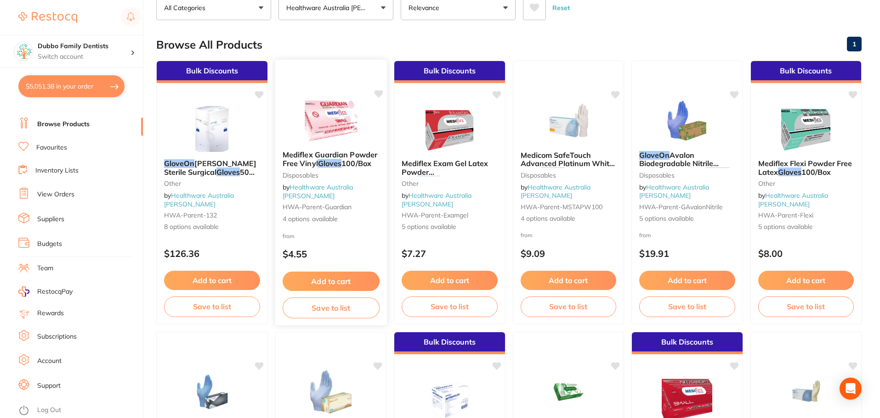
scroll to position [0, 0]
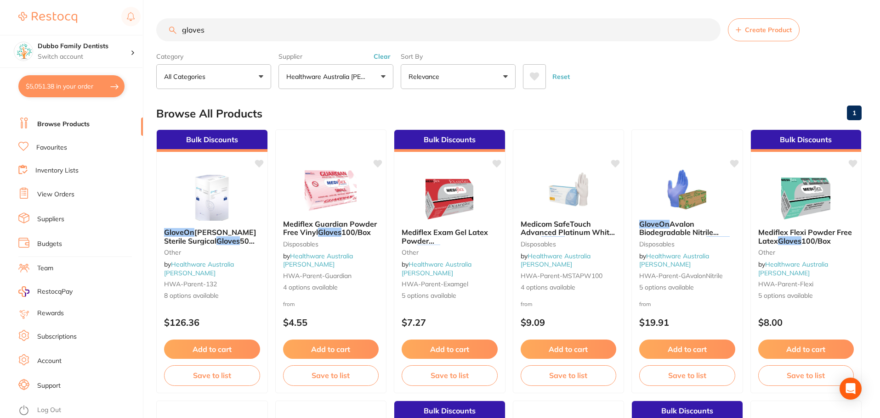
drag, startPoint x: 360, startPoint y: 26, endPoint x: 5, endPoint y: -13, distance: 356.7
click at [5, 0] on html "$5,051.38 Dubbo Family Dentists Switch account Dubbo Family Dentists $5,051.38 …" at bounding box center [440, 209] width 880 height 418
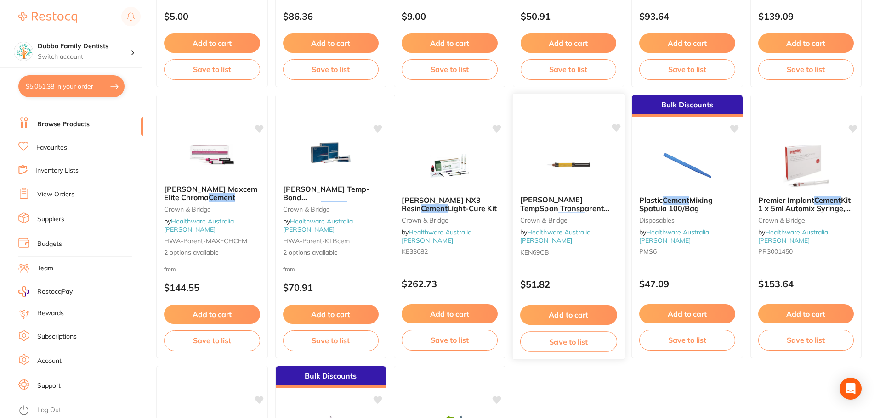
scroll to position [184, 0]
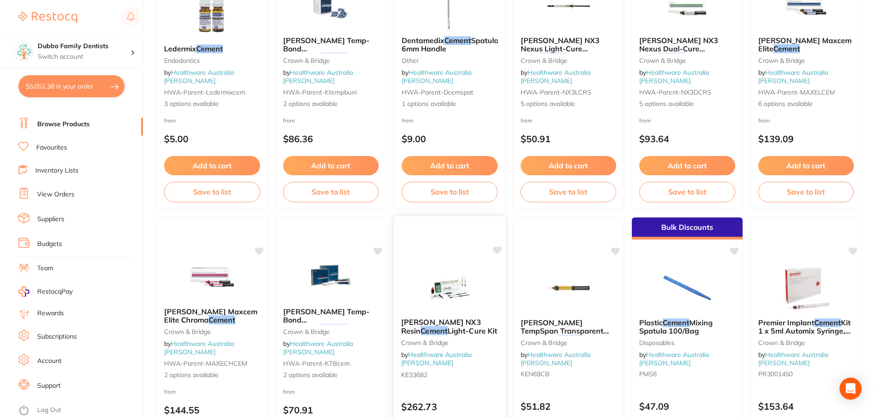
type input "temp cement"
click at [77, 82] on button "$5,051.38 in your order" at bounding box center [71, 86] width 106 height 22
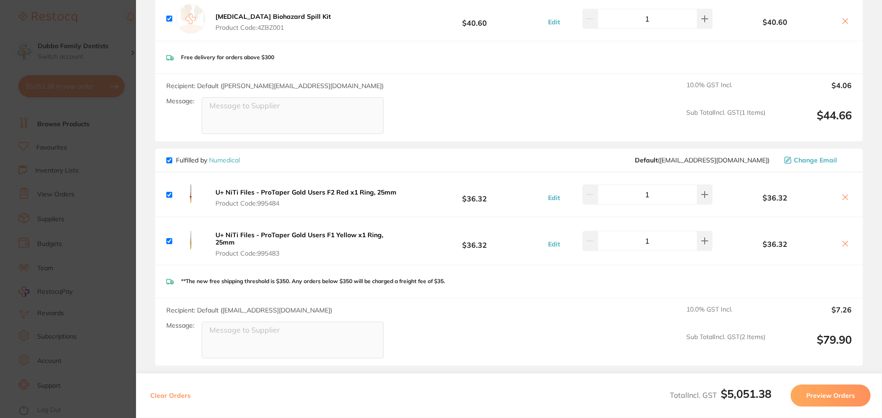
scroll to position [1014, 0]
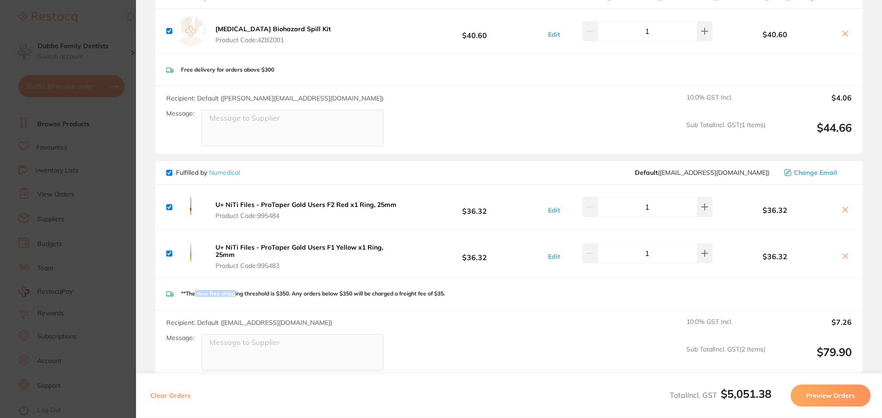
drag, startPoint x: 196, startPoint y: 281, endPoint x: 236, endPoint y: 282, distance: 40.0
click at [236, 291] on p "**The new free shipping threshold is $350. Any orders below $350 will be charge…" at bounding box center [313, 294] width 264 height 6
drag, startPoint x: 273, startPoint y: 279, endPoint x: 285, endPoint y: 282, distance: 12.3
click at [285, 282] on div "**The new free shipping threshold is $350. Any orders below $350 will be charge…" at bounding box center [508, 294] width 707 height 33
drag, startPoint x: 399, startPoint y: 279, endPoint x: 428, endPoint y: 281, distance: 29.4
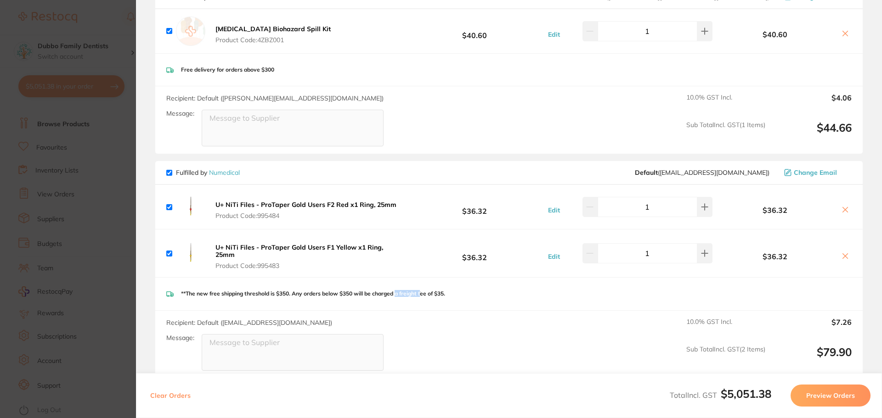
click at [427, 281] on div "**The new free shipping threshold is $350. Any orders below $350 will be charge…" at bounding box center [508, 294] width 707 height 33
click at [479, 282] on div "**The new free shipping threshold is $350. Any orders below $350 will be charge…" at bounding box center [508, 294] width 707 height 33
drag, startPoint x: 451, startPoint y: 281, endPoint x: 429, endPoint y: 292, distance: 24.0
click at [433, 284] on div "**The new free shipping threshold is $350. Any orders below $350 will be charge…" at bounding box center [508, 294] width 707 height 33
click at [429, 292] on div "**The new free shipping threshold is $350. Any orders below $350 will be charge…" at bounding box center [508, 294] width 707 height 33
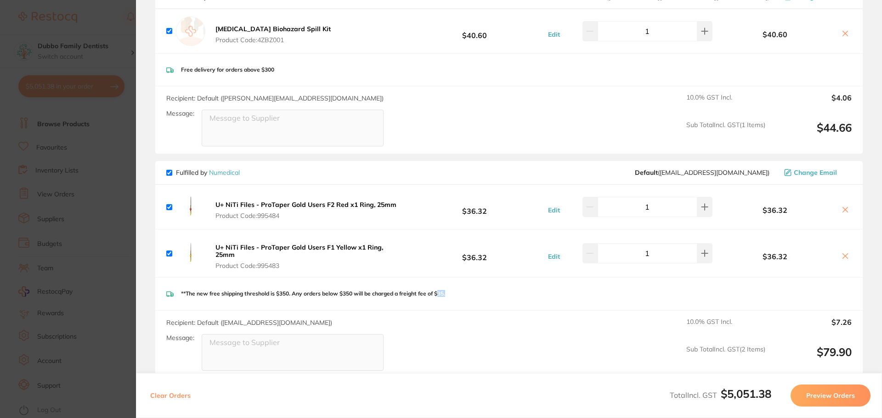
drag, startPoint x: 443, startPoint y: 287, endPoint x: 459, endPoint y: 289, distance: 16.6
click at [458, 288] on div "**The new free shipping threshold is $350. Any orders below $350 will be charge…" at bounding box center [508, 294] width 707 height 33
click at [468, 292] on div "**The new free shipping threshold is $350. Any orders below $350 will be charge…" at bounding box center [508, 294] width 707 height 33
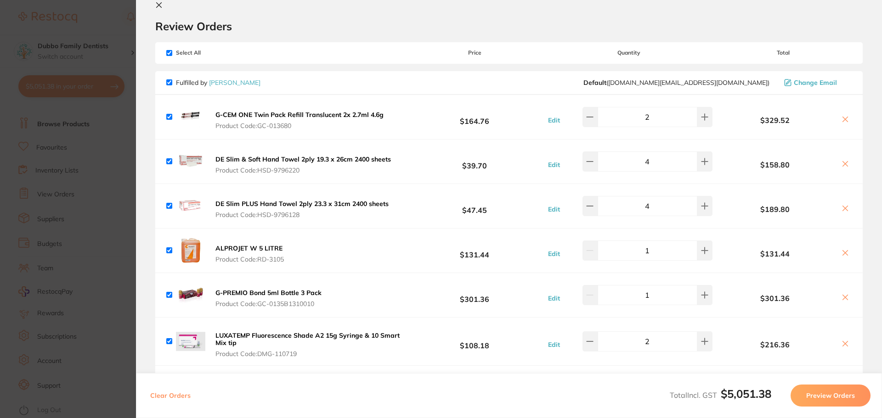
scroll to position [4, 0]
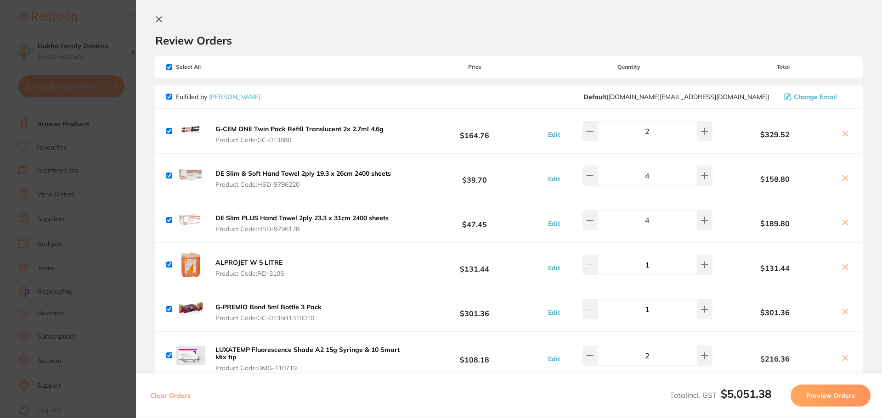
click at [107, 123] on section "Update RRP Set your pre negotiated price for this item. Item Agreed RRP (excl. …" at bounding box center [441, 209] width 882 height 418
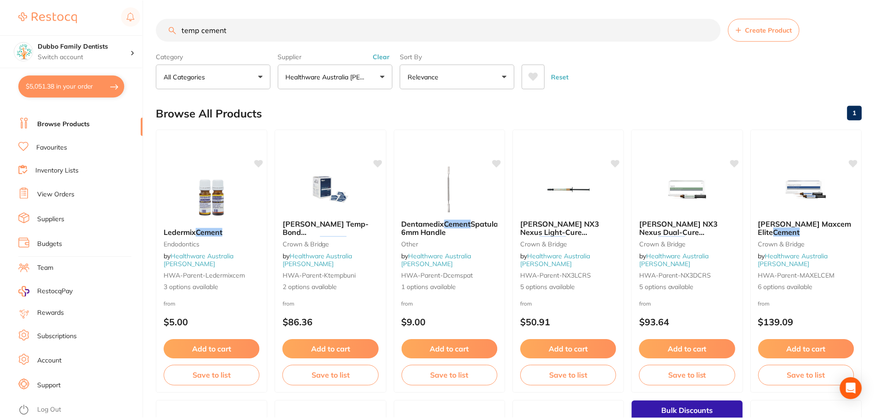
scroll to position [184, 0]
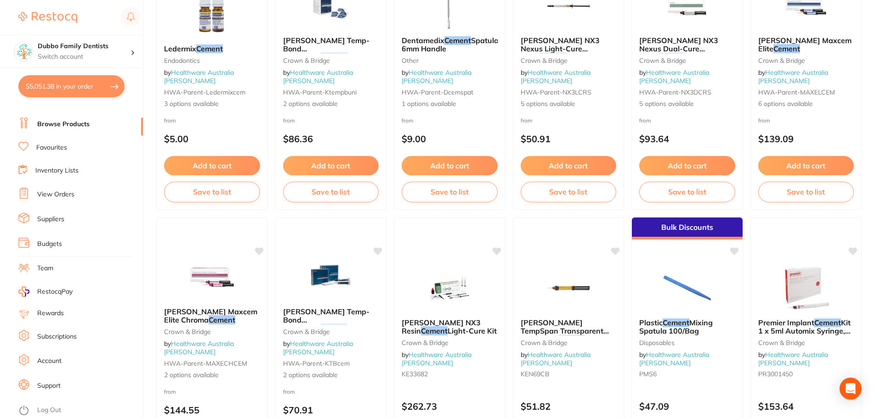
click at [107, 88] on button "$5,051.38 in your order" at bounding box center [71, 86] width 106 height 22
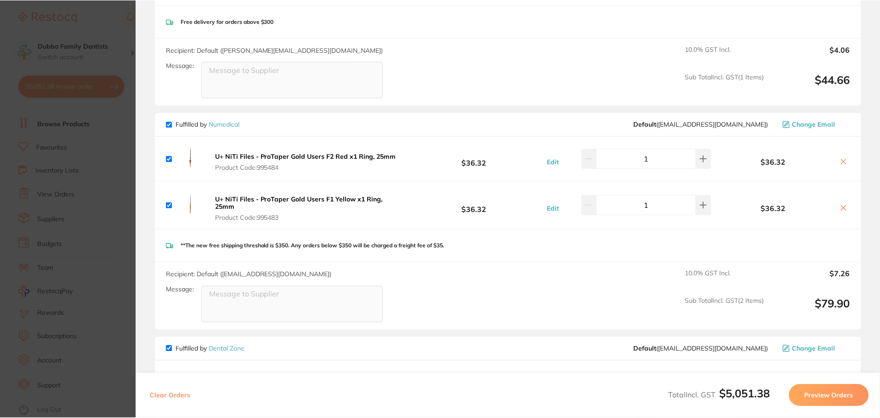
scroll to position [1060, 0]
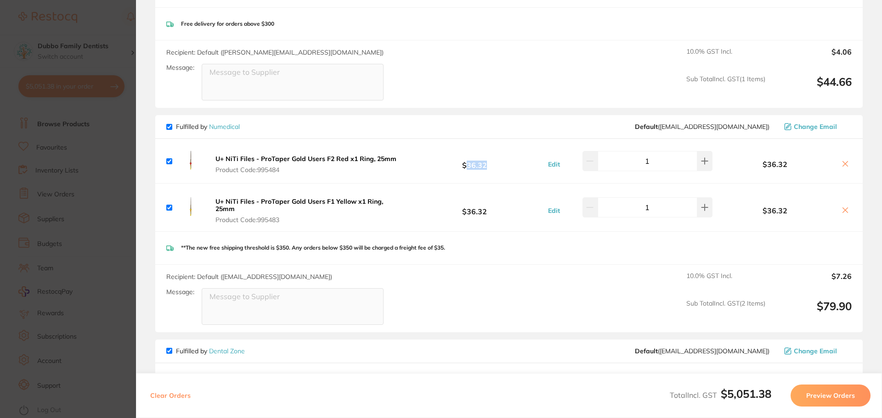
drag, startPoint x: 468, startPoint y: 157, endPoint x: 486, endPoint y: 160, distance: 19.0
click at [486, 160] on b "$36.32" at bounding box center [474, 161] width 137 height 17
click at [489, 160] on b "$36.32" at bounding box center [474, 161] width 137 height 17
click at [232, 123] on link "Numedical" at bounding box center [224, 127] width 31 height 8
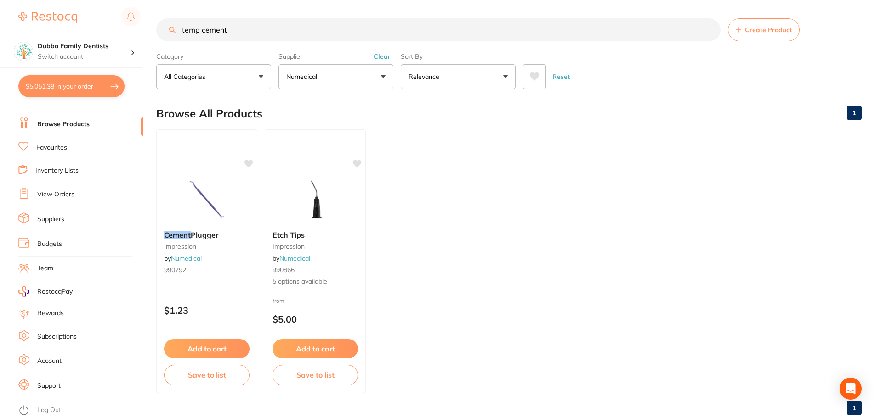
drag, startPoint x: 272, startPoint y: 35, endPoint x: 85, endPoint y: 29, distance: 186.6
click at [85, 29] on div "$5,051.38 Dubbo Family Dentists Switch account Dubbo Family Dentists $5,051.38 …" at bounding box center [440, 209] width 880 height 418
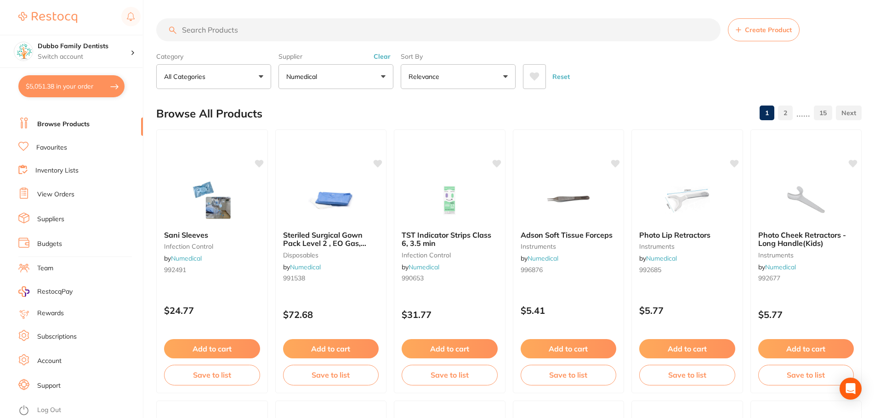
click at [391, 58] on button "Clear" at bounding box center [382, 56] width 23 height 8
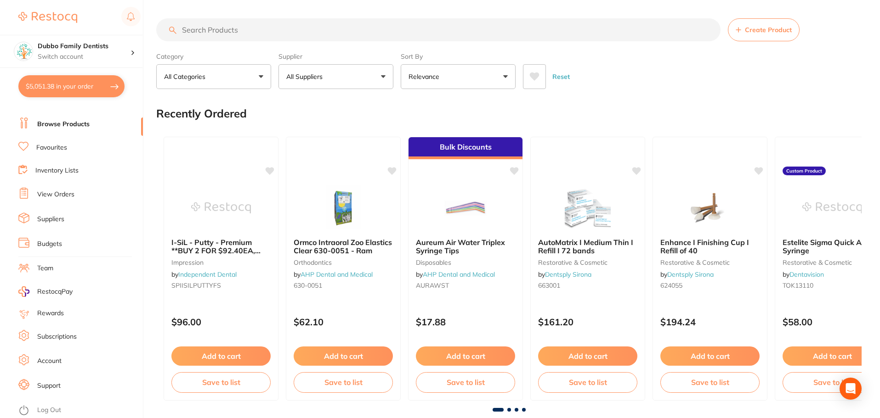
click at [331, 29] on input "search" at bounding box center [438, 29] width 564 height 23
type input "milton"
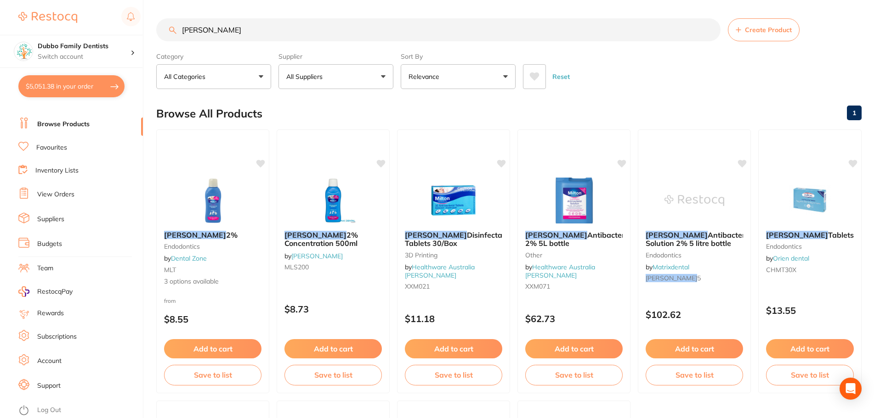
click at [355, 77] on button "All Suppliers" at bounding box center [335, 76] width 115 height 25
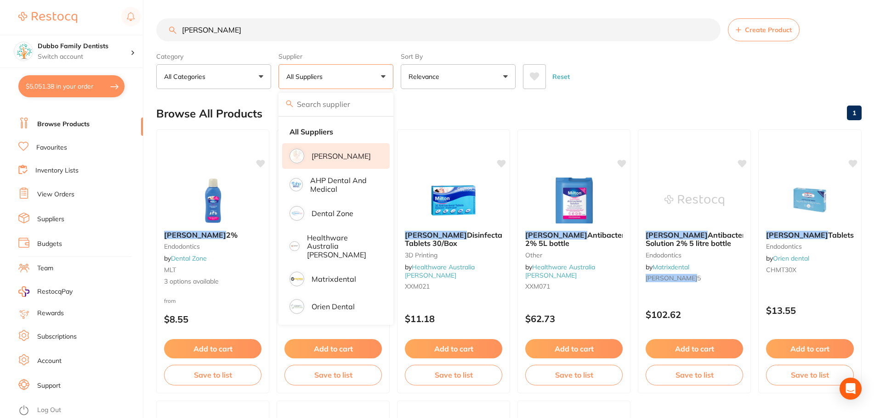
click at [342, 157] on p "[PERSON_NAME]" at bounding box center [340, 156] width 59 height 8
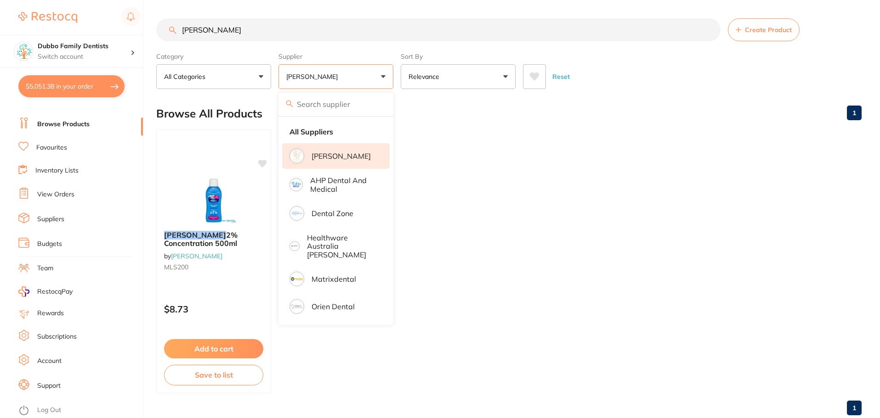
click at [231, 31] on input "milton" at bounding box center [438, 29] width 564 height 23
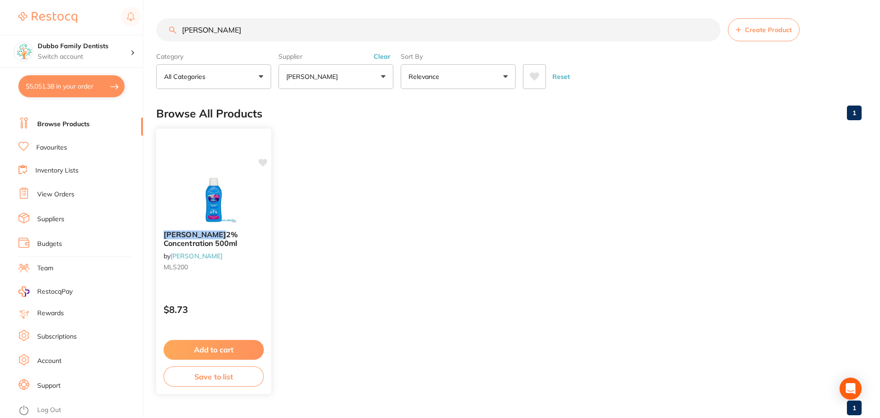
click at [184, 260] on link "[PERSON_NAME]" at bounding box center [196, 256] width 52 height 8
click at [378, 59] on button "Clear" at bounding box center [382, 56] width 23 height 8
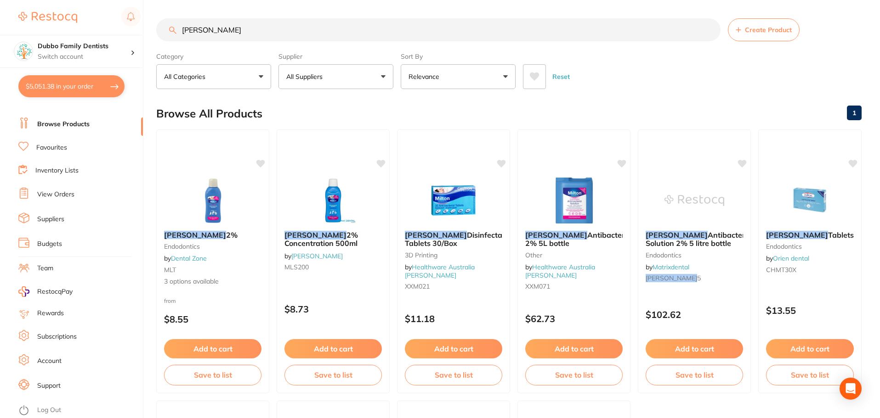
drag, startPoint x: 257, startPoint y: 32, endPoint x: 79, endPoint y: 17, distance: 179.3
click at [79, 17] on div "$5,051.38 Dubbo Family Dentists Switch account Dubbo Family Dentists $5,051.38 …" at bounding box center [440, 209] width 880 height 418
click at [82, 197] on li "View Orders" at bounding box center [80, 195] width 124 height 14
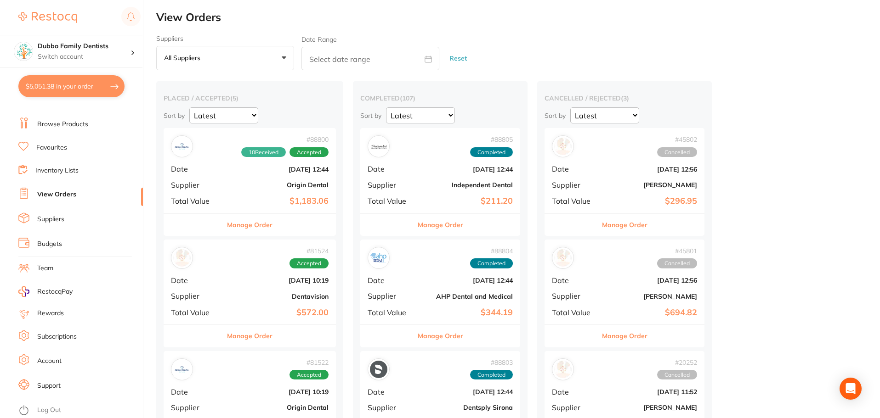
click at [52, 124] on link "Browse Products" at bounding box center [62, 124] width 51 height 9
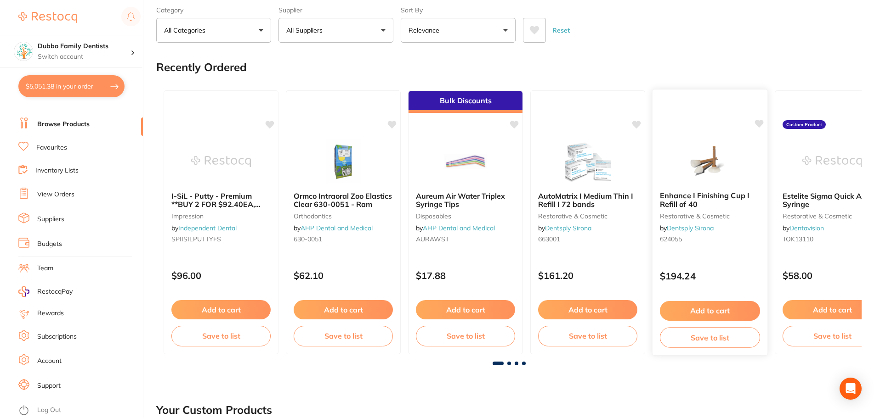
scroll to position [46, 0]
click at [97, 80] on button "$5,051.38 in your order" at bounding box center [71, 86] width 106 height 22
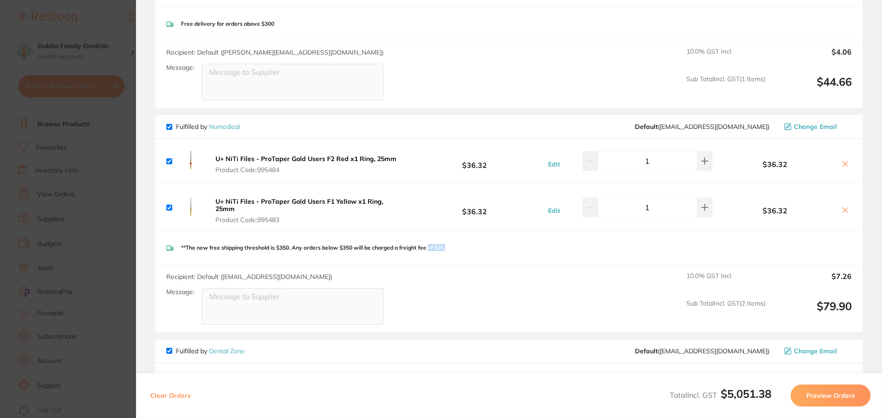
drag, startPoint x: 433, startPoint y: 236, endPoint x: 465, endPoint y: 237, distance: 32.6
click at [465, 237] on div "**The new free shipping threshold is $350. Any orders below $350 will be charge…" at bounding box center [508, 248] width 707 height 33
click at [74, 139] on section "Update RRP Set your pre negotiated price for this item. Item Agreed RRP (excl. …" at bounding box center [441, 209] width 882 height 418
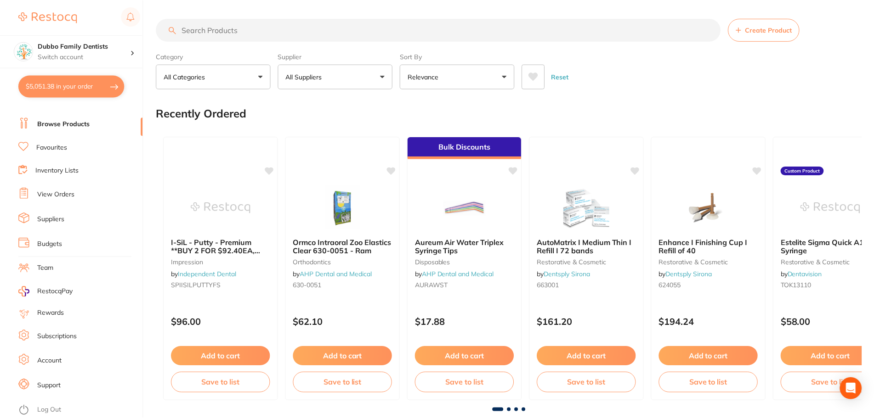
scroll to position [46, 0]
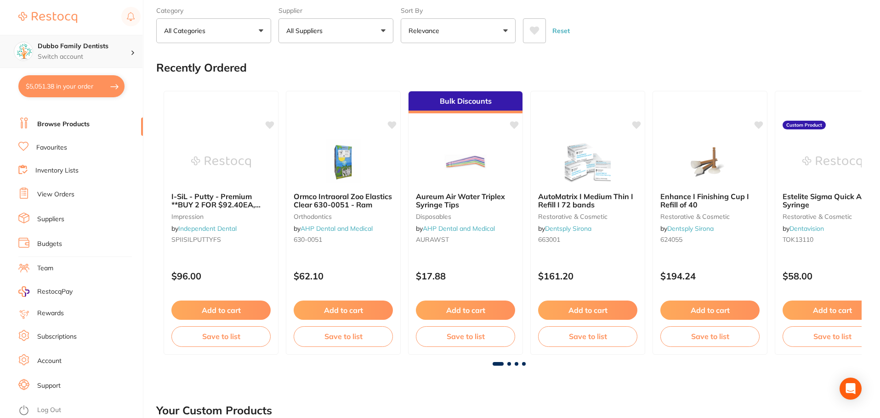
click at [71, 49] on h4 "Dubbo Family Dentists" at bounding box center [84, 46] width 93 height 9
drag, startPoint x: 691, startPoint y: 69, endPoint x: 186, endPoint y: 260, distance: 540.1
click at [687, 69] on div "Recently Ordered" at bounding box center [508, 67] width 705 height 31
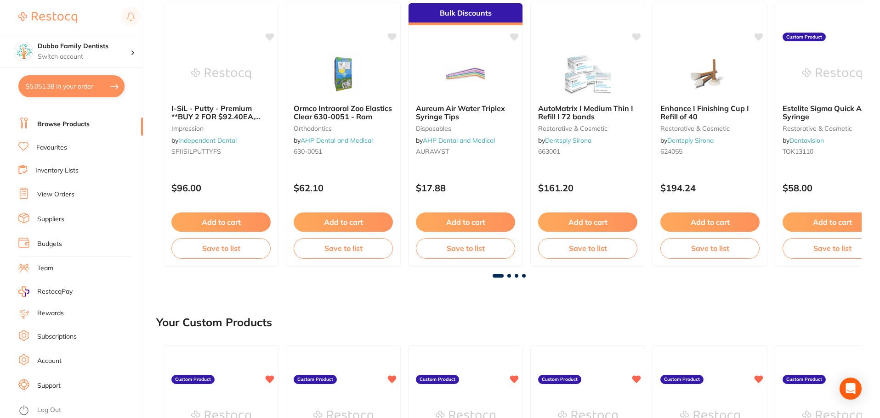
scroll to position [230, 0]
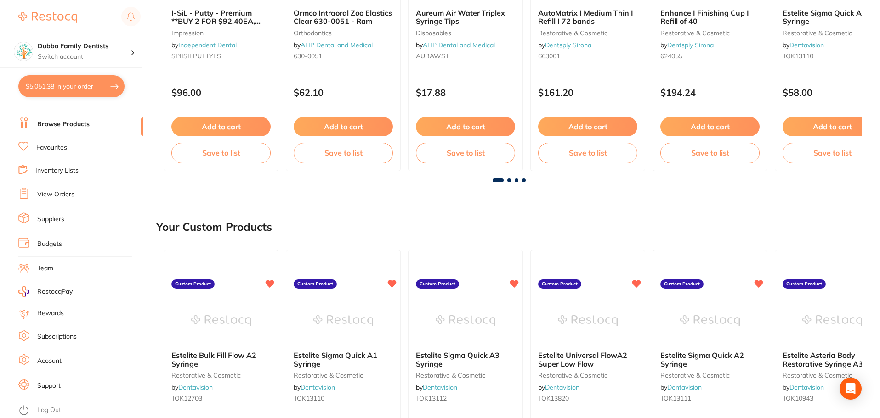
click at [47, 407] on link "Log Out" at bounding box center [49, 410] width 24 height 9
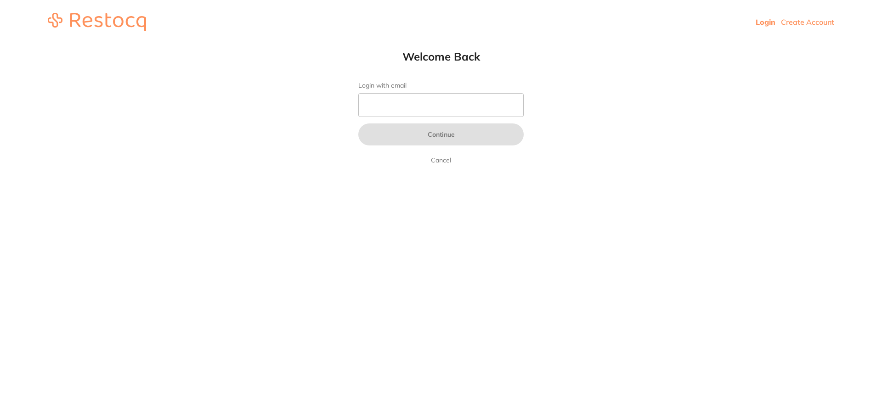
click at [454, 81] on div "Welcome Back Login with email Continue Cancel" at bounding box center [441, 108] width 202 height 116
click at [458, 98] on input "Login with email" at bounding box center [440, 105] width 165 height 24
type input "[EMAIL_ADDRESS][DOMAIN_NAME]"
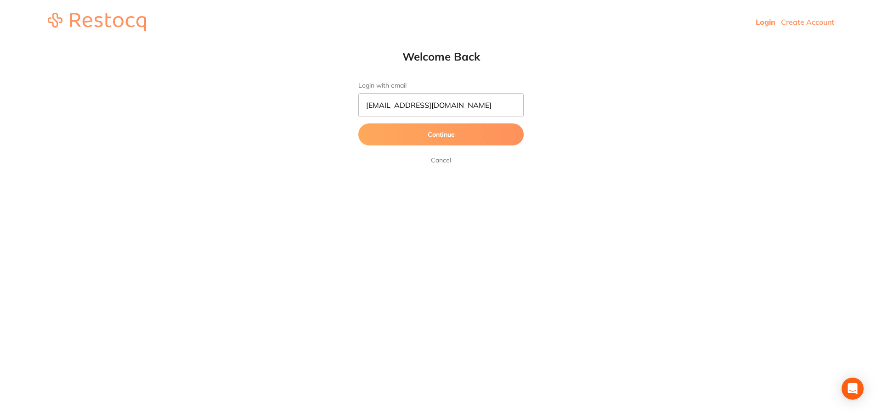
click at [457, 135] on button "Continue" at bounding box center [440, 135] width 165 height 22
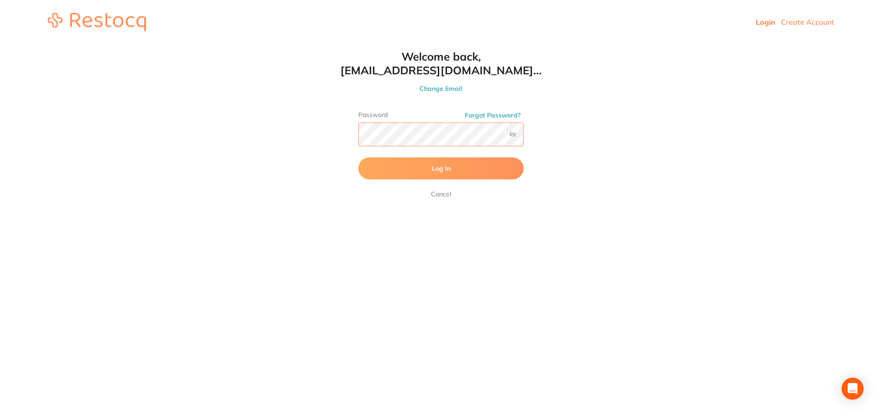
click at [358, 158] on button "Log In" at bounding box center [440, 169] width 165 height 22
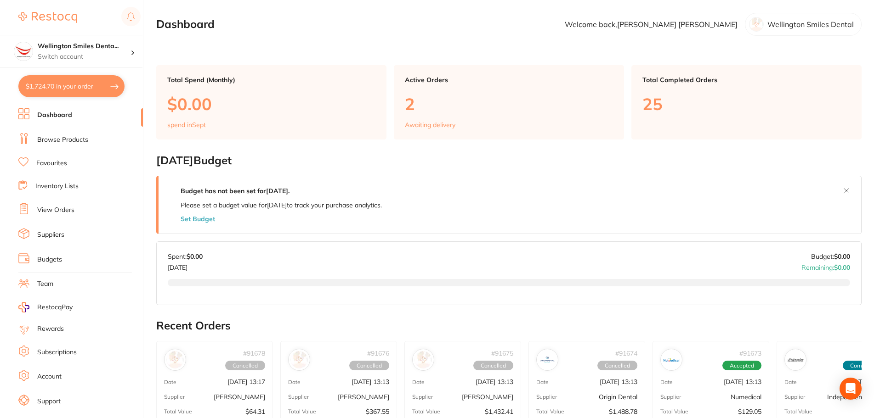
click at [74, 82] on button "$1,724.70 in your order" at bounding box center [71, 86] width 106 height 22
checkbox input "true"
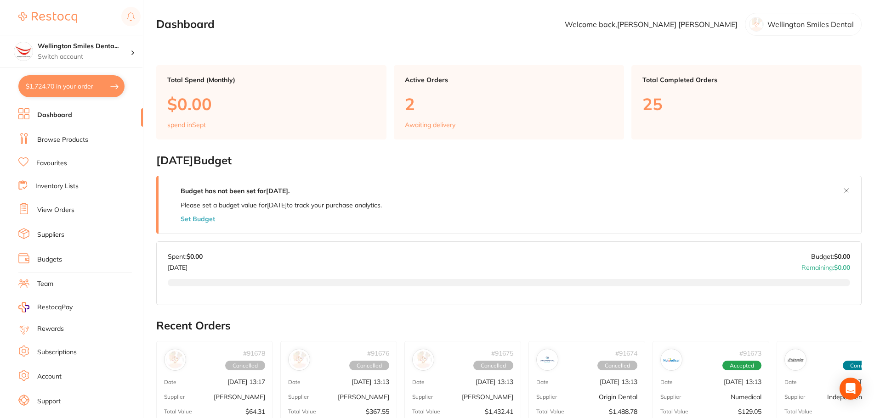
checkbox input "true"
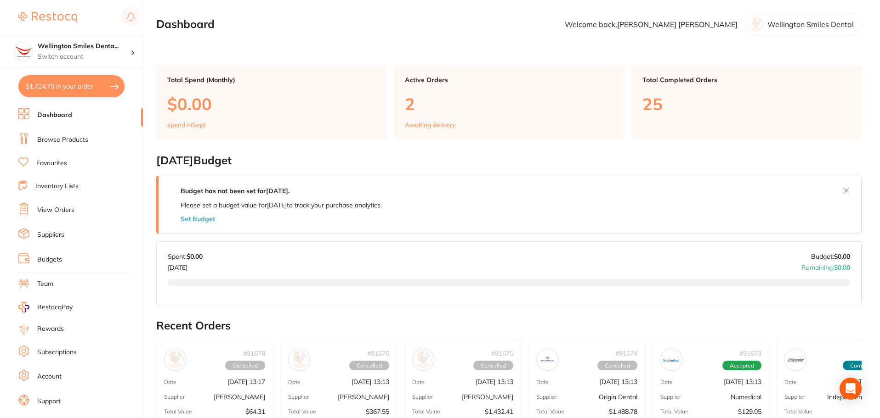
checkbox input "true"
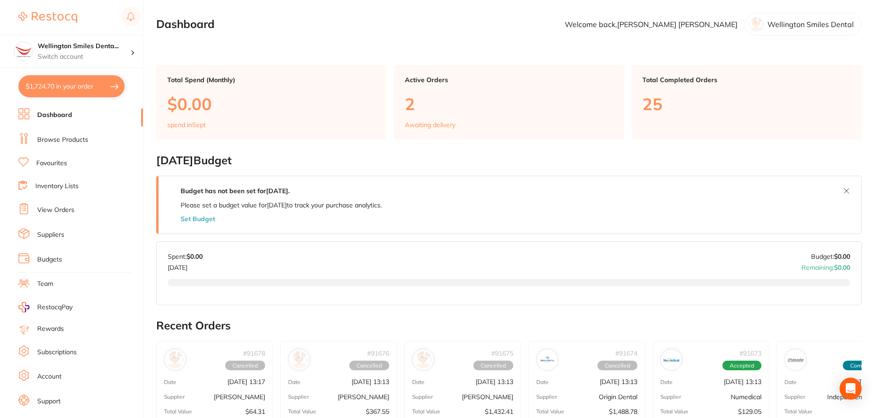
checkbox input "true"
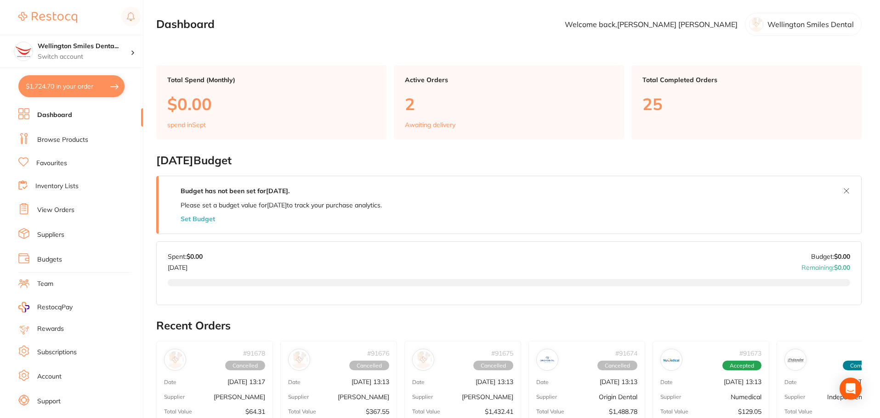
checkbox input "true"
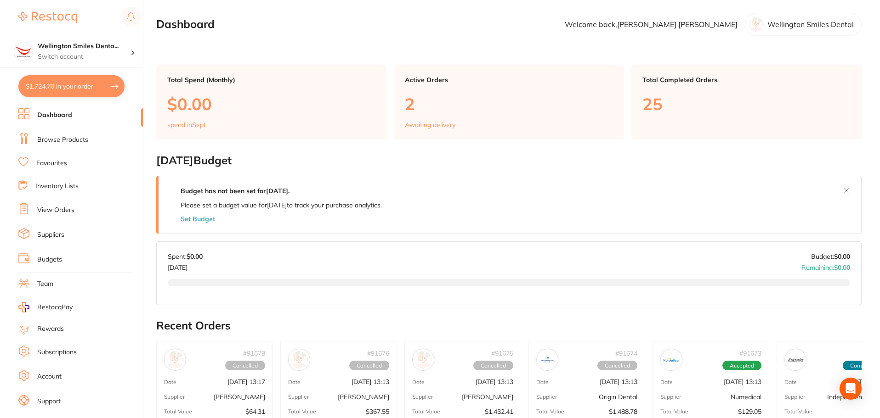
checkbox input "true"
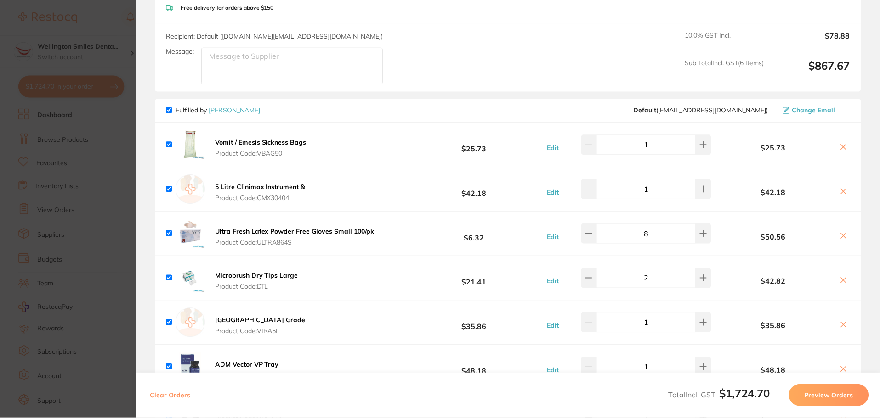
scroll to position [413, 0]
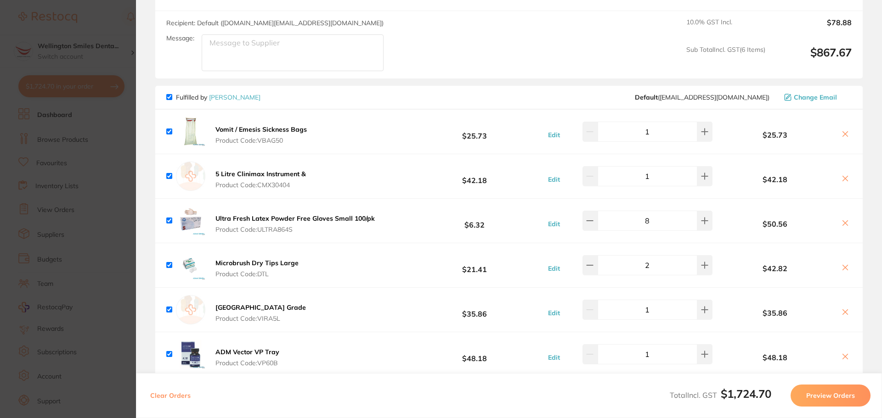
click at [66, 246] on section "Update RRP Set your pre negotiated price for this item. Item Agreed RRP (excl. …" at bounding box center [441, 209] width 882 height 418
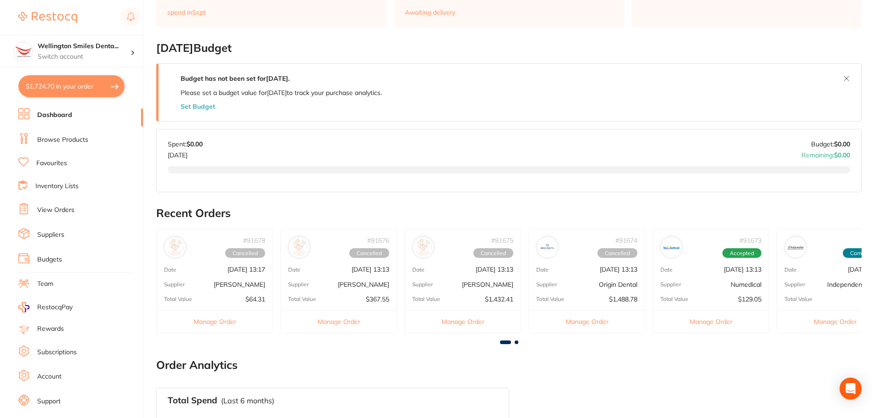
scroll to position [0, 0]
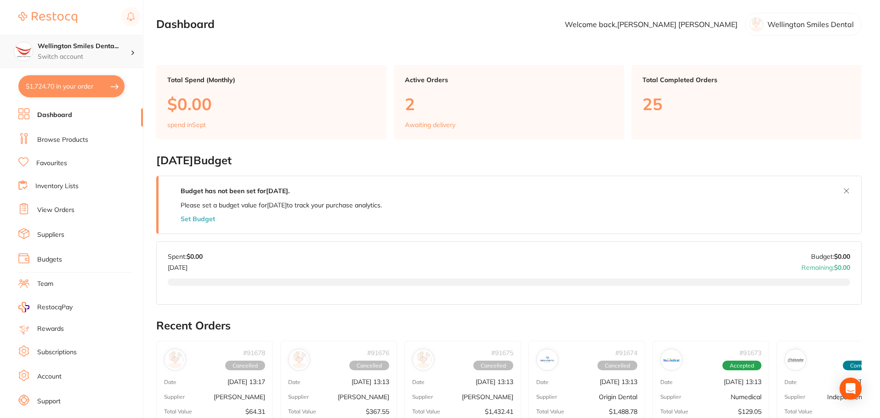
click at [84, 45] on h4 "Wellington Smiles Denta..." at bounding box center [84, 46] width 93 height 9
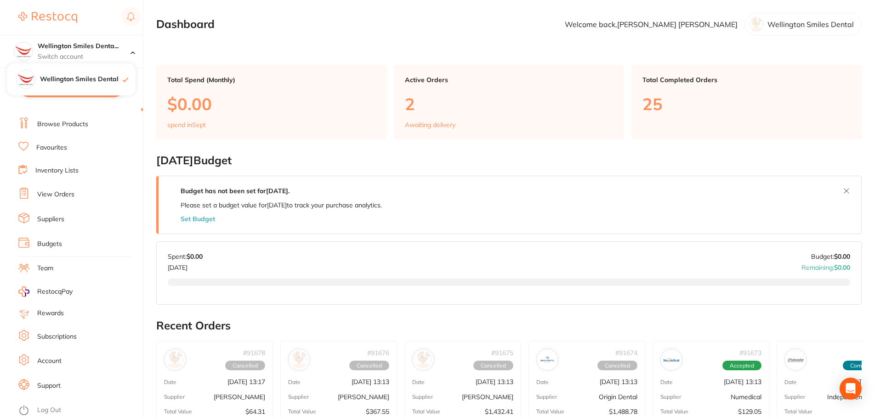
click at [47, 412] on link "Log Out" at bounding box center [49, 410] width 24 height 9
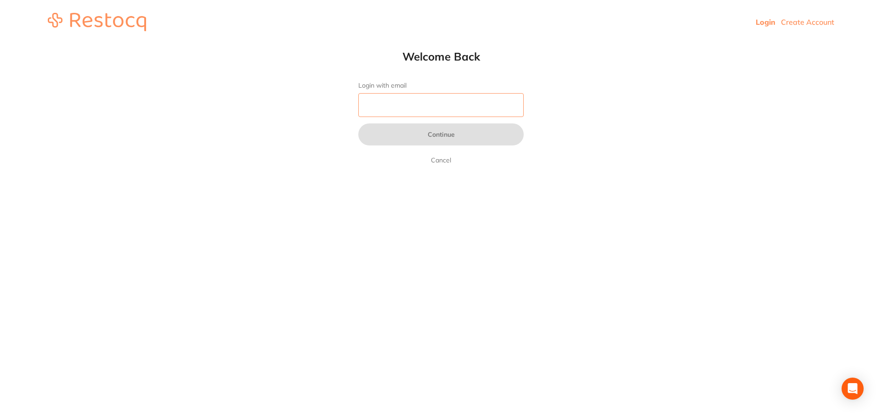
click at [432, 103] on input "Login with email" at bounding box center [440, 105] width 165 height 24
type input "[EMAIL_ADDRESS][DOMAIN_NAME]"
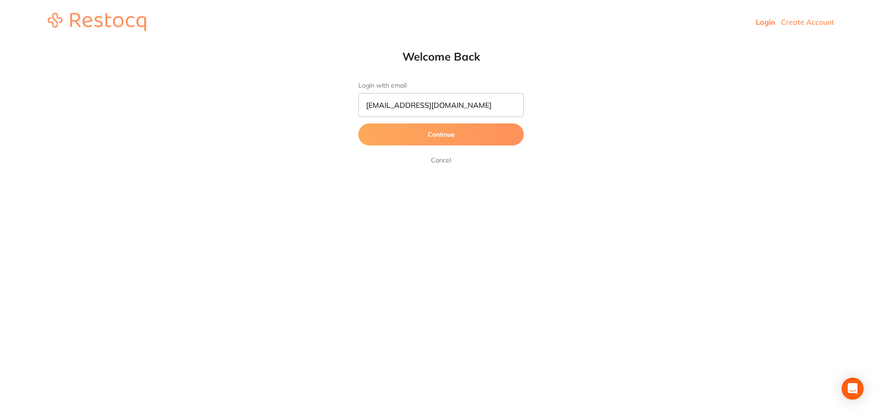
click at [436, 139] on button "Continue" at bounding box center [440, 135] width 165 height 22
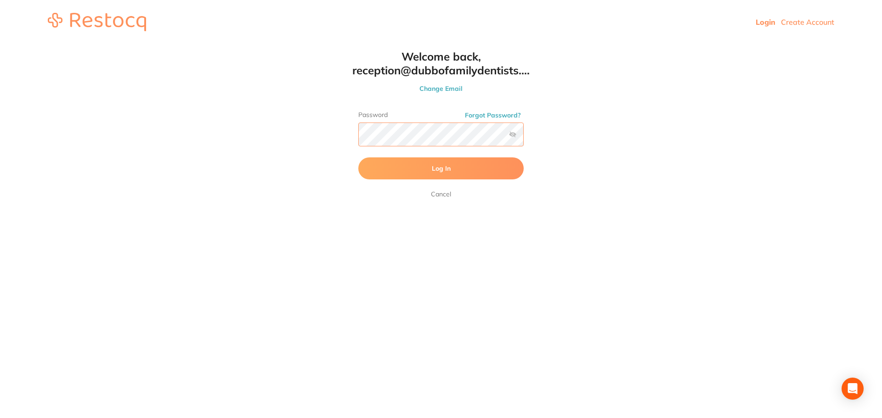
click at [358, 158] on button "Log In" at bounding box center [440, 169] width 165 height 22
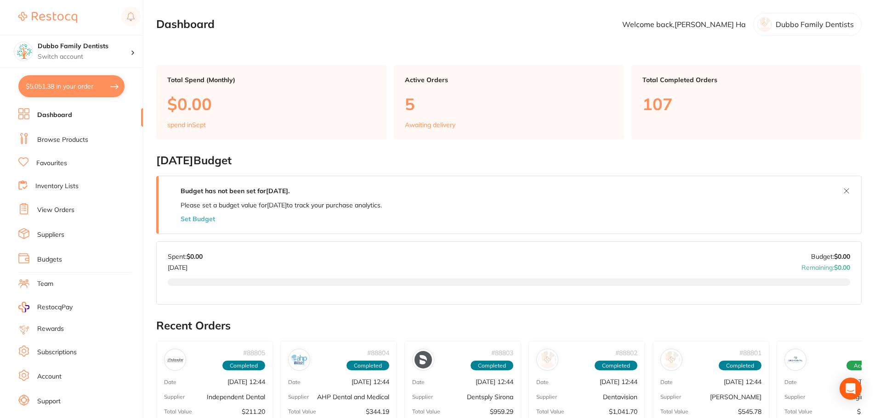
click at [50, 89] on button "$5,051.38 in your order" at bounding box center [71, 86] width 106 height 22
checkbox input "true"
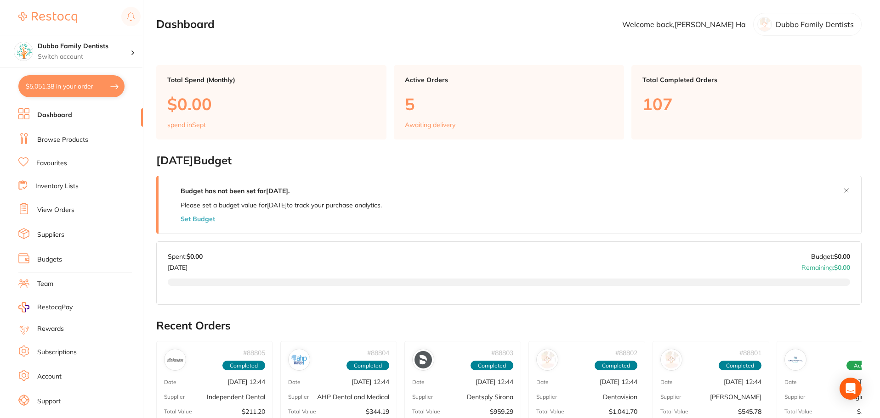
checkbox input "true"
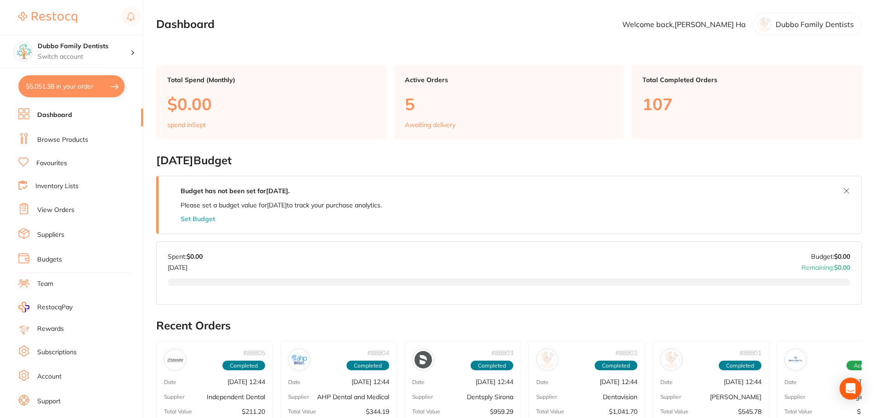
checkbox input "true"
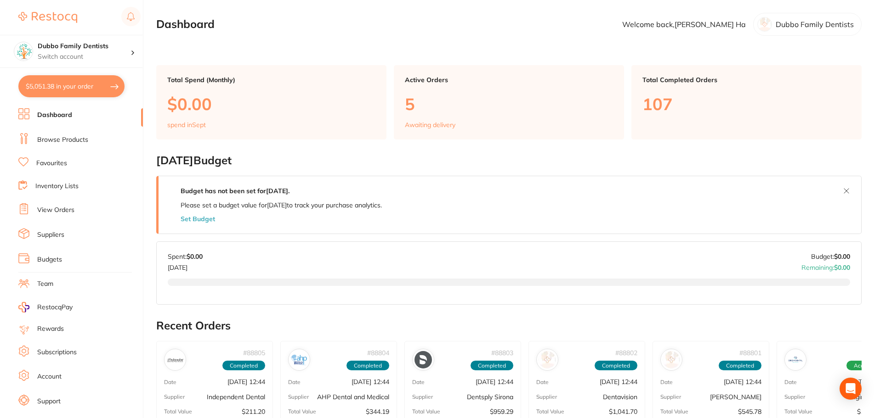
checkbox input "true"
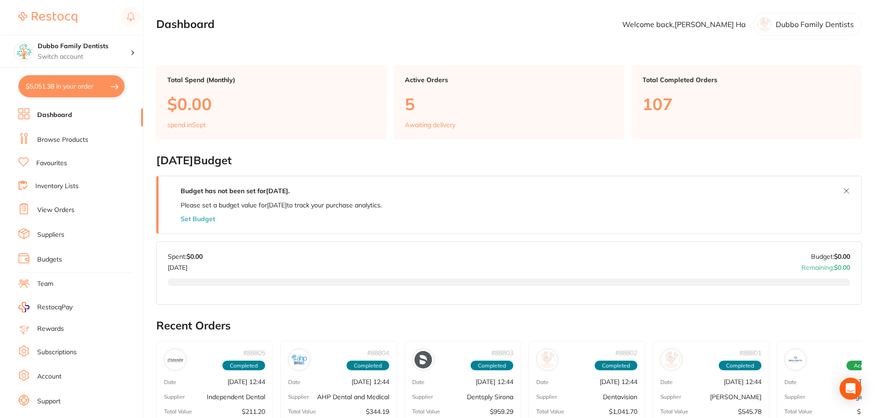
checkbox input "true"
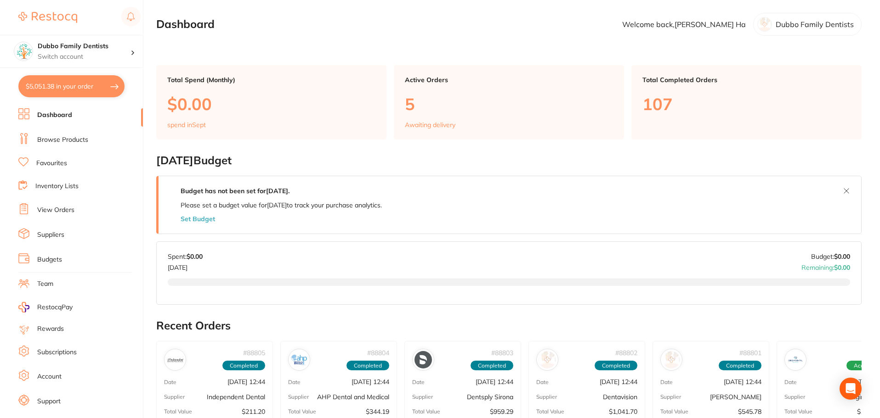
checkbox input "true"
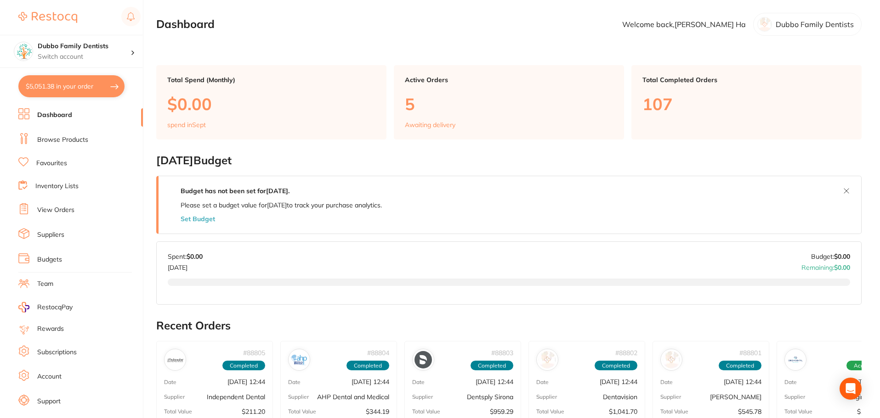
checkbox input "true"
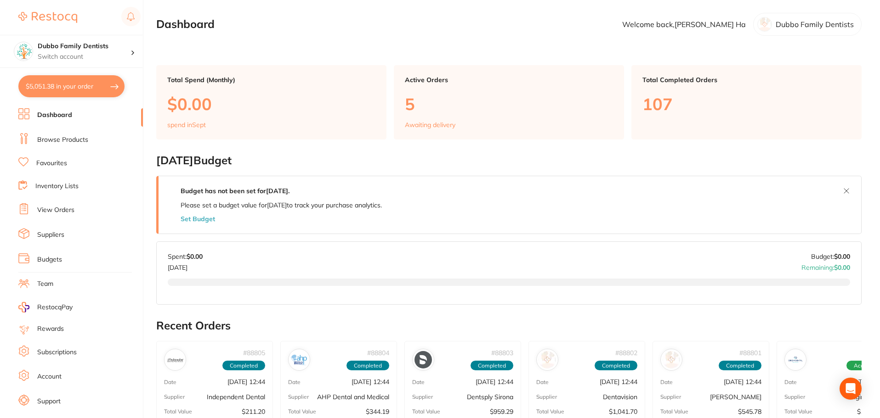
checkbox input "true"
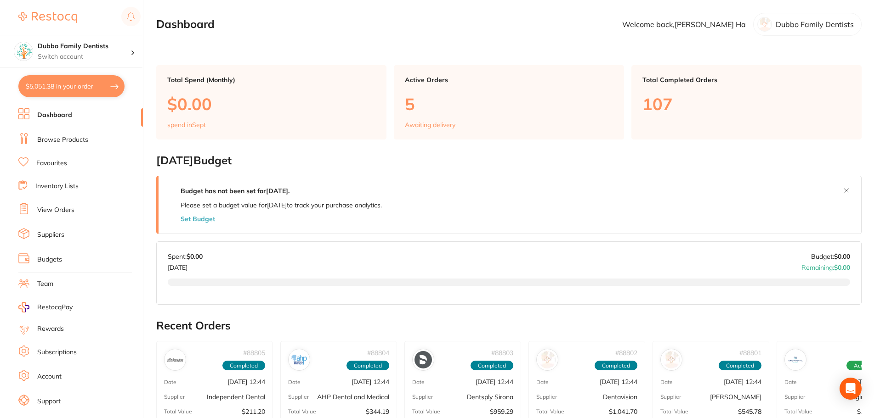
checkbox input "true"
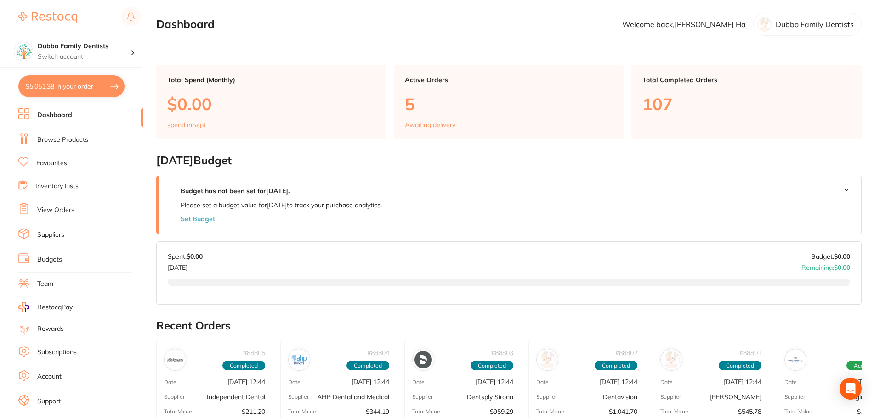
checkbox input "true"
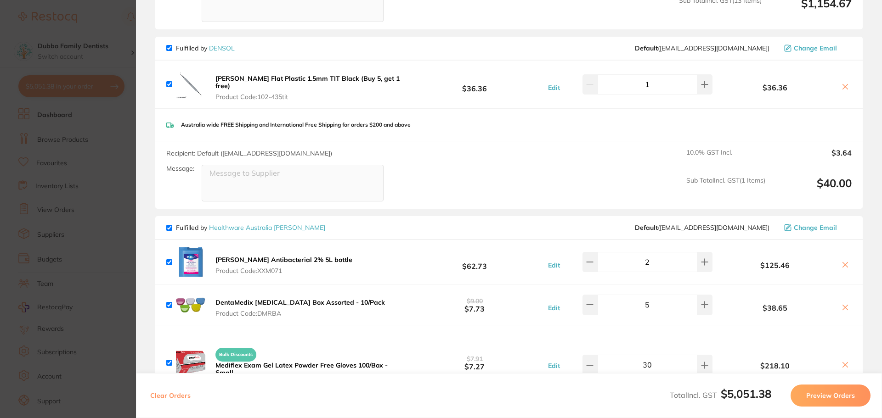
scroll to position [2572, 0]
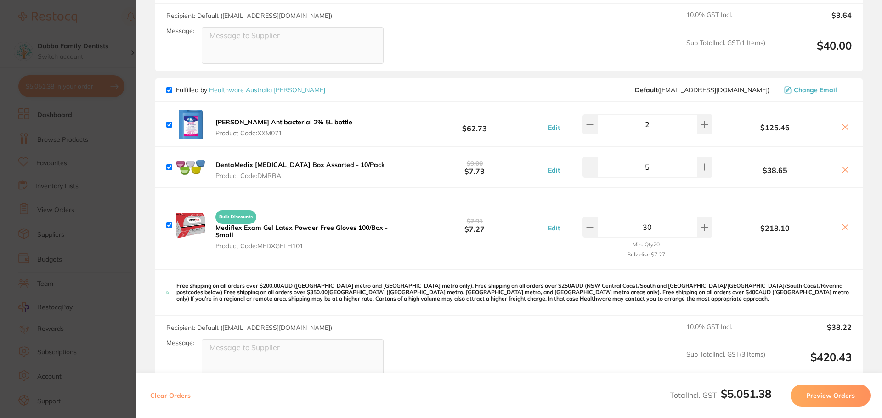
drag, startPoint x: 674, startPoint y: 209, endPoint x: 565, endPoint y: 210, distance: 109.3
click at [565, 210] on div "Edit 30 Min. Qty 20 Bulk disc. $7.27" at bounding box center [628, 225] width 171 height 74
type input "20"
click at [705, 255] on div "Bulk Discounts Mediflex Exam Gel Latex Powder Free Gloves 100/Box - Small Produ…" at bounding box center [508, 228] width 707 height 81
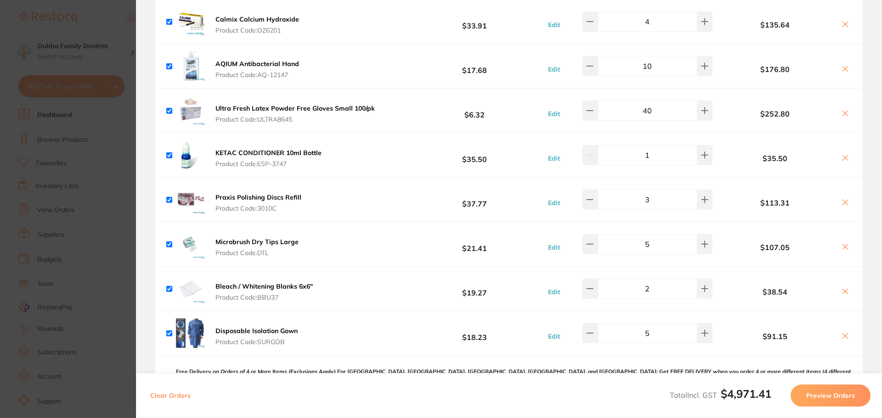
scroll to position [505, 0]
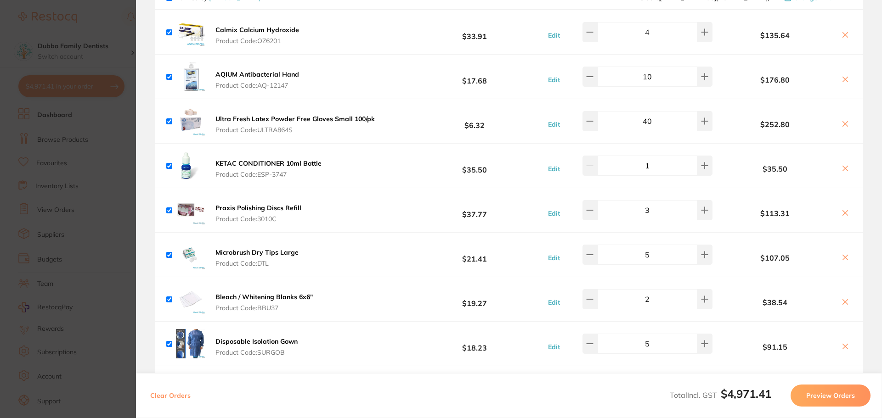
drag, startPoint x: 673, startPoint y: 121, endPoint x: 497, endPoint y: 109, distance: 176.8
click at [497, 109] on div "Ultra Fresh Latex Powder Free Gloves Small 100/pk Product Code: ULTRA864S $6.32…" at bounding box center [508, 121] width 707 height 44
type input "10"
click at [506, 115] on b "$6.32" at bounding box center [474, 121] width 137 height 17
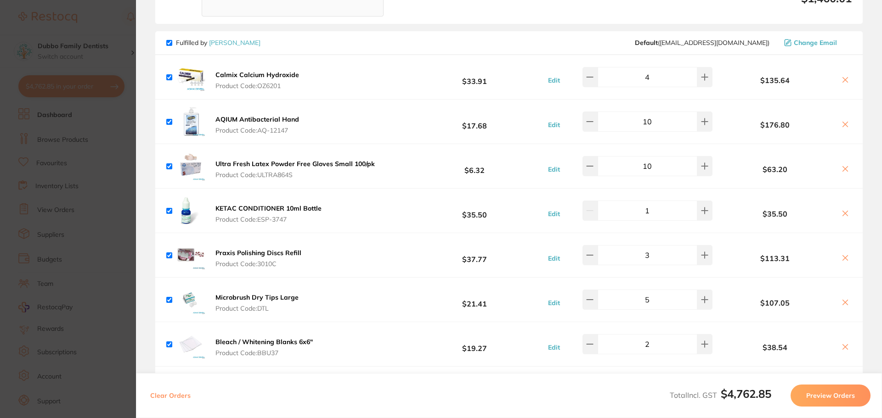
scroll to position [459, 0]
click at [94, 192] on section "Update RRP Set your pre negotiated price for this item. Item Agreed RRP (excl. …" at bounding box center [441, 209] width 882 height 418
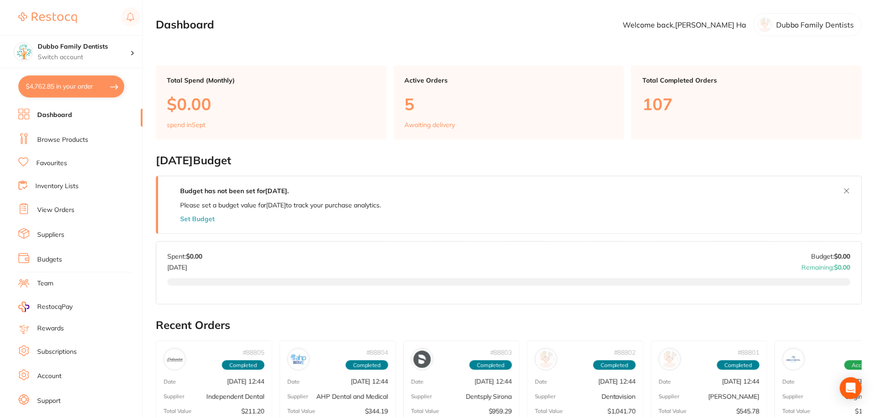
scroll to position [4, 0]
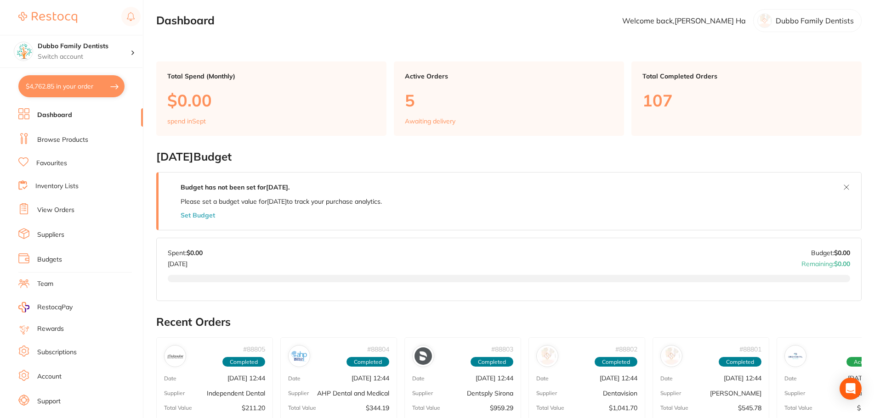
click at [67, 143] on link "Browse Products" at bounding box center [62, 139] width 51 height 9
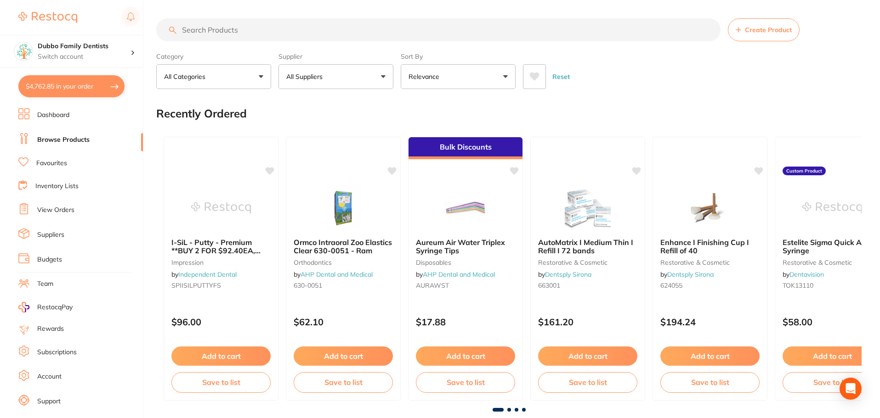
click at [218, 28] on input "search" at bounding box center [438, 29] width 564 height 23
click at [334, 79] on button "All Suppliers" at bounding box center [335, 76] width 115 height 25
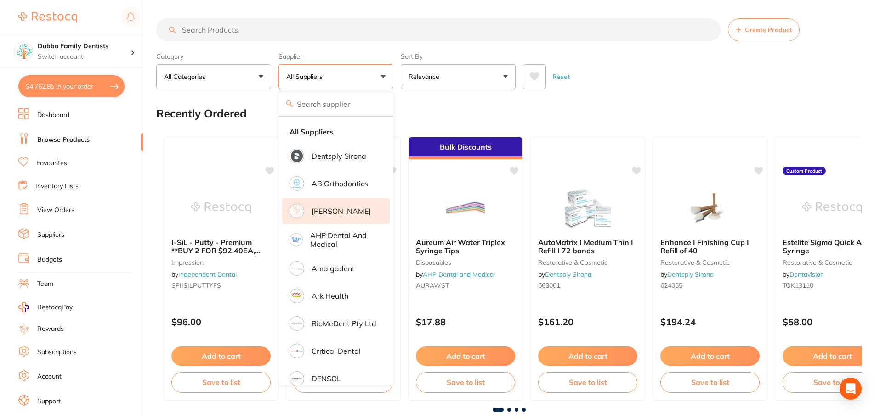
click at [347, 210] on p "[PERSON_NAME]" at bounding box center [340, 211] width 59 height 8
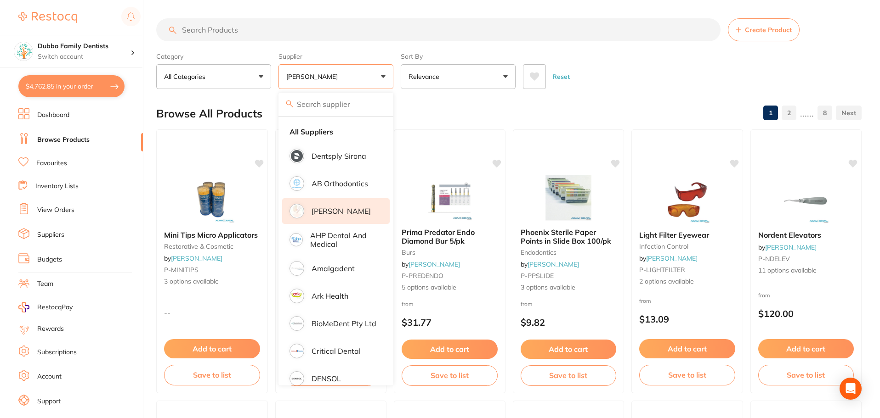
click at [299, 29] on input "search" at bounding box center [438, 29] width 564 height 23
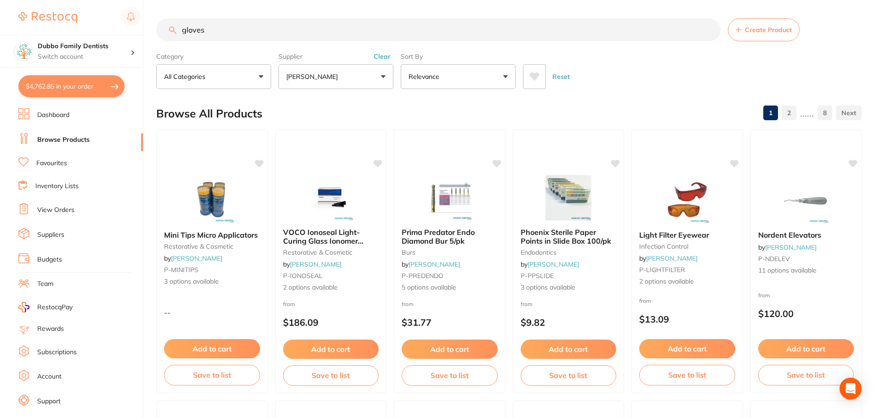
type input "gloves"
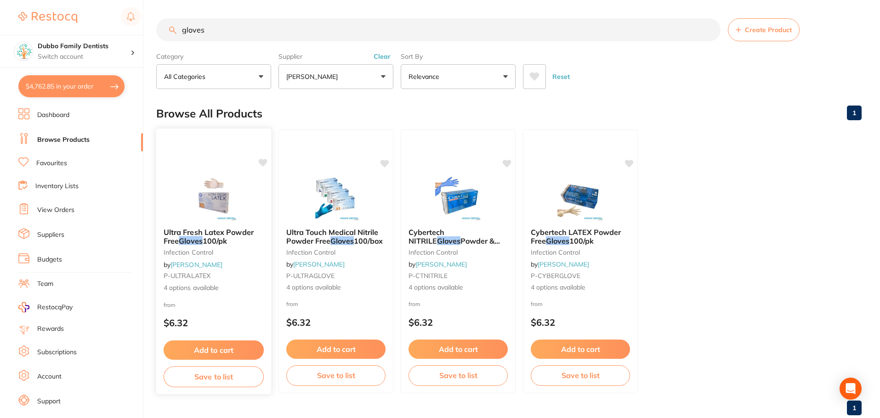
click at [225, 204] on img at bounding box center [213, 198] width 60 height 46
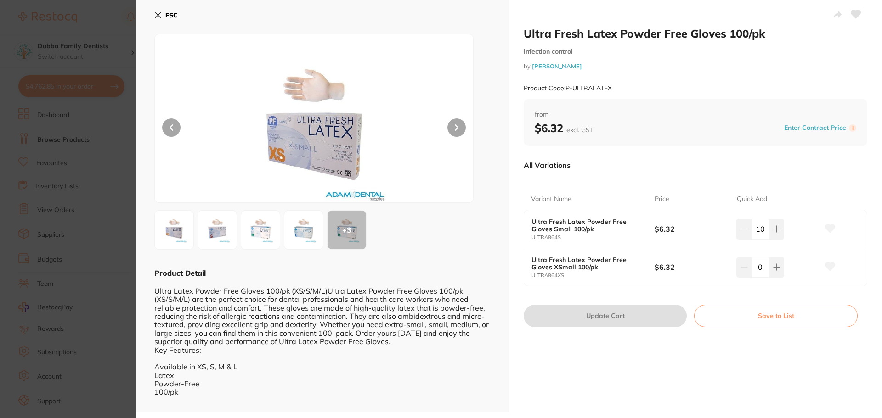
click at [120, 216] on section "Ultra Fresh Latex Powder Free Gloves 100/pk infection control by [PERSON_NAME] …" at bounding box center [441, 209] width 882 height 418
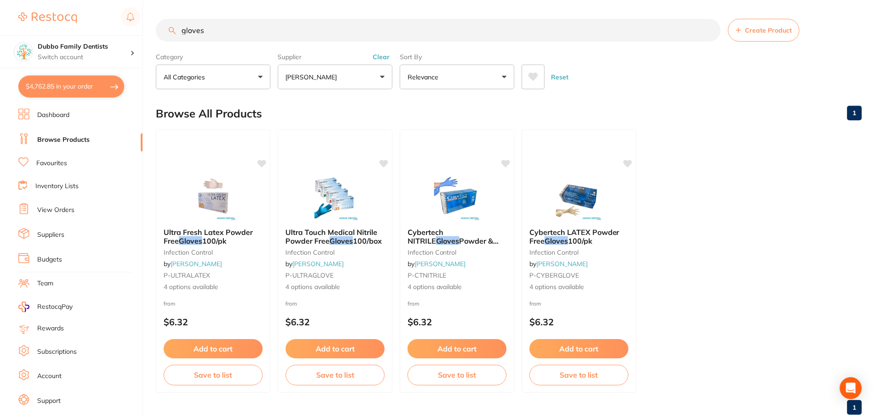
scroll to position [4, 0]
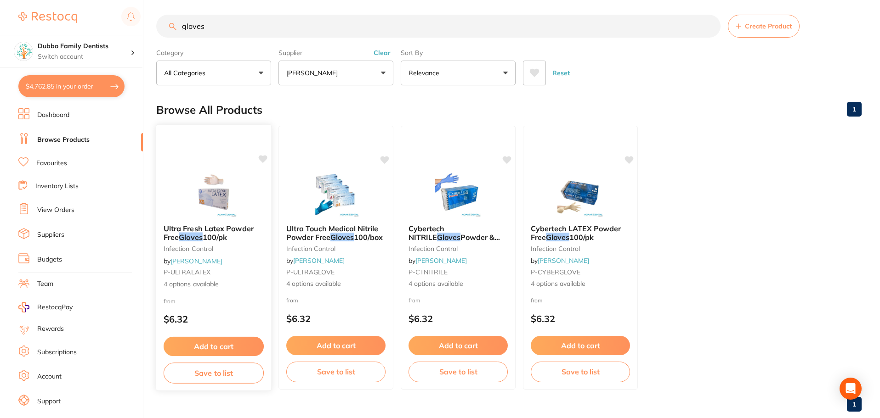
click at [170, 215] on div at bounding box center [213, 194] width 115 height 46
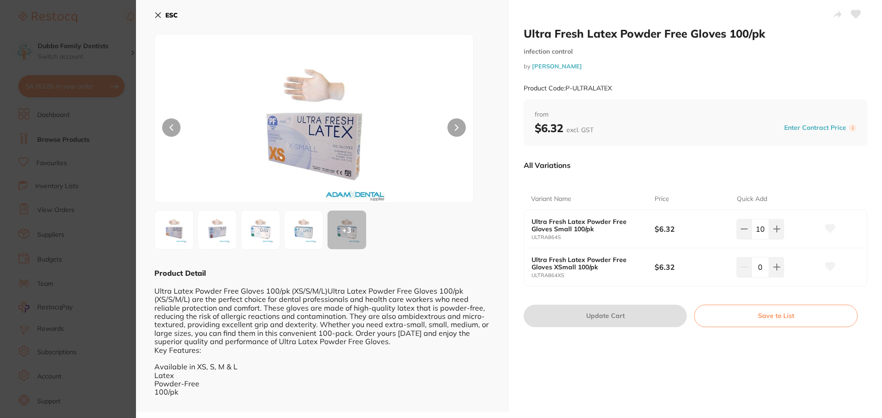
click at [266, 226] on img at bounding box center [260, 230] width 33 height 33
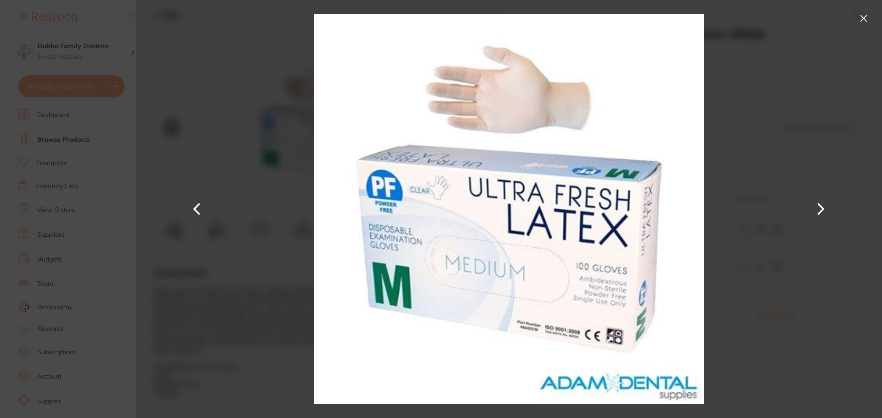
click at [864, 20] on button at bounding box center [863, 18] width 15 height 15
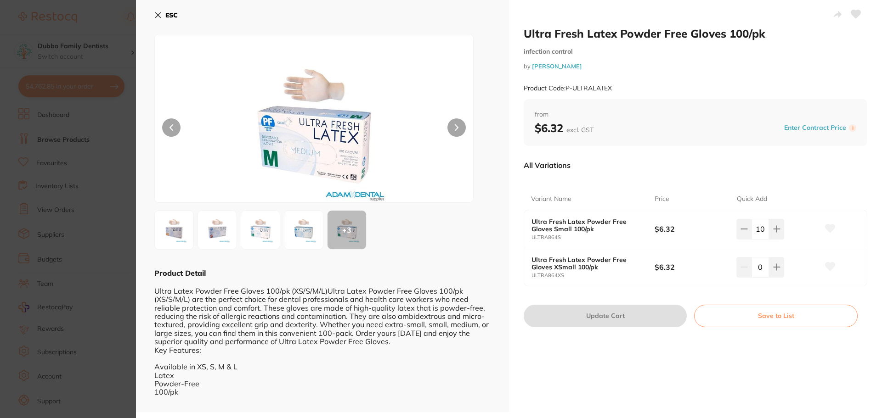
click at [157, 10] on button "ESC" at bounding box center [165, 15] width 23 height 16
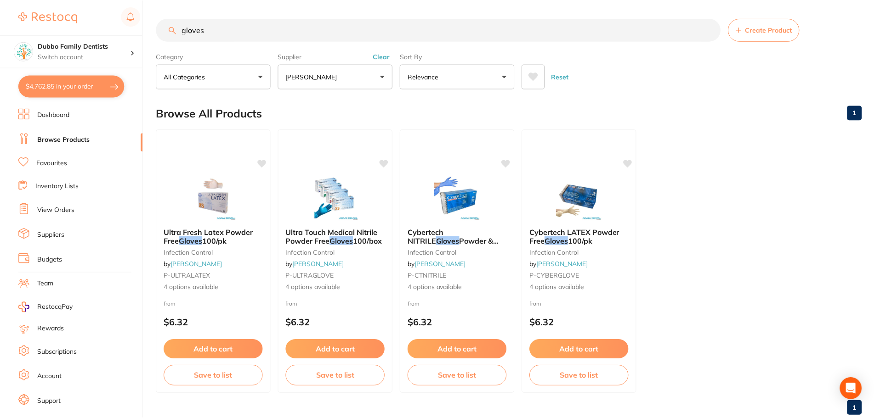
scroll to position [4, 0]
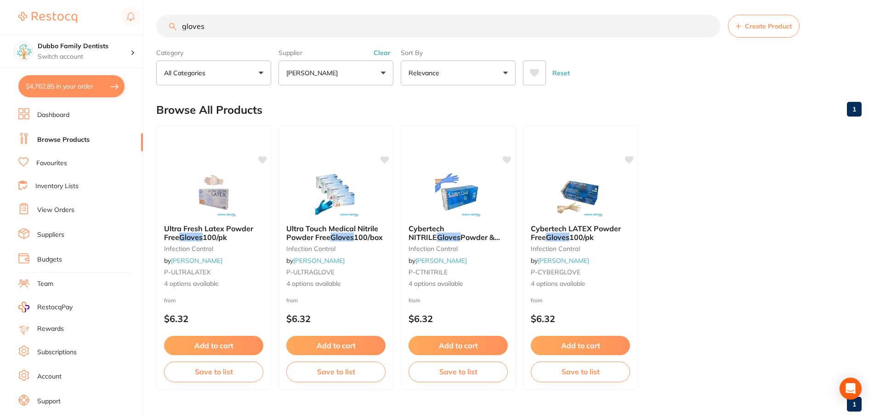
click at [333, 101] on div "Browse All Products 1" at bounding box center [508, 110] width 705 height 31
click at [383, 51] on button "Clear" at bounding box center [382, 53] width 23 height 8
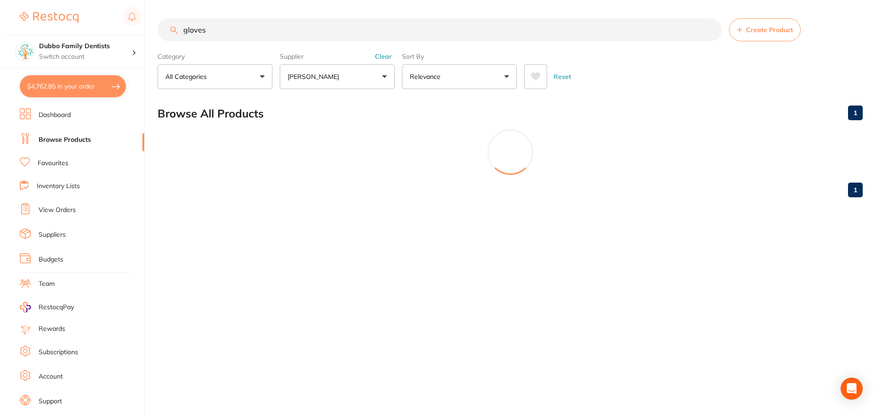
scroll to position [0, 0]
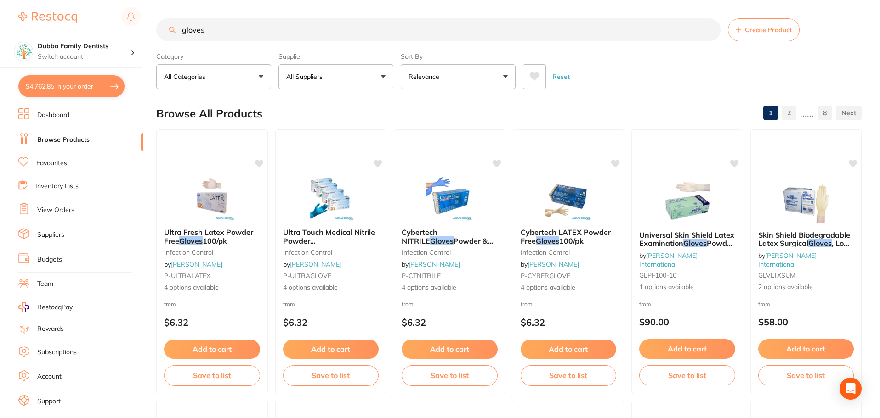
click at [374, 81] on button "All Suppliers" at bounding box center [335, 76] width 115 height 25
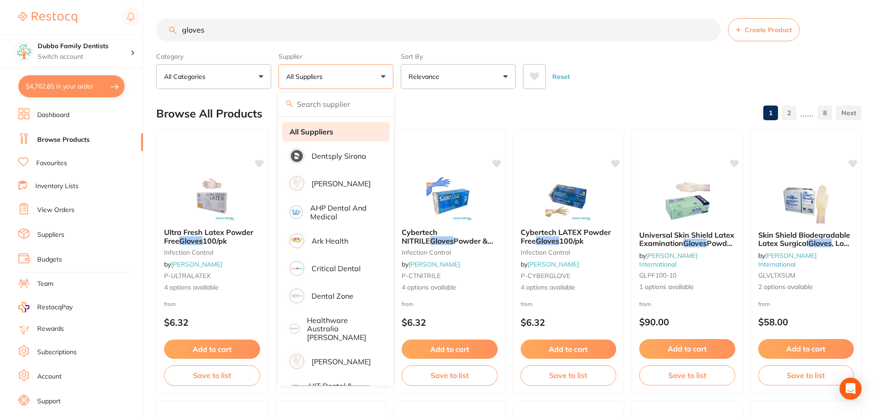
click at [328, 134] on strong "All Suppliers" at bounding box center [311, 132] width 44 height 8
click at [504, 110] on div "Browse All Products 1 2 ...... 8" at bounding box center [508, 113] width 705 height 31
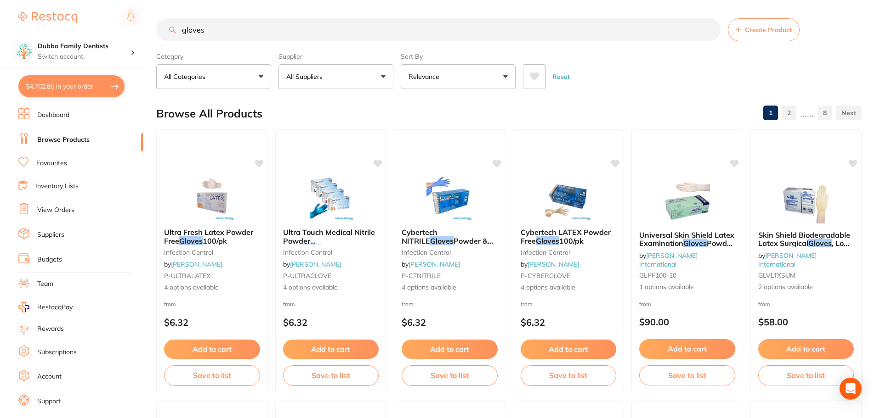
click at [56, 209] on link "View Orders" at bounding box center [55, 210] width 37 height 9
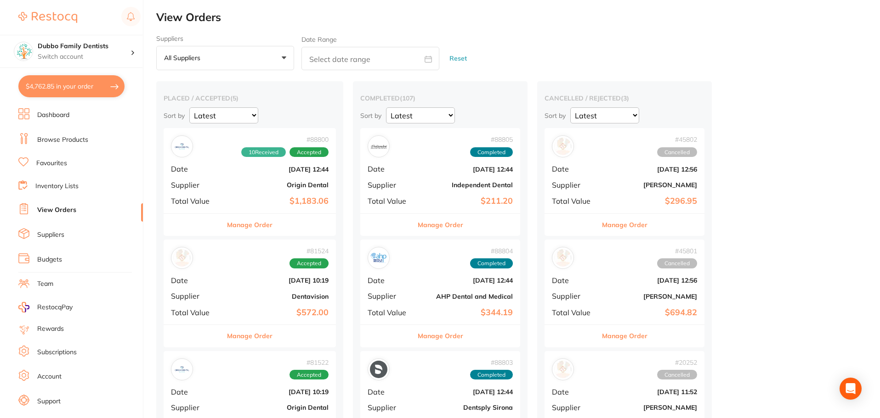
click at [63, 90] on button "$4,762.85 in your order" at bounding box center [71, 86] width 106 height 22
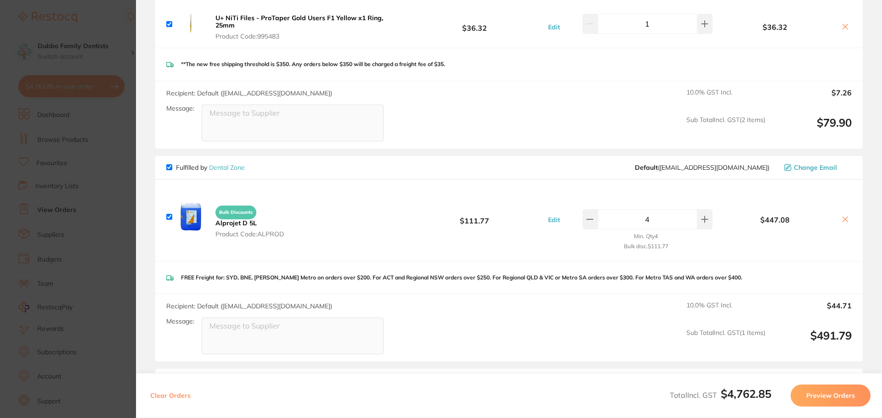
scroll to position [1014, 0]
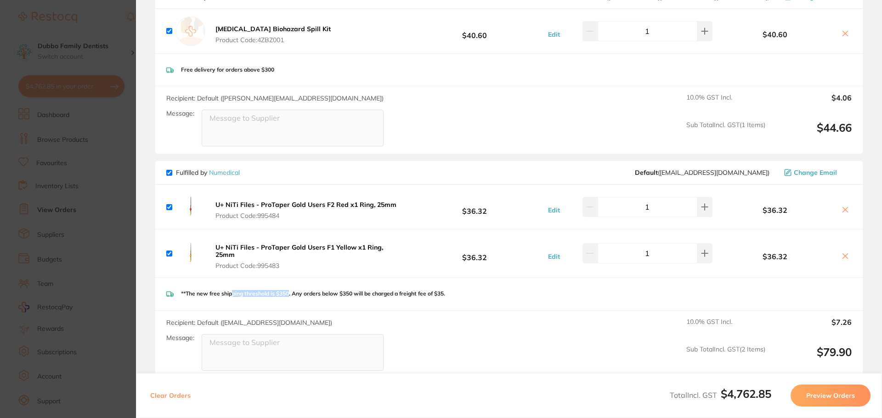
drag, startPoint x: 242, startPoint y: 284, endPoint x: 291, endPoint y: 287, distance: 49.2
click at [291, 291] on p "**The new free shipping threshold is $350. Any orders below $350 will be charge…" at bounding box center [313, 294] width 264 height 6
click at [293, 291] on p "**The new free shipping threshold is $350. Any orders below $350 will be charge…" at bounding box center [313, 294] width 264 height 6
click at [702, 204] on icon at bounding box center [705, 207] width 6 height 6
type input "2"
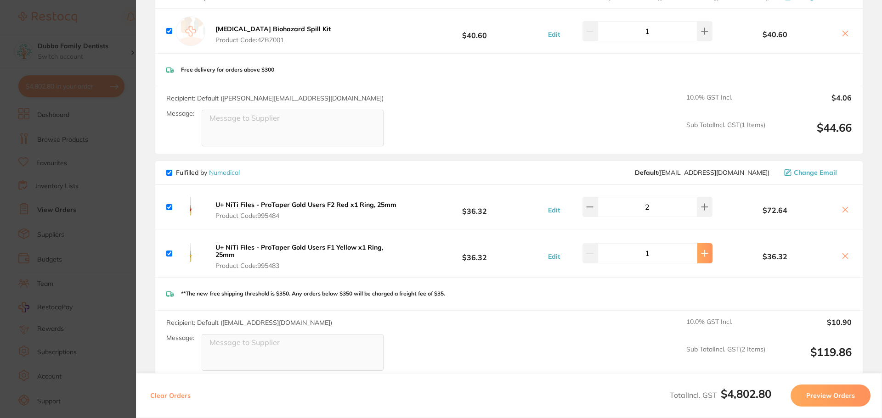
click at [701, 250] on icon at bounding box center [704, 253] width 7 height 7
type input "2"
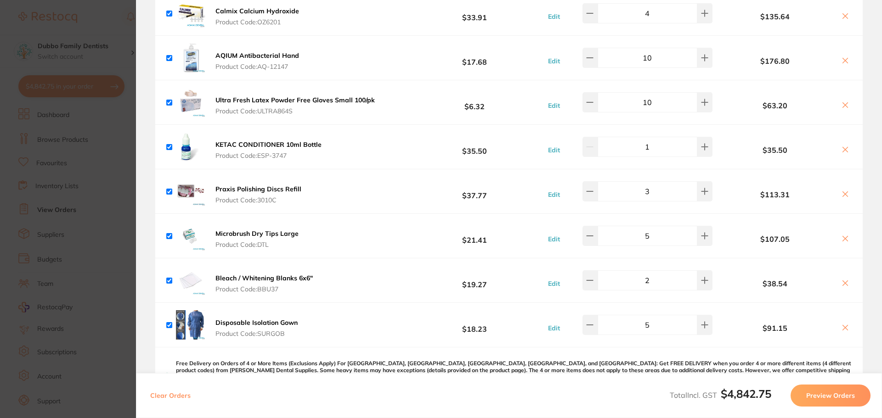
scroll to position [784, 0]
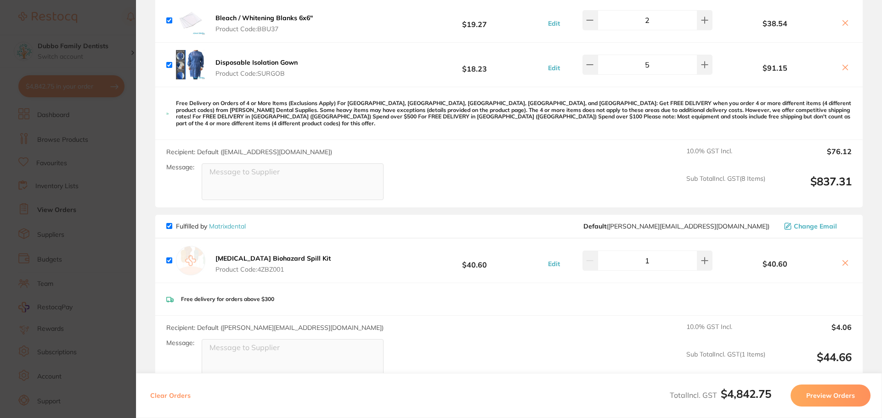
click at [286, 254] on b "[MEDICAL_DATA] Biohazard Spill Kit" at bounding box center [272, 258] width 115 height 8
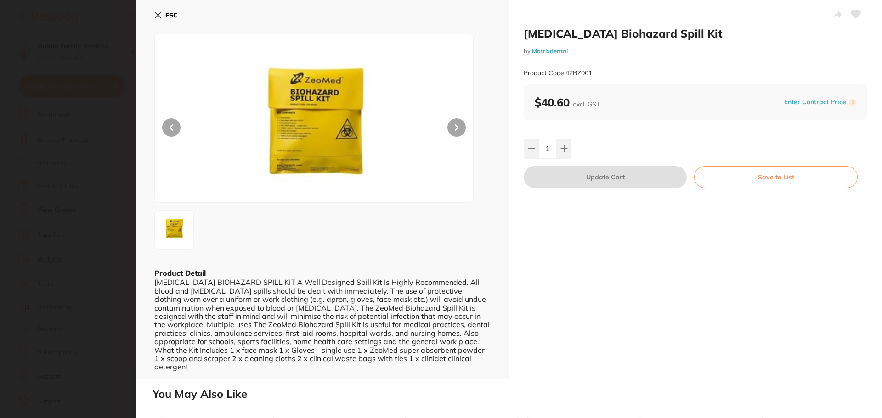
click at [828, 45] on div "[MEDICAL_DATA] Biohazard Spill Kit by Matrixdental Product Code: 4ZBZ001" at bounding box center [696, 56] width 344 height 58
click at [161, 15] on icon at bounding box center [157, 14] width 7 height 7
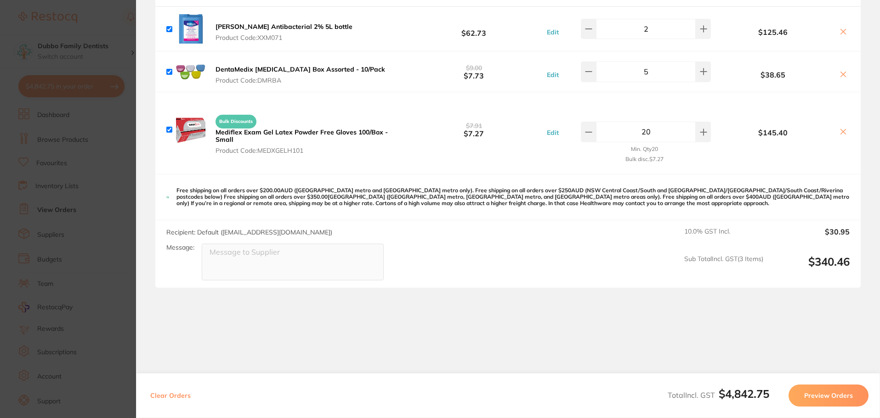
scroll to position [2622, 0]
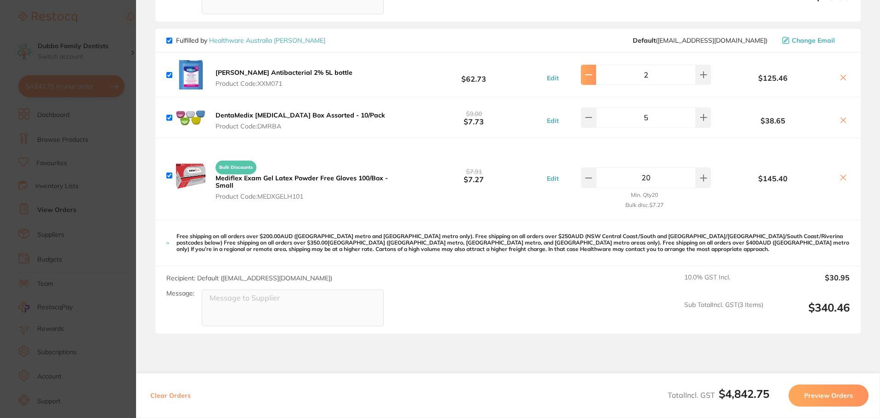
click at [592, 71] on icon at bounding box center [588, 74] width 7 height 7
type input "1"
click at [261, 233] on p "Free shipping on all orders over $200.00AUD ([GEOGRAPHIC_DATA] metro and [GEOGR…" at bounding box center [512, 243] width 673 height 20
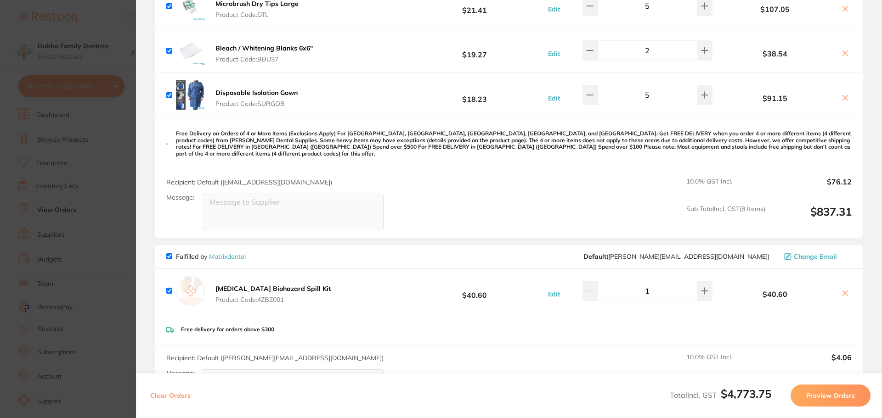
scroll to position [555, 0]
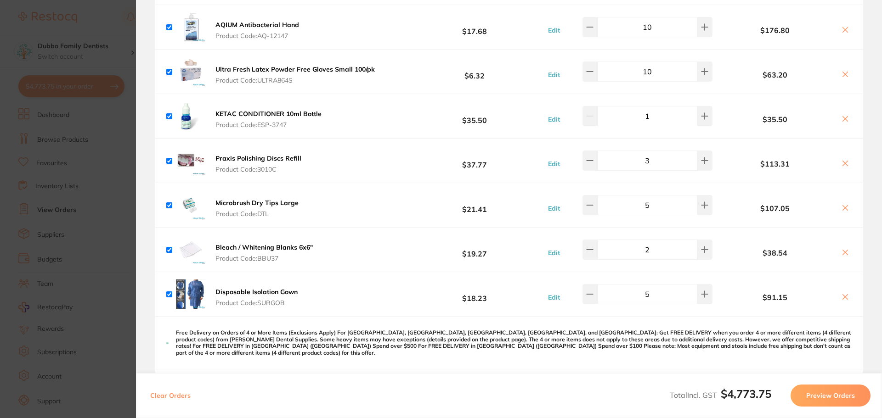
drag, startPoint x: 664, startPoint y: 67, endPoint x: 620, endPoint y: 69, distance: 43.7
click at [620, 69] on input "10" at bounding box center [648, 72] width 100 height 20
type input "20"
click at [728, 85] on div "Ultra Fresh Latex Powder Free Gloves Small 100/pk Product Code: ULTRA864S $6.32…" at bounding box center [508, 72] width 707 height 44
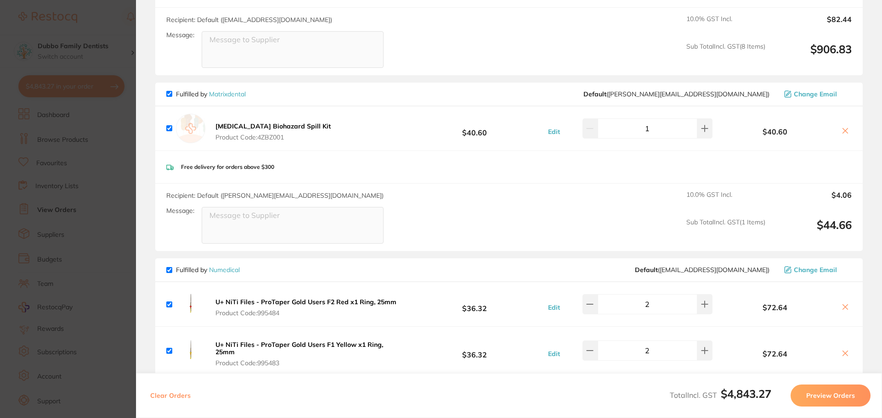
scroll to position [830, 0]
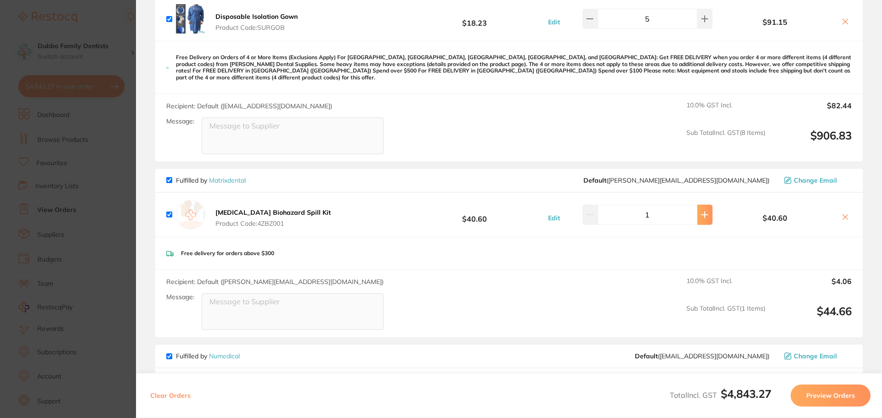
click at [699, 213] on button at bounding box center [704, 215] width 15 height 20
type input "2"
click at [424, 209] on b "$40.60" at bounding box center [474, 214] width 137 height 17
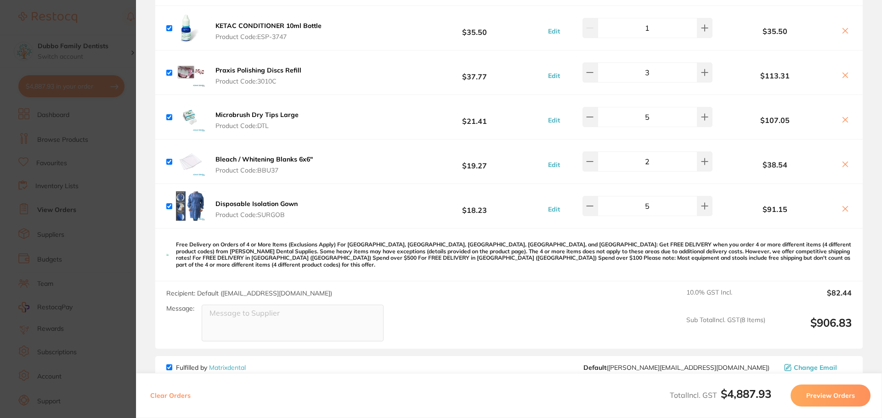
scroll to position [689, 0]
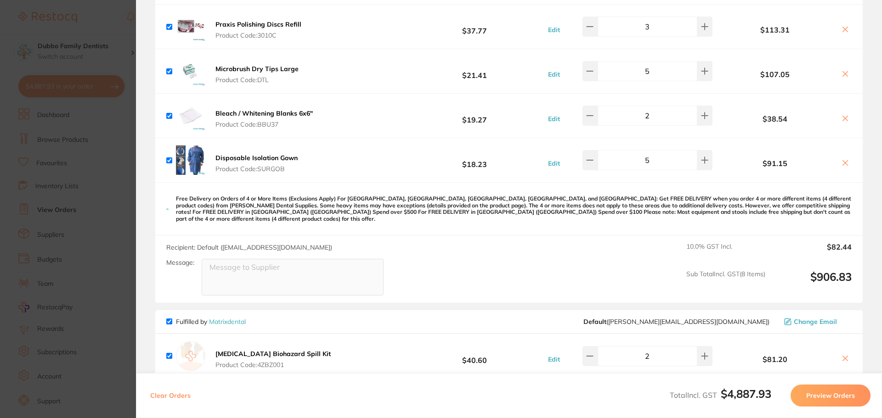
click at [113, 192] on section "Update RRP Set your pre negotiated price for this item. Item Agreed RRP (excl. …" at bounding box center [441, 209] width 882 height 418
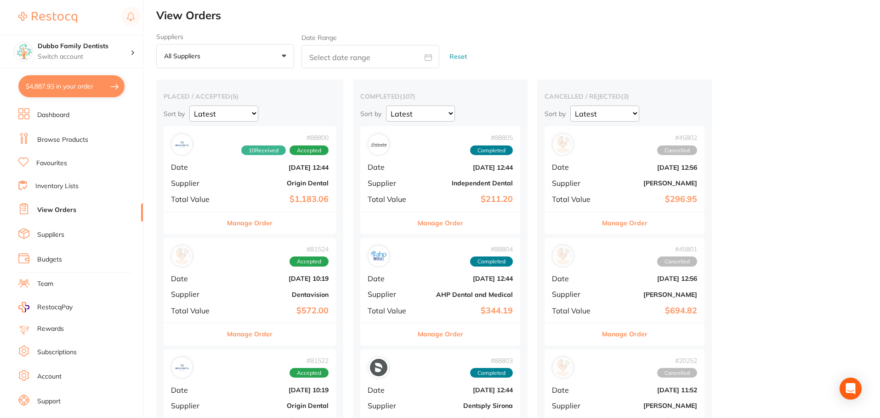
scroll to position [0, 0]
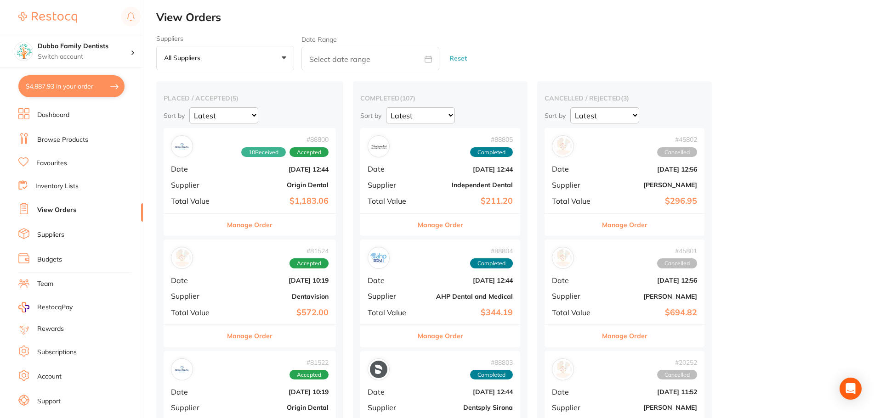
click at [58, 143] on link "Browse Products" at bounding box center [62, 139] width 51 height 9
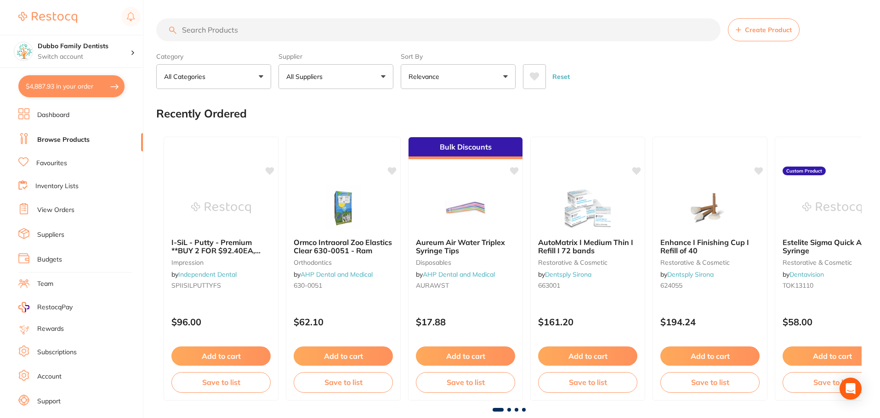
click at [238, 23] on input "search" at bounding box center [438, 29] width 564 height 23
paste input "[PERSON_NAME]"
type input "[PERSON_NAME]"
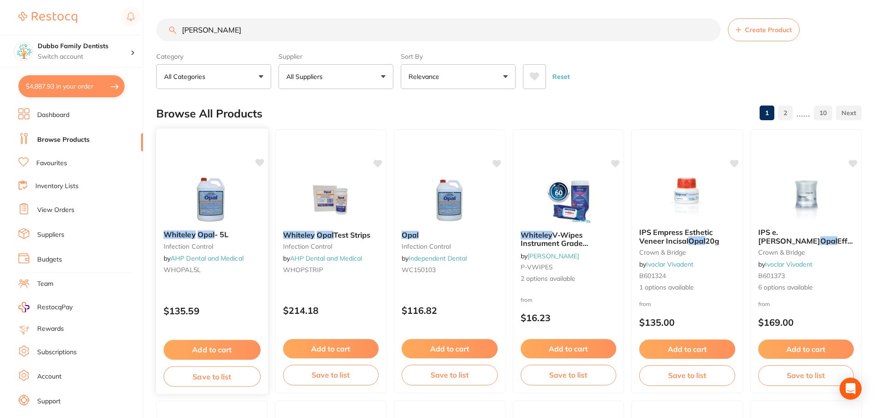
click at [196, 204] on img at bounding box center [212, 200] width 60 height 46
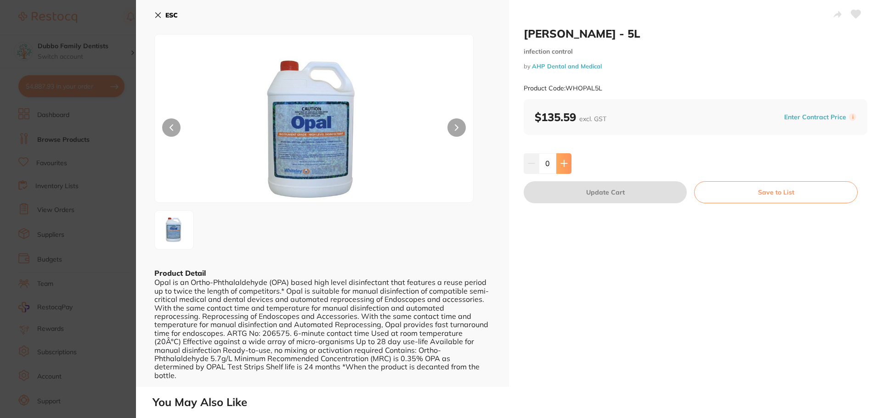
click at [567, 167] on button at bounding box center [563, 163] width 15 height 20
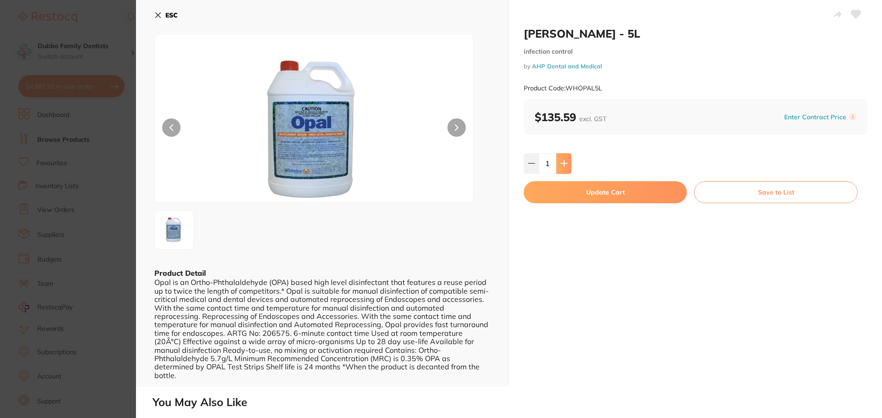
click at [566, 161] on icon at bounding box center [563, 163] width 7 height 7
type input "2"
click at [579, 191] on button "Update Cart" at bounding box center [605, 192] width 163 height 22
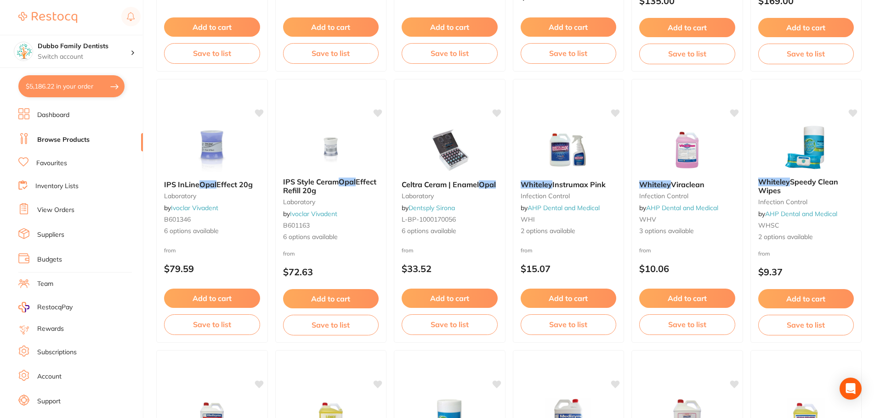
scroll to position [97, 0]
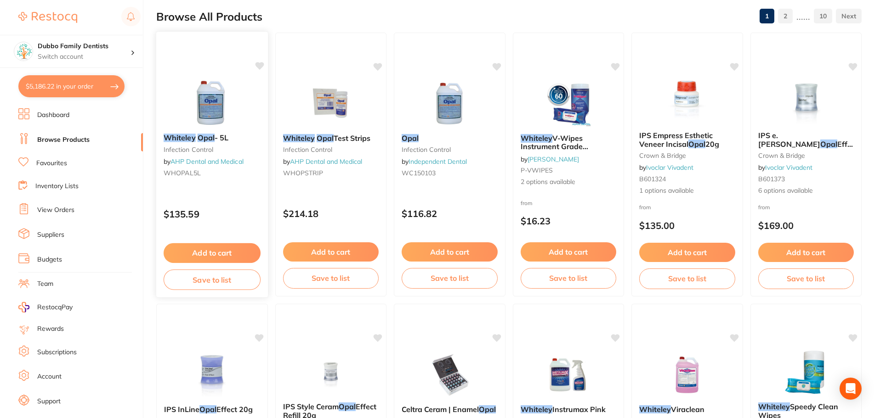
click at [192, 110] on img at bounding box center [212, 103] width 60 height 46
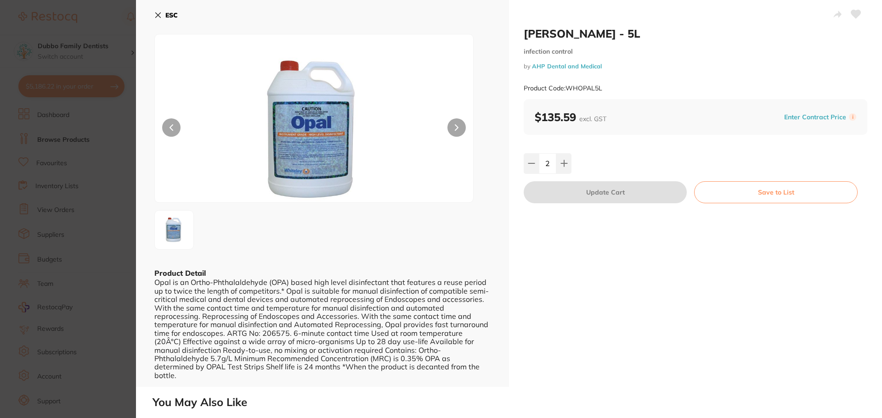
click at [153, 16] on div "ESC Product Detail" at bounding box center [322, 193] width 373 height 387
click at [157, 11] on button "ESC" at bounding box center [165, 15] width 23 height 16
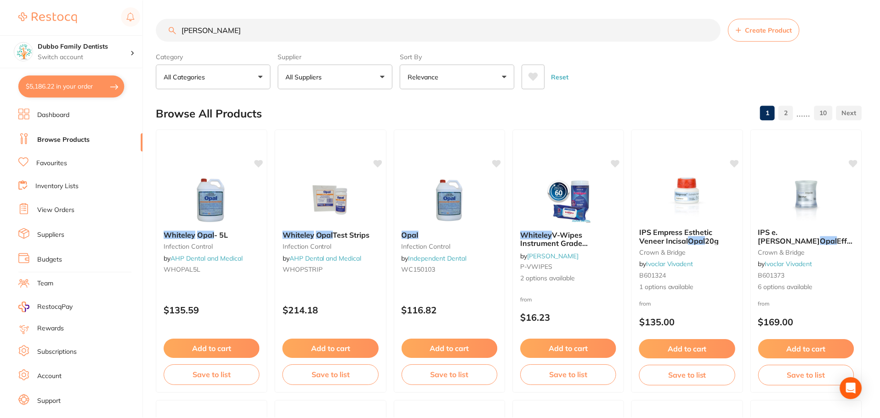
scroll to position [97, 0]
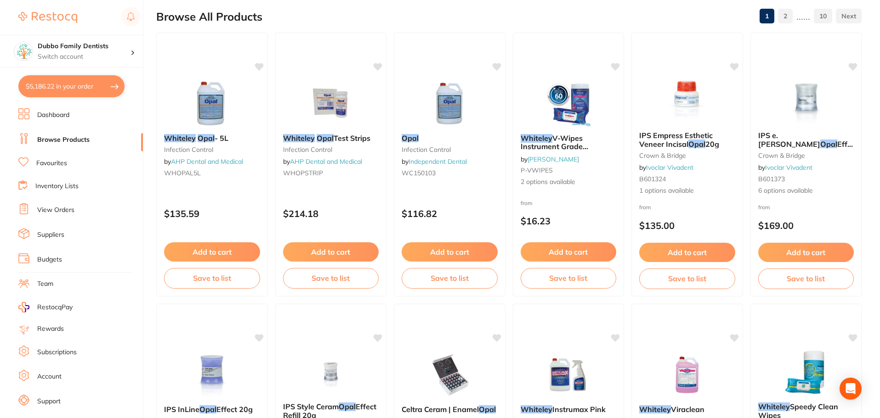
click at [338, 10] on div "Browse All Products 1 2 ...... 10" at bounding box center [508, 16] width 705 height 31
click at [102, 86] on button "$5,186.22 in your order" at bounding box center [71, 86] width 106 height 22
checkbox input "true"
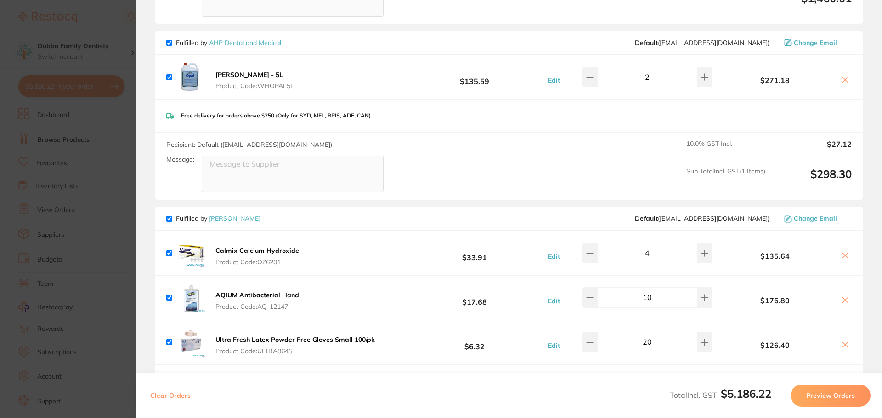
scroll to position [459, 0]
drag, startPoint x: 259, startPoint y: 113, endPoint x: 288, endPoint y: 112, distance: 29.0
click at [288, 112] on div "Free delivery for orders above $250 (Only for SYD, MEL, BRIS, ADE, CAN)" at bounding box center [508, 117] width 707 height 33
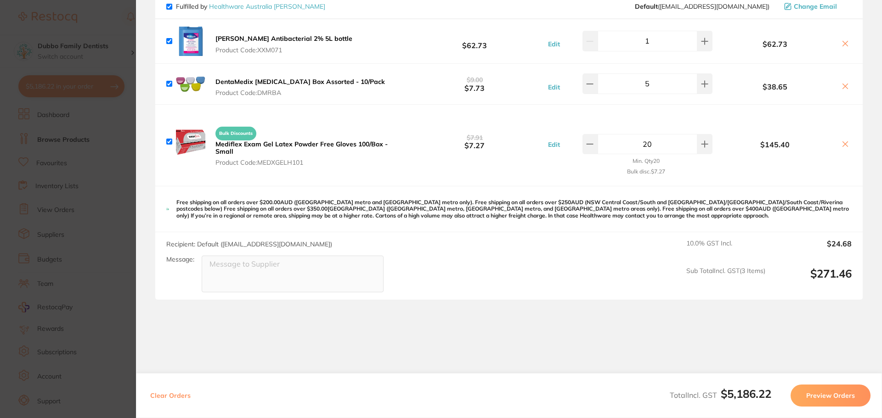
scroll to position [2843, 0]
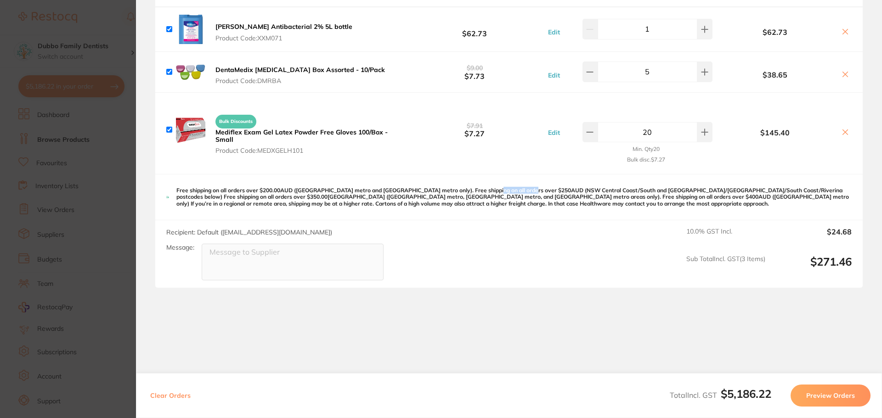
drag, startPoint x: 485, startPoint y: 175, endPoint x: 530, endPoint y: 175, distance: 45.0
click at [530, 187] on p "Free shipping on all orders over $200.00AUD ([GEOGRAPHIC_DATA] metro and [GEOGR…" at bounding box center [513, 197] width 675 height 20
click at [565, 187] on p "Free shipping on all orders over $200.00AUD ([GEOGRAPHIC_DATA] metro and [GEOGR…" at bounding box center [513, 197] width 675 height 20
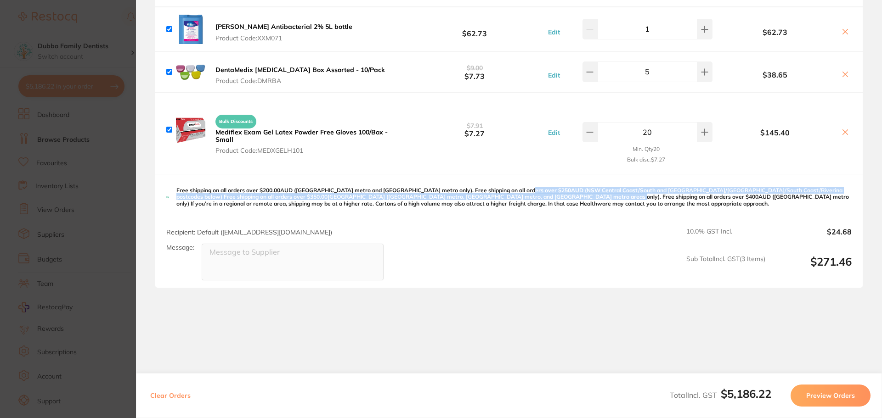
drag, startPoint x: 527, startPoint y: 175, endPoint x: 576, endPoint y: 182, distance: 50.1
click at [576, 187] on p "Free shipping on all orders over $200.00AUD ([GEOGRAPHIC_DATA] metro and [GEOGR…" at bounding box center [513, 197] width 675 height 20
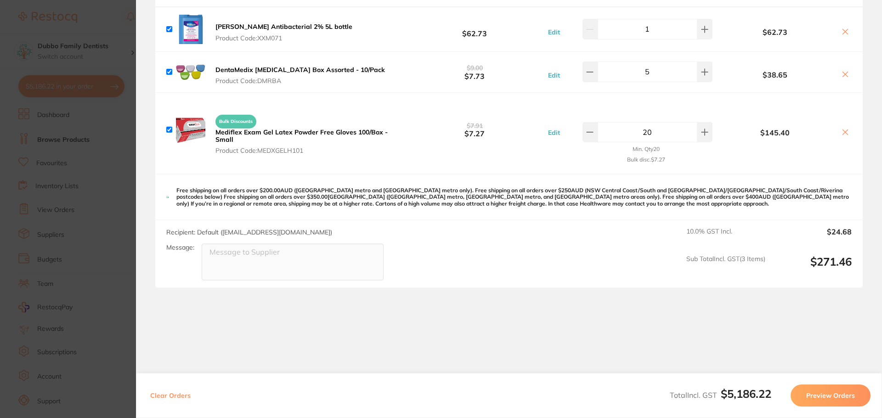
click at [571, 238] on div "Recipient: Default ( [EMAIL_ADDRESS][DOMAIN_NAME] ) Message: 10.0 % GST Incl. $…" at bounding box center [508, 254] width 707 height 68
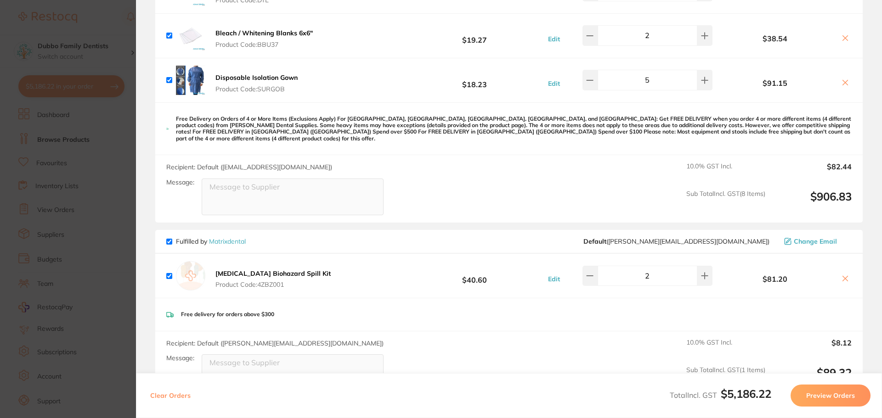
scroll to position [869, 0]
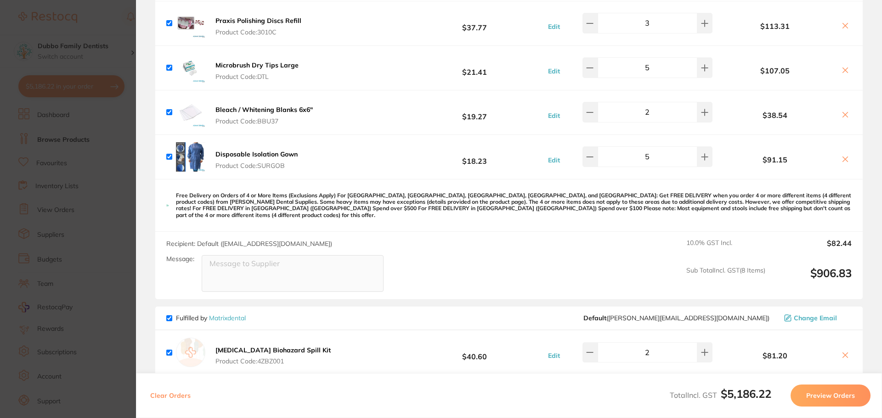
click at [247, 346] on b "[MEDICAL_DATA] Biohazard Spill Kit" at bounding box center [272, 350] width 115 height 8
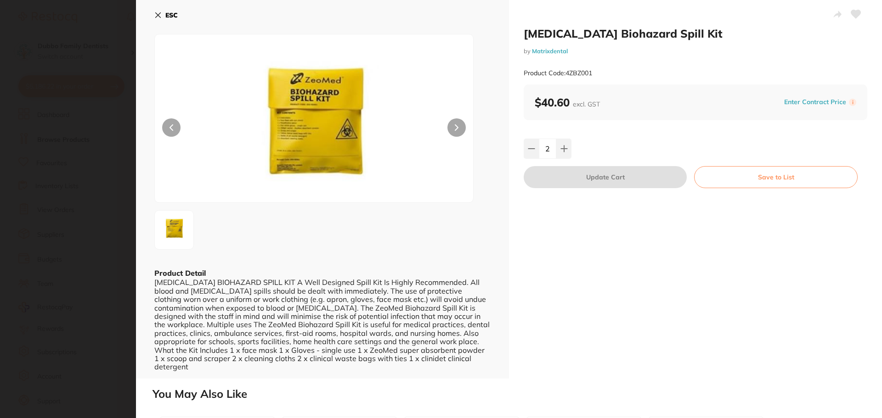
click at [150, 15] on div "ESC Product Detail [MEDICAL_DATA] BIOHAZARD SPILL KIT A Well Designed Spill Kit…" at bounding box center [322, 189] width 373 height 379
click at [152, 15] on div "ESC Product Detail [MEDICAL_DATA] BIOHAZARD SPILL KIT A Well Designed Spill Kit…" at bounding box center [322, 189] width 373 height 379
click at [154, 15] on div "ESC Product Detail [MEDICAL_DATA] BIOHAZARD SPILL KIT A Well Designed Spill Kit…" at bounding box center [322, 189] width 373 height 379
click at [154, 15] on icon at bounding box center [157, 14] width 7 height 7
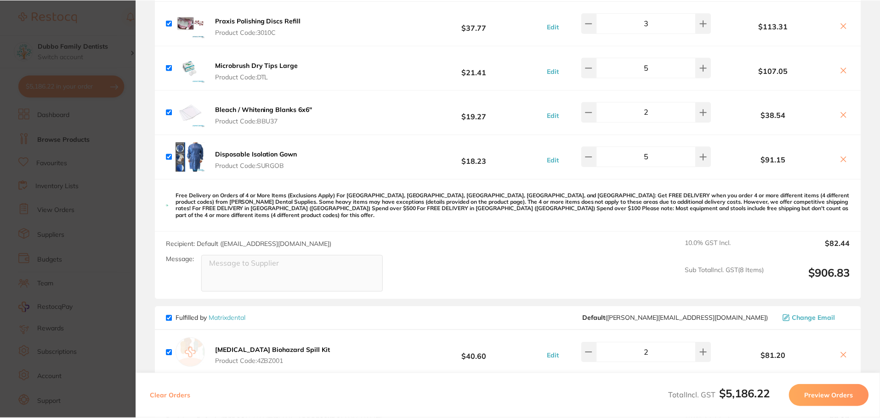
scroll to position [97, 0]
click at [530, 259] on div "Recipient: Default ( [EMAIL_ADDRESS][DOMAIN_NAME] ) Message: 10.0 % GST Incl. $…" at bounding box center [507, 266] width 705 height 68
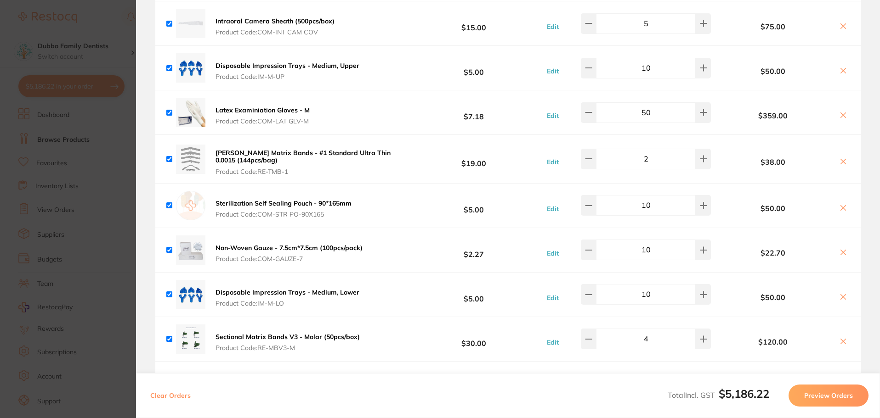
scroll to position [2109, 0]
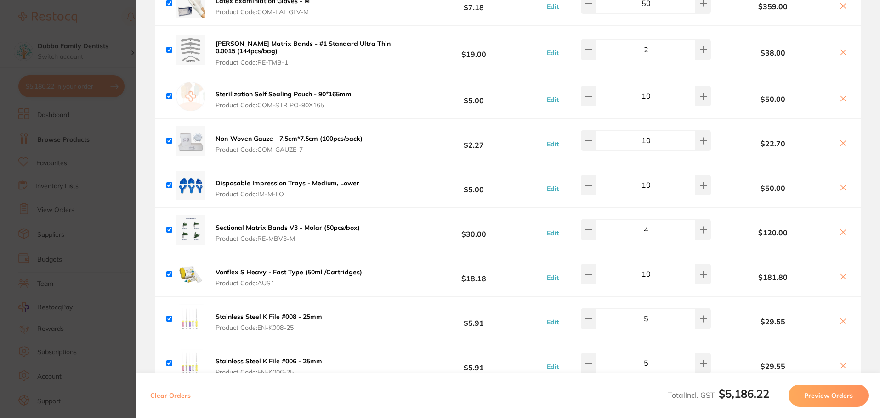
click at [51, 113] on section "Update RRP Set your pre negotiated price for this item. Item Agreed RRP (excl. …" at bounding box center [440, 209] width 880 height 418
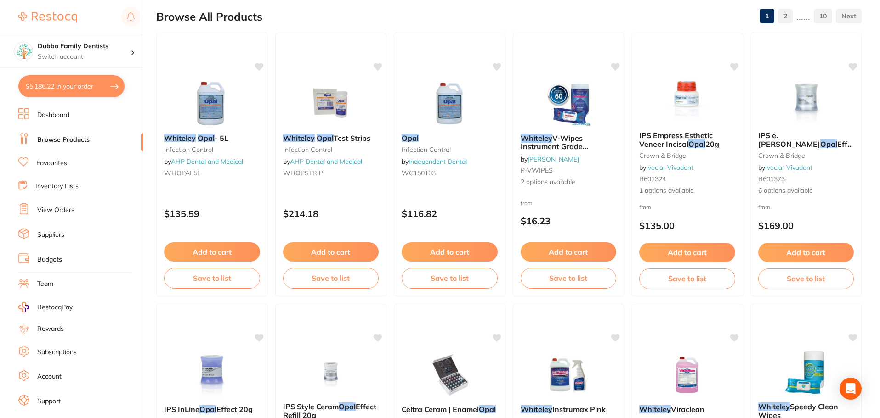
click at [62, 141] on link "Browse Products" at bounding box center [63, 139] width 52 height 9
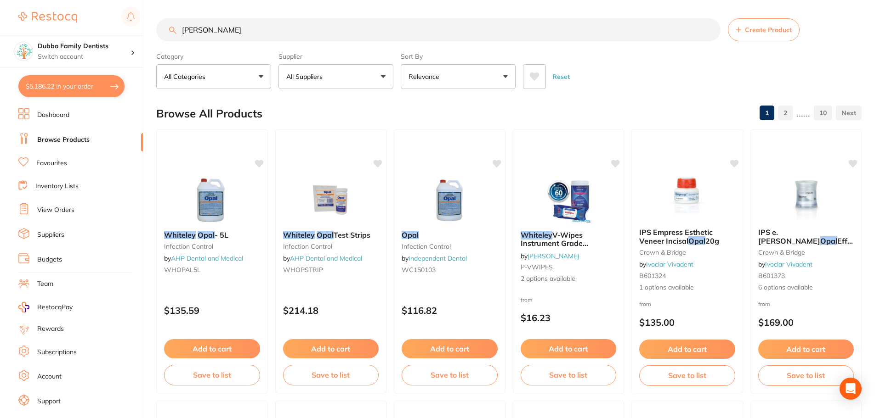
drag, startPoint x: 317, startPoint y: 34, endPoint x: 103, endPoint y: 15, distance: 214.5
click at [103, 15] on div "$5,186.22 Dubbo Family Dentists Switch account Dubbo Family Dentists $5,186.22 …" at bounding box center [440, 209] width 880 height 418
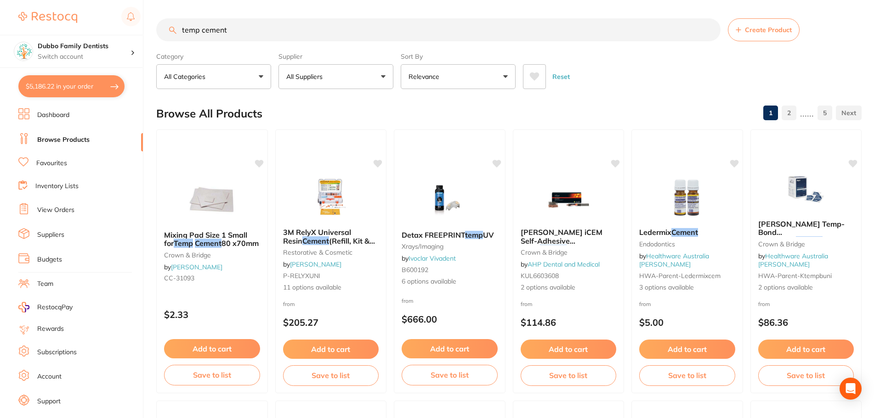
type input "temp cement"
click at [627, 98] on div "Browse All Products 1 2 ...... 5" at bounding box center [508, 113] width 705 height 31
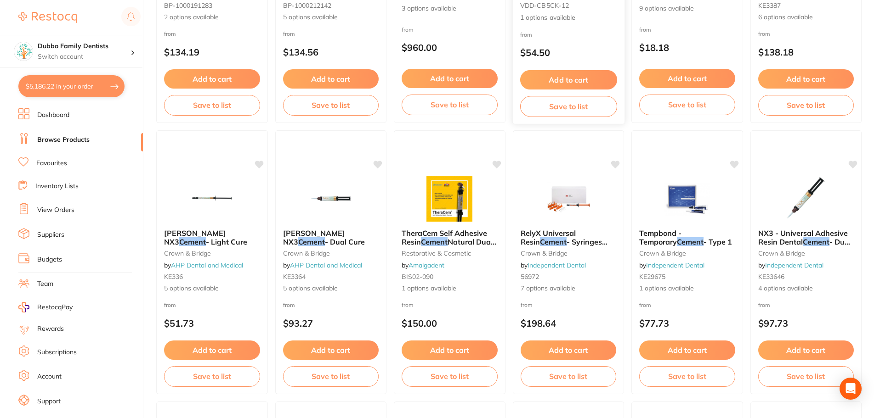
scroll to position [827, 0]
